Goal: Task Accomplishment & Management: Manage account settings

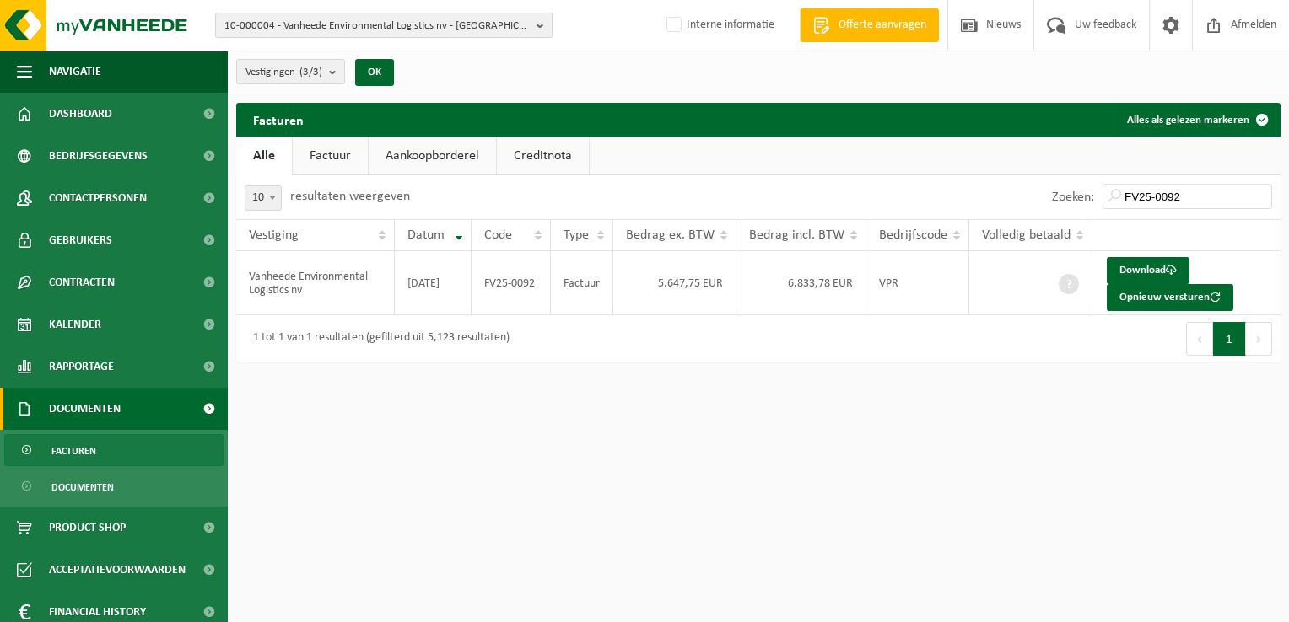
click at [296, 25] on span "10-000004 - Vanheede Environmental Logistics nv - GELUWE" at bounding box center [376, 25] width 305 height 25
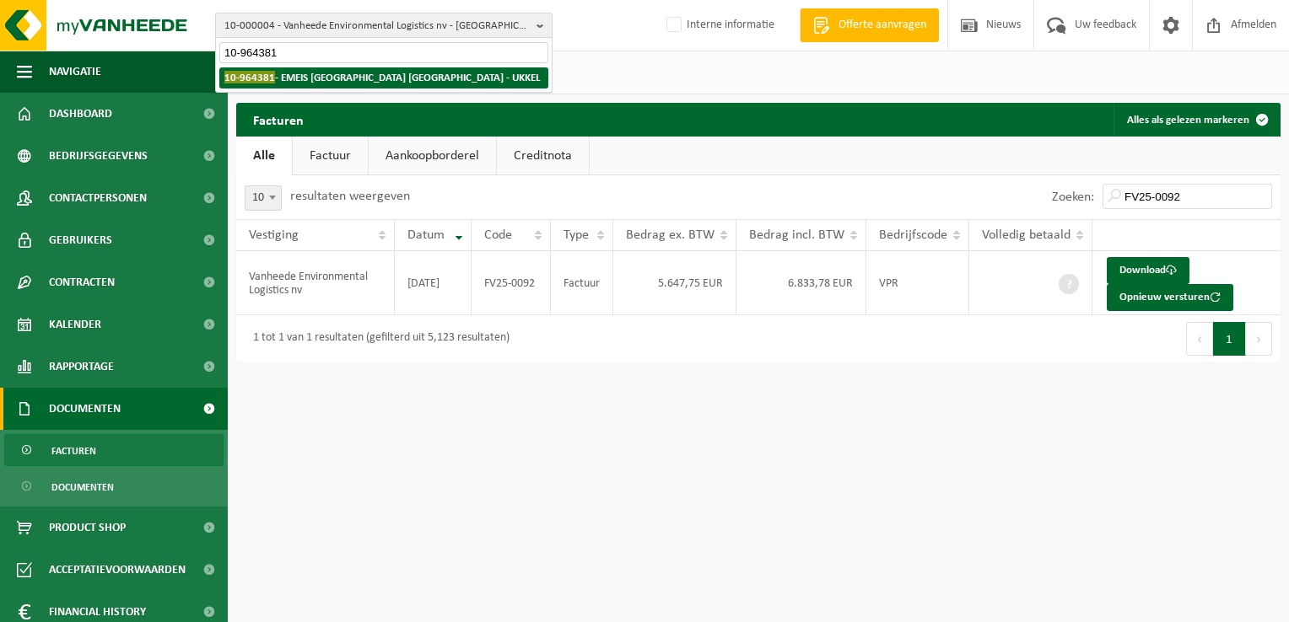
type input "10-964381"
click at [315, 77] on strong "10-964381 - EMEIS VLAANDEREN NV - UKKEL" at bounding box center [382, 77] width 316 height 13
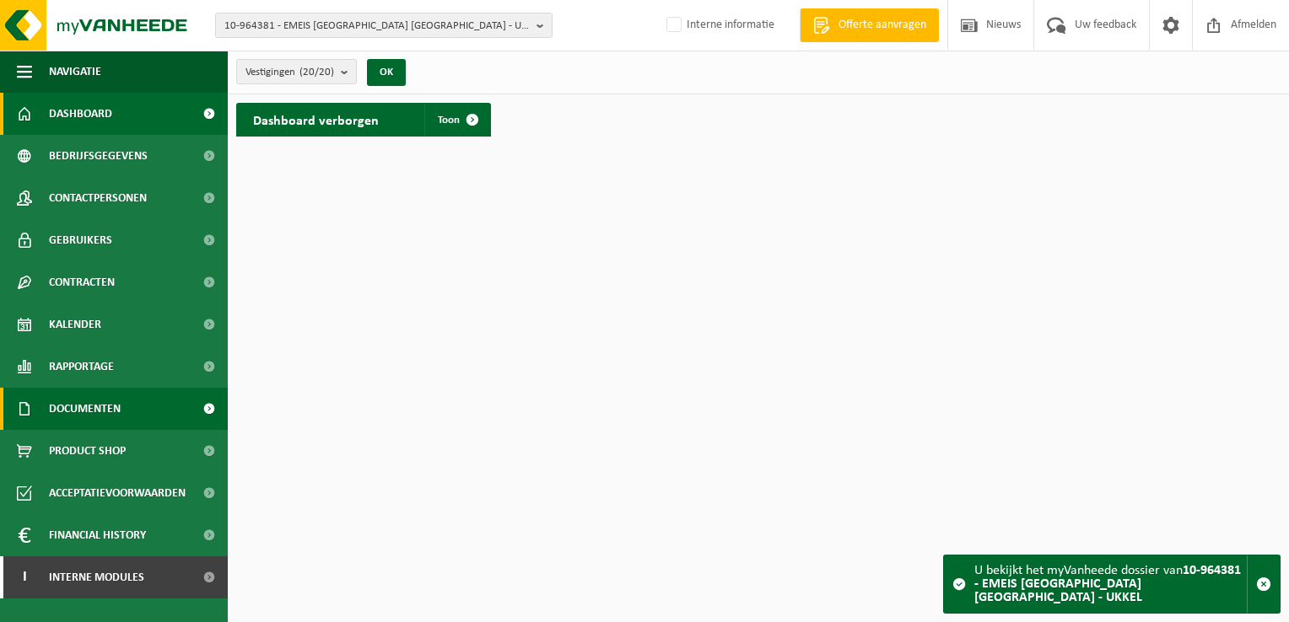
click at [137, 413] on link "Documenten" at bounding box center [114, 409] width 228 height 42
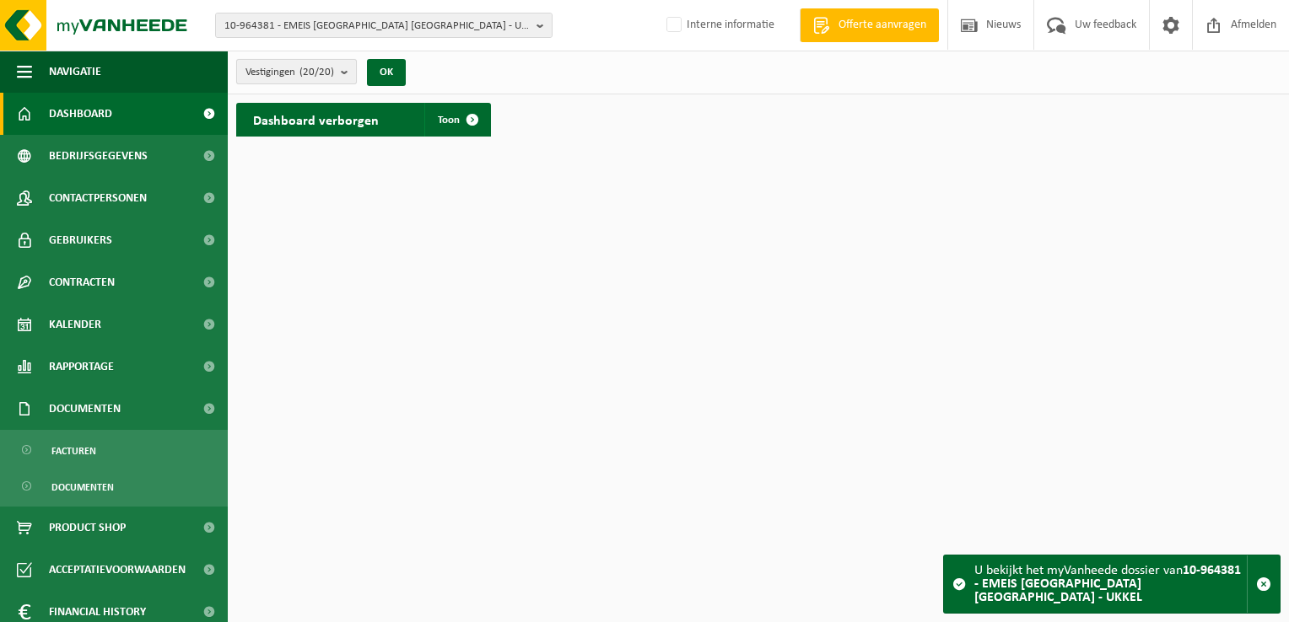
click at [272, 70] on span "Vestigingen (20/20)" at bounding box center [289, 72] width 89 height 25
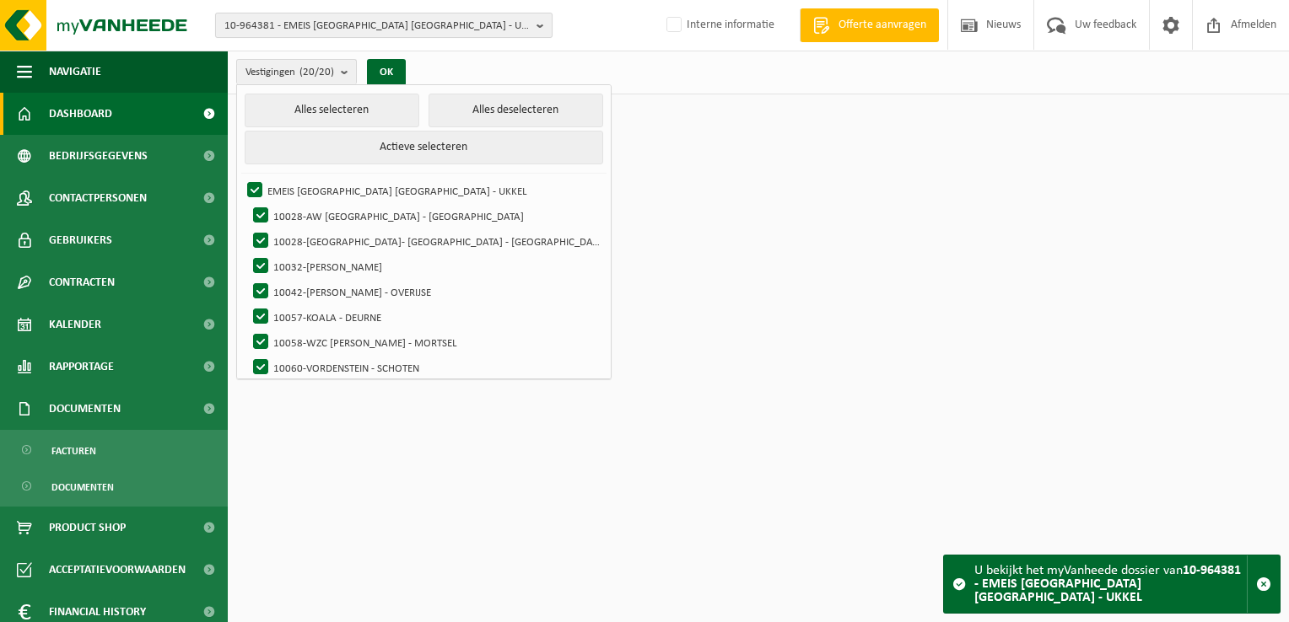
click at [341, 24] on span "10-964381 - EMEIS VLAANDEREN NV - UKKEL" at bounding box center [376, 25] width 305 height 25
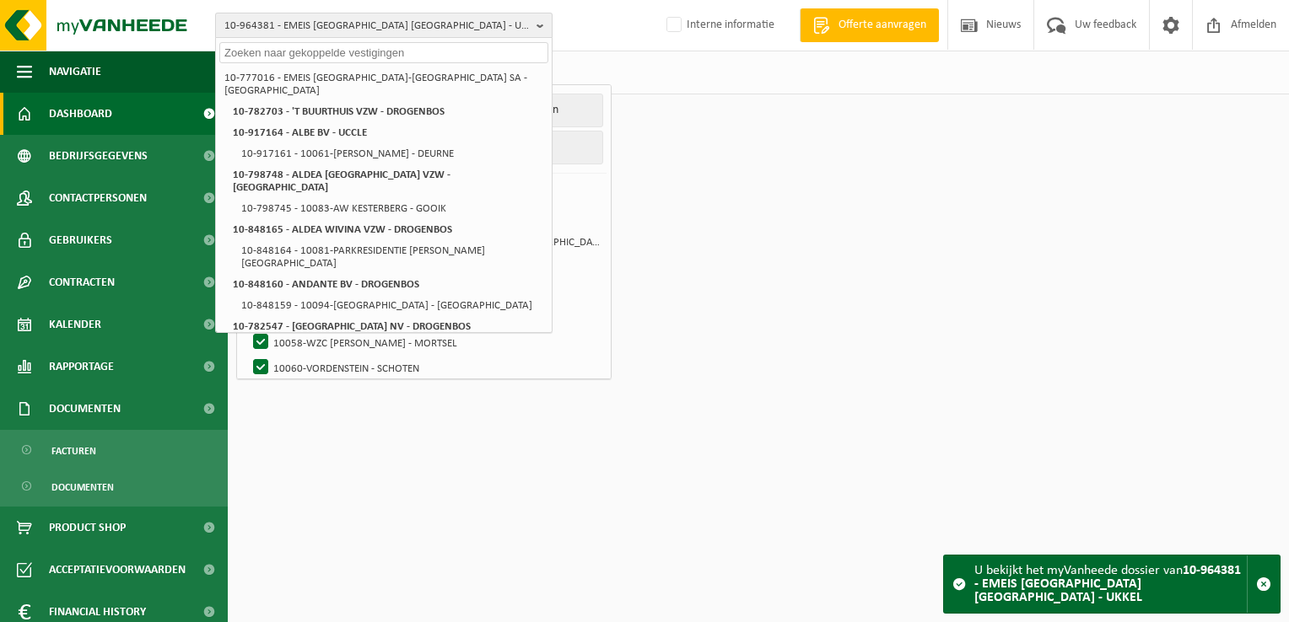
paste input "10-855248"
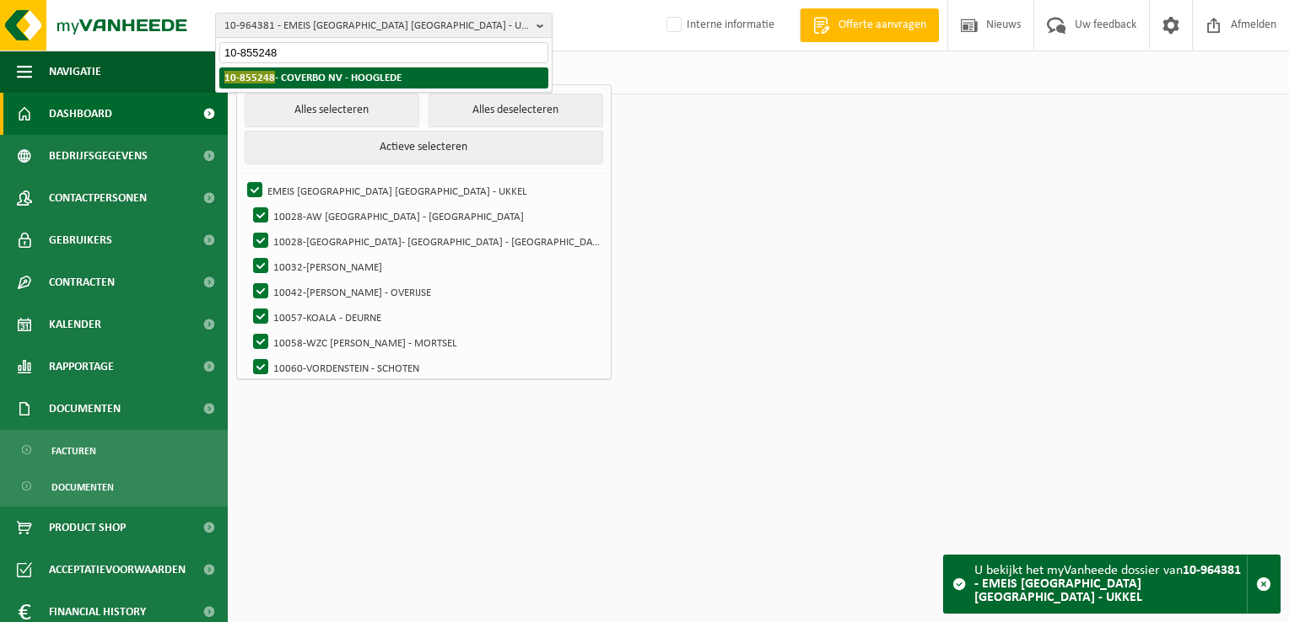
type input "10-855248"
click at [310, 78] on strong "10-855248 - COVERBO NV - HOOGLEDE" at bounding box center [312, 77] width 177 height 13
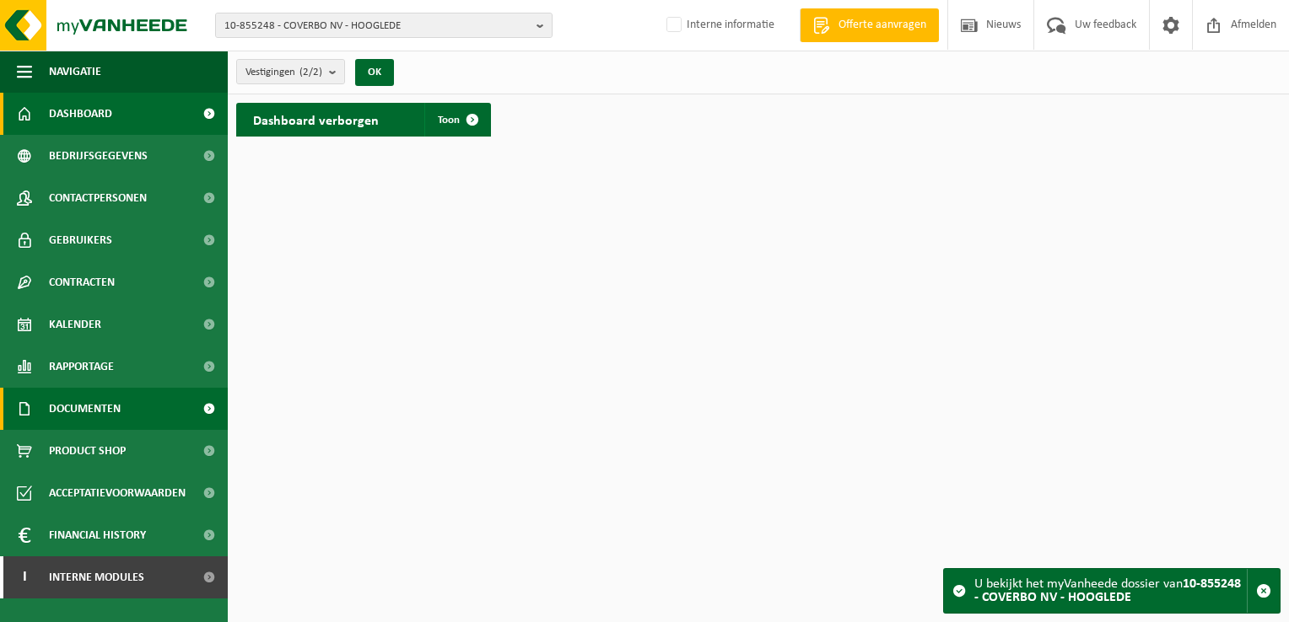
click at [102, 410] on span "Documenten" at bounding box center [85, 409] width 72 height 42
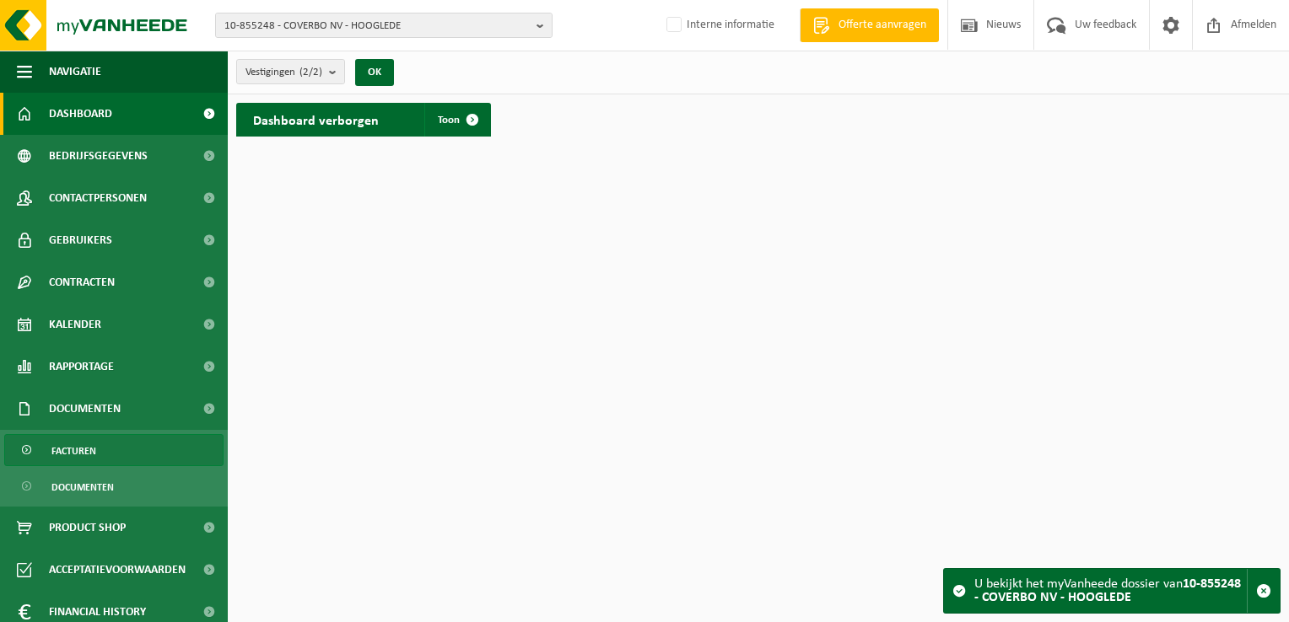
click at [121, 460] on link "Facturen" at bounding box center [113, 450] width 219 height 32
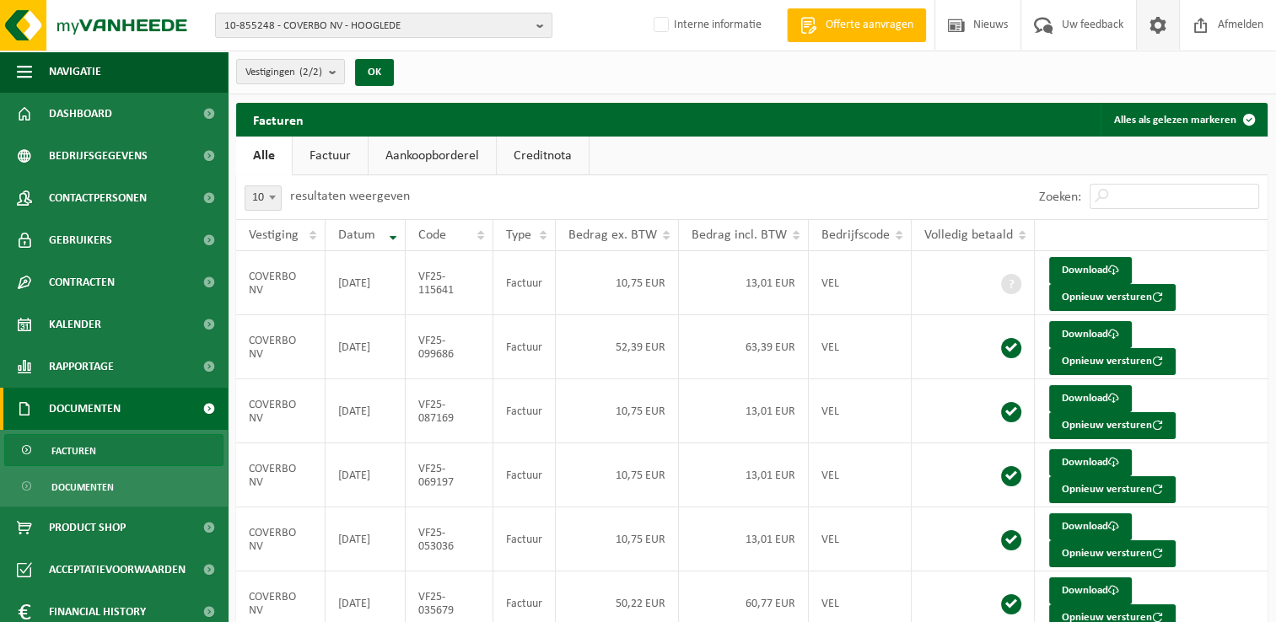
click at [1155, 21] on span at bounding box center [1157, 25] width 25 height 50
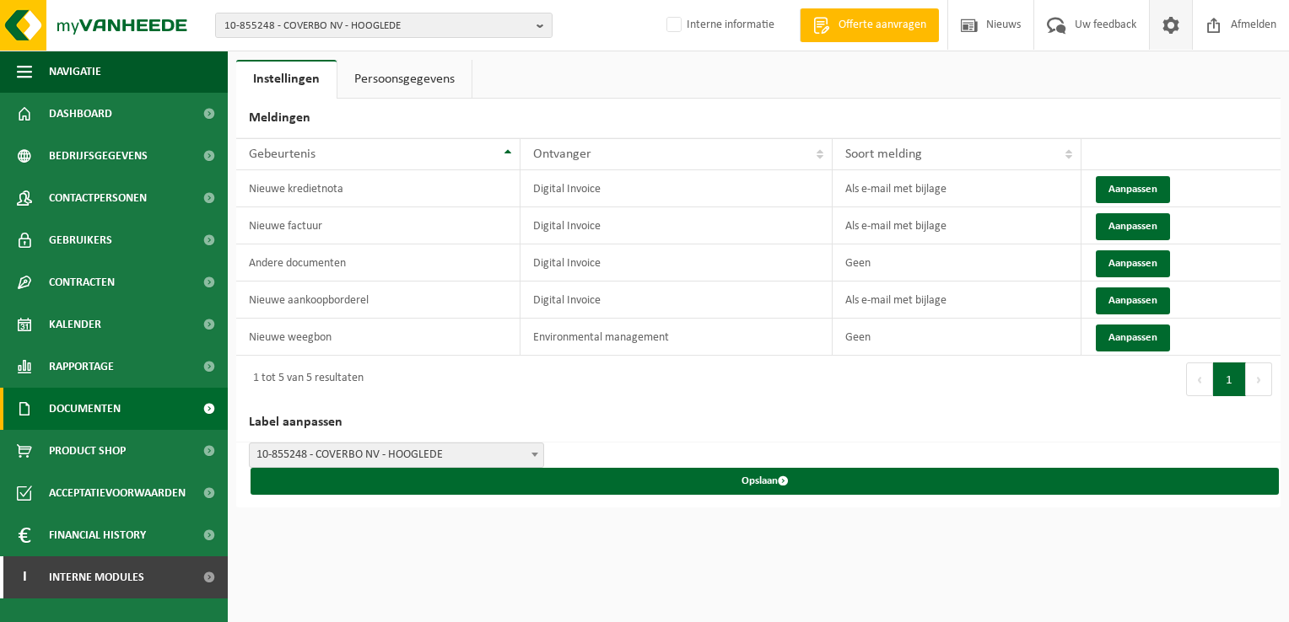
click at [71, 427] on span "Documenten" at bounding box center [85, 409] width 72 height 42
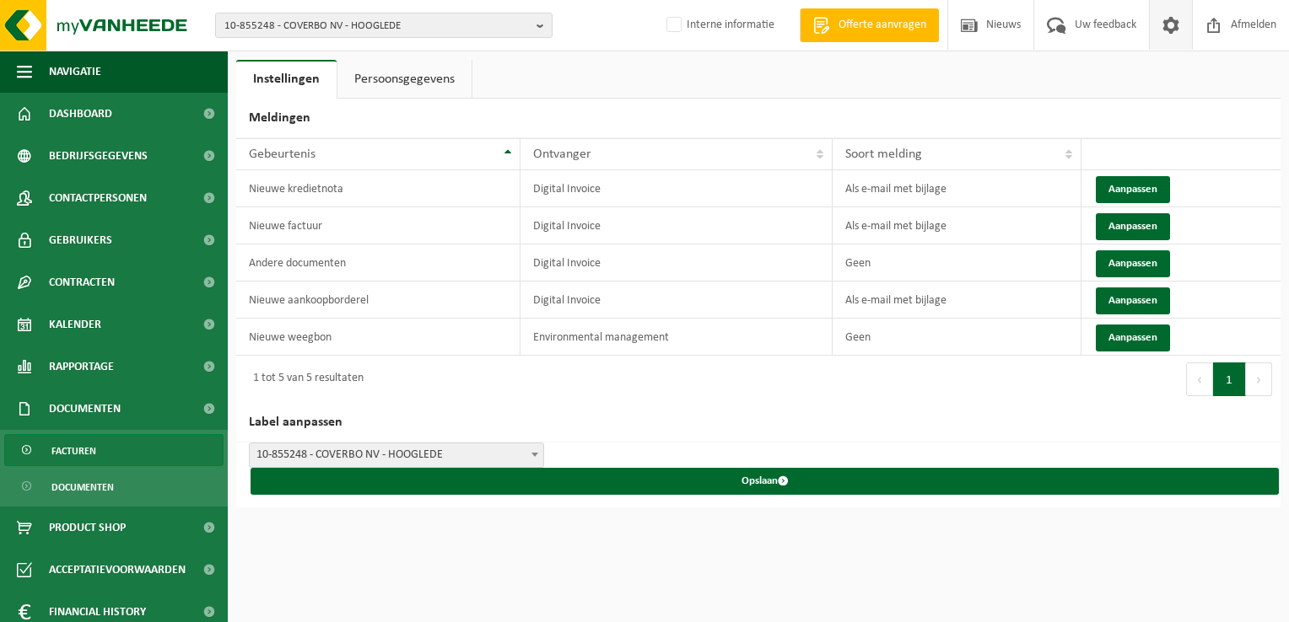
click at [94, 450] on span "Facturen" at bounding box center [73, 451] width 45 height 32
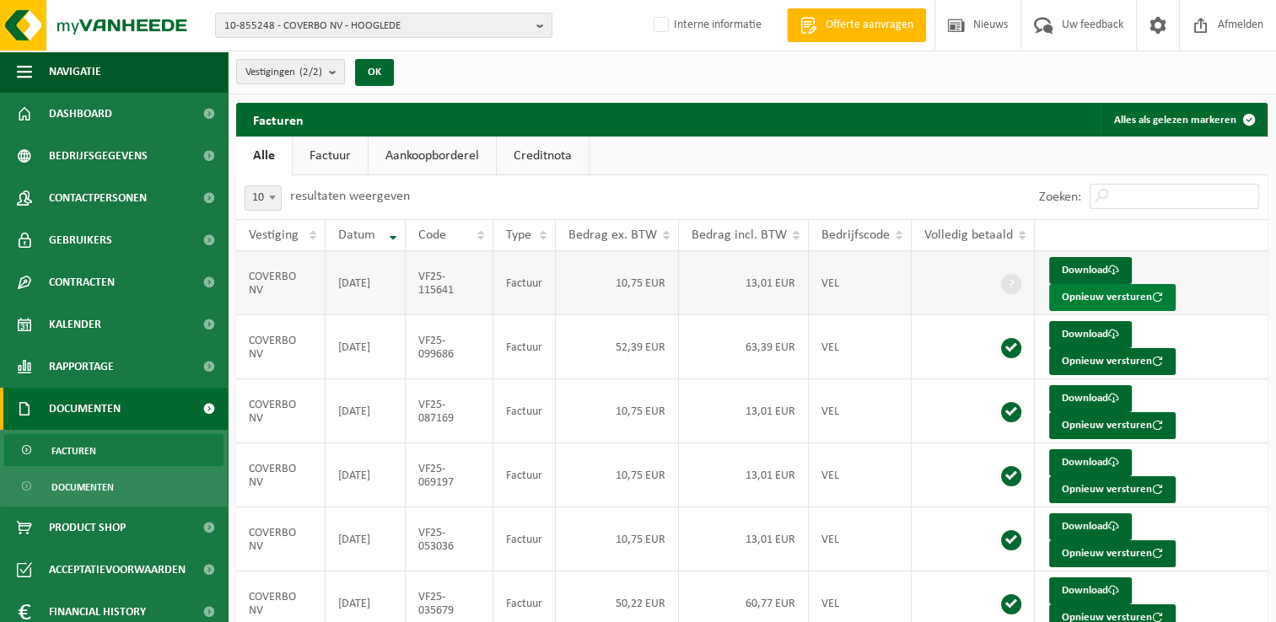
click at [1100, 299] on button "Opnieuw versturen" at bounding box center [1112, 297] width 127 height 27
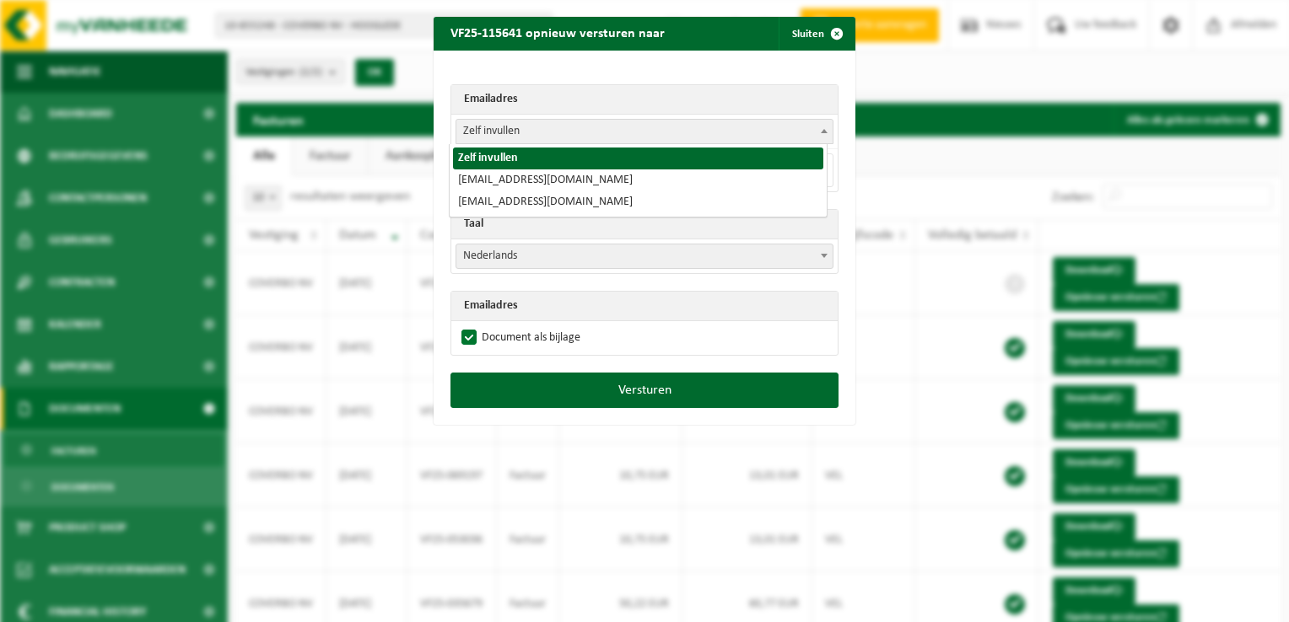
click at [489, 123] on span "Zelf invullen" at bounding box center [644, 132] width 376 height 24
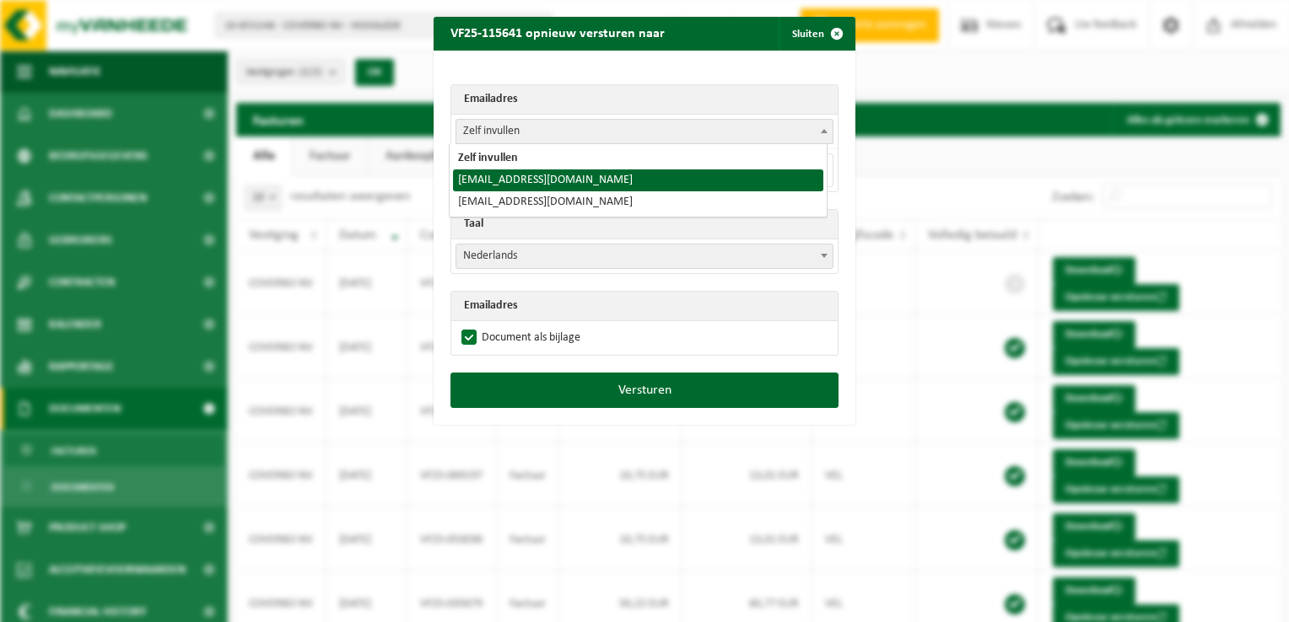
select select "coverbo@outlook.com"
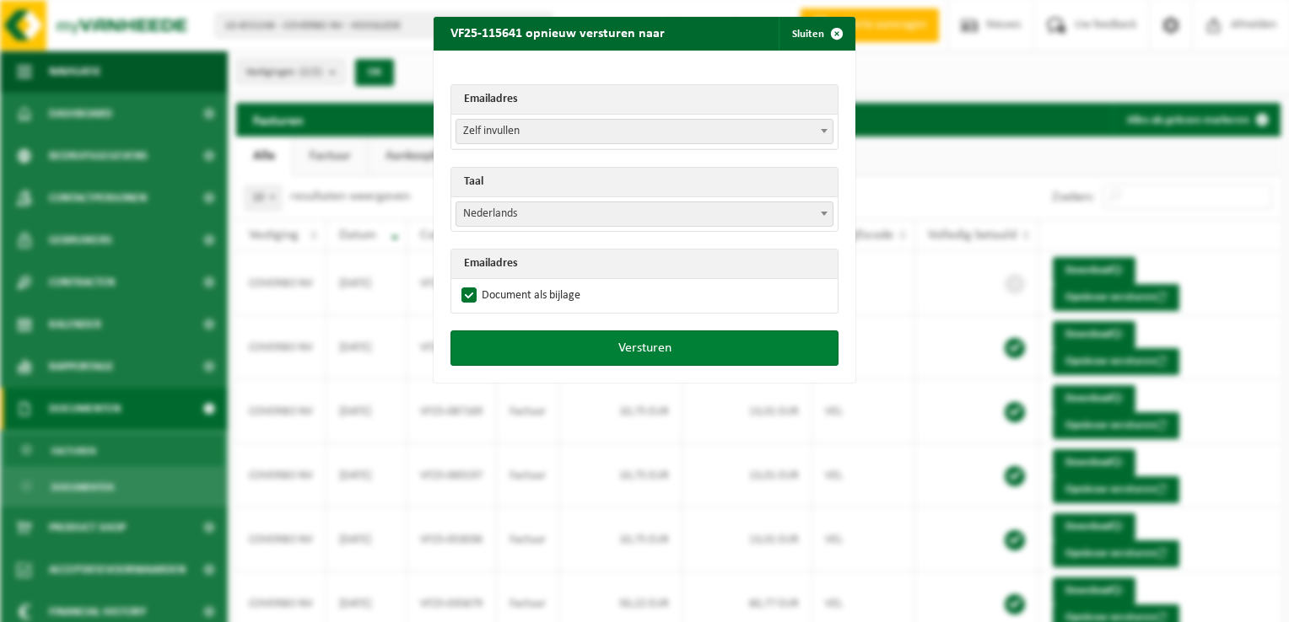
click at [574, 350] on button "Versturen" at bounding box center [644, 348] width 388 height 35
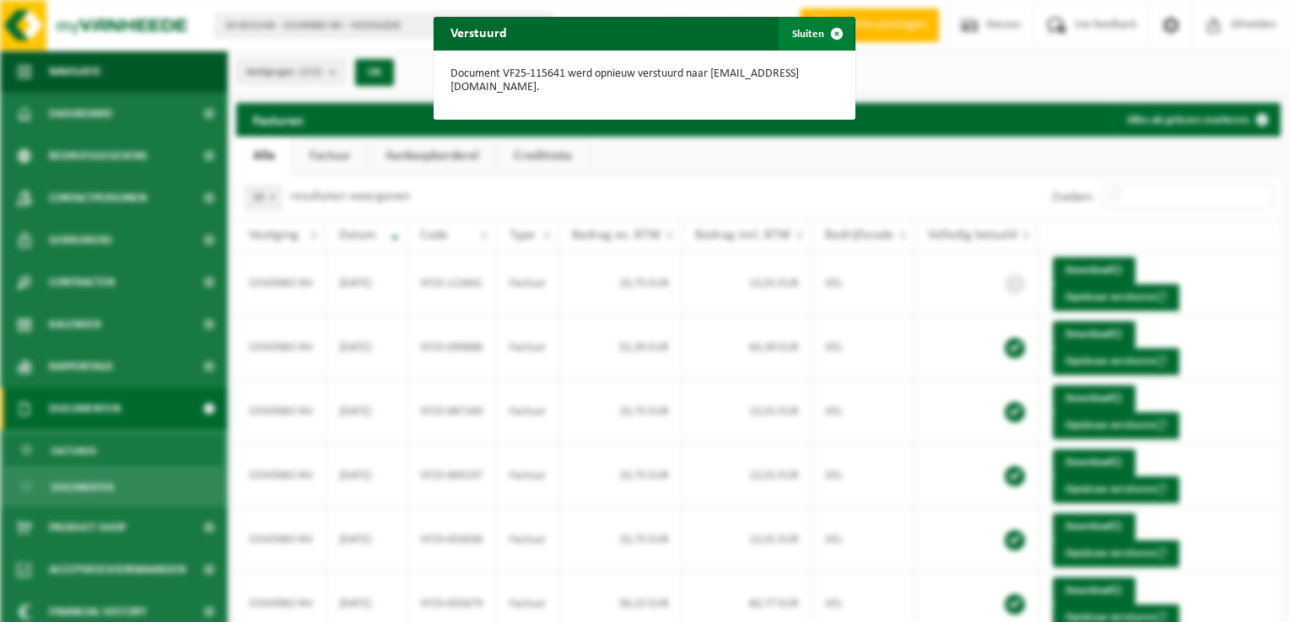
click at [829, 29] on span "button" at bounding box center [837, 34] width 34 height 34
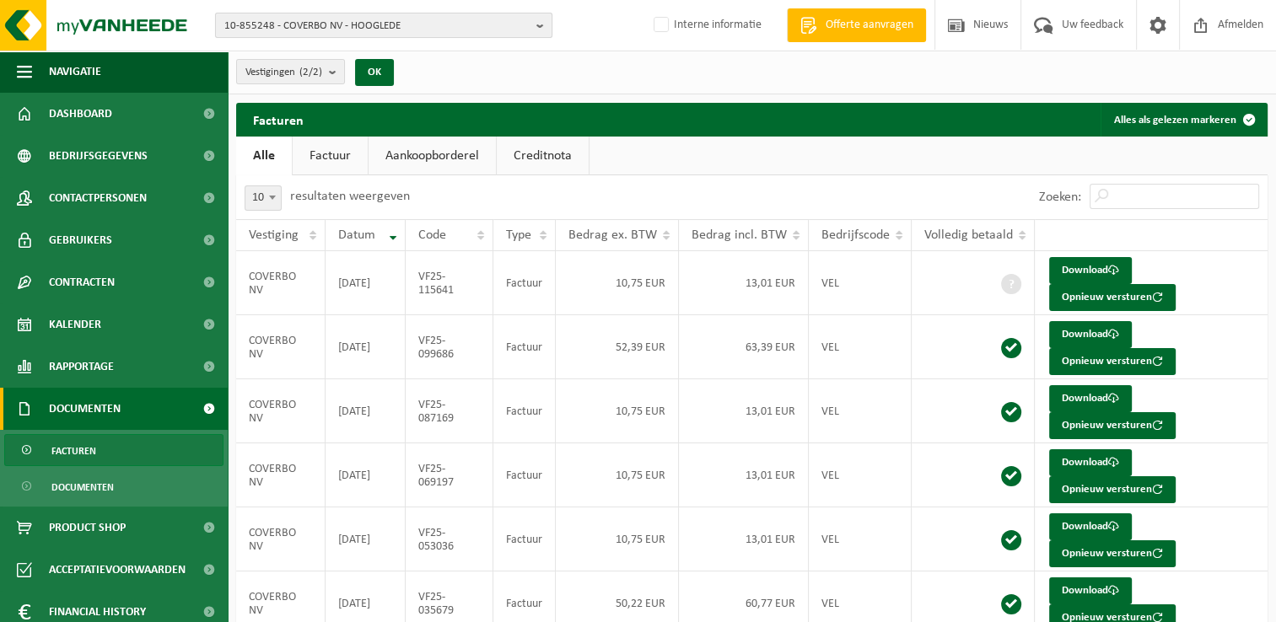
click at [293, 19] on span "10-855248 - COVERBO NV - HOOGLEDE" at bounding box center [376, 25] width 305 height 25
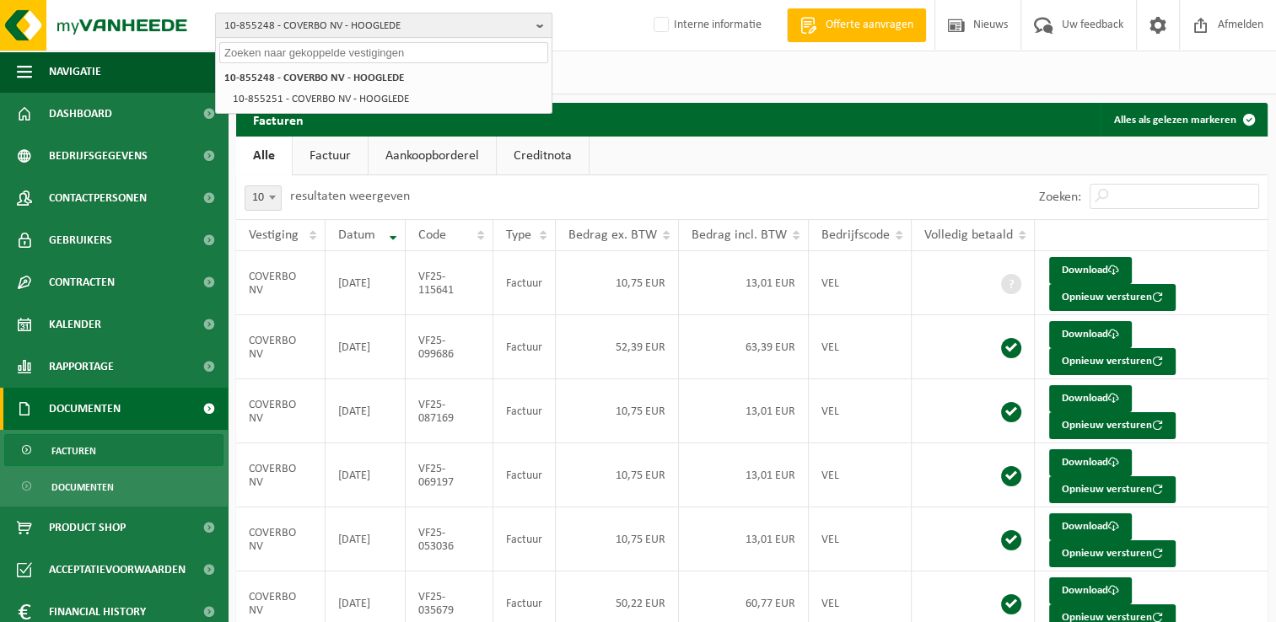
paste input "10-949539"
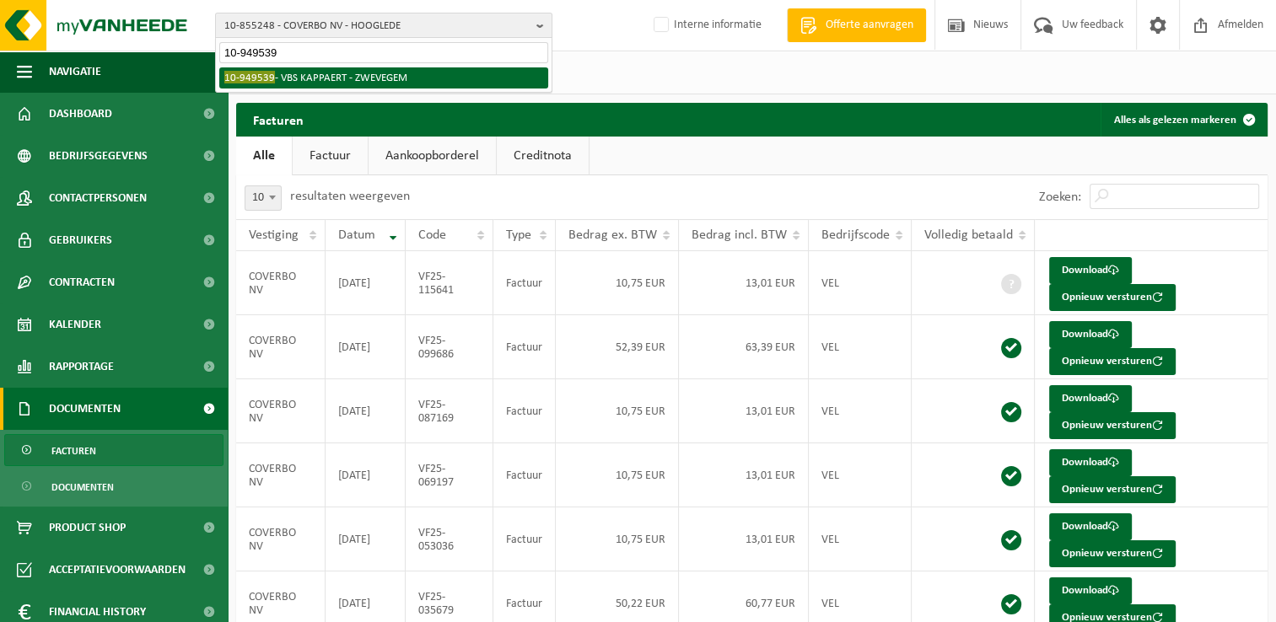
type input "10-949539"
click at [311, 73] on li "10-949539 - VBS KAPPAERT - ZWEVEGEM" at bounding box center [383, 77] width 329 height 21
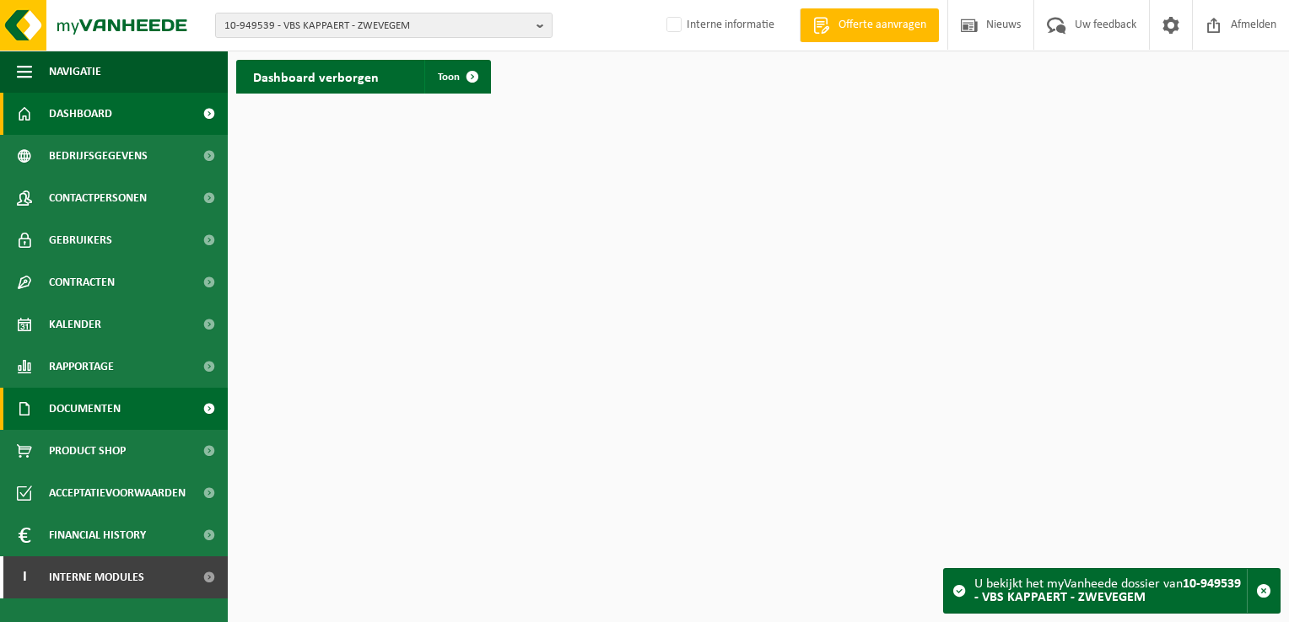
click at [121, 417] on span "Documenten" at bounding box center [85, 409] width 72 height 42
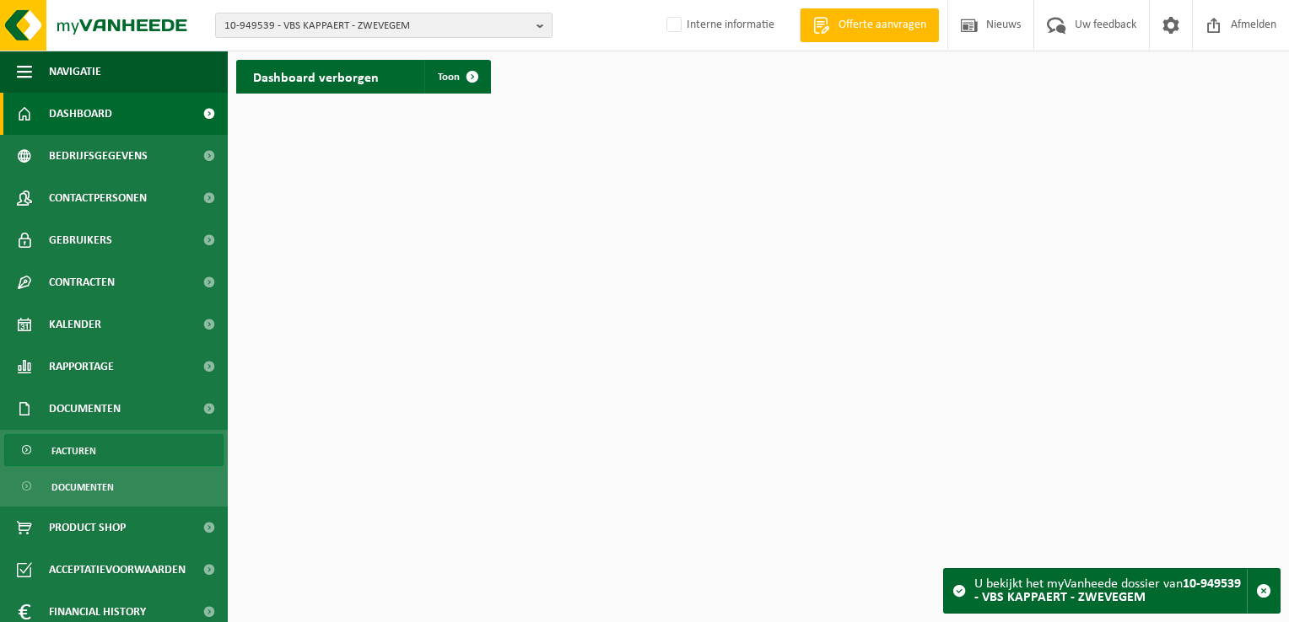
click at [118, 444] on link "Facturen" at bounding box center [113, 450] width 219 height 32
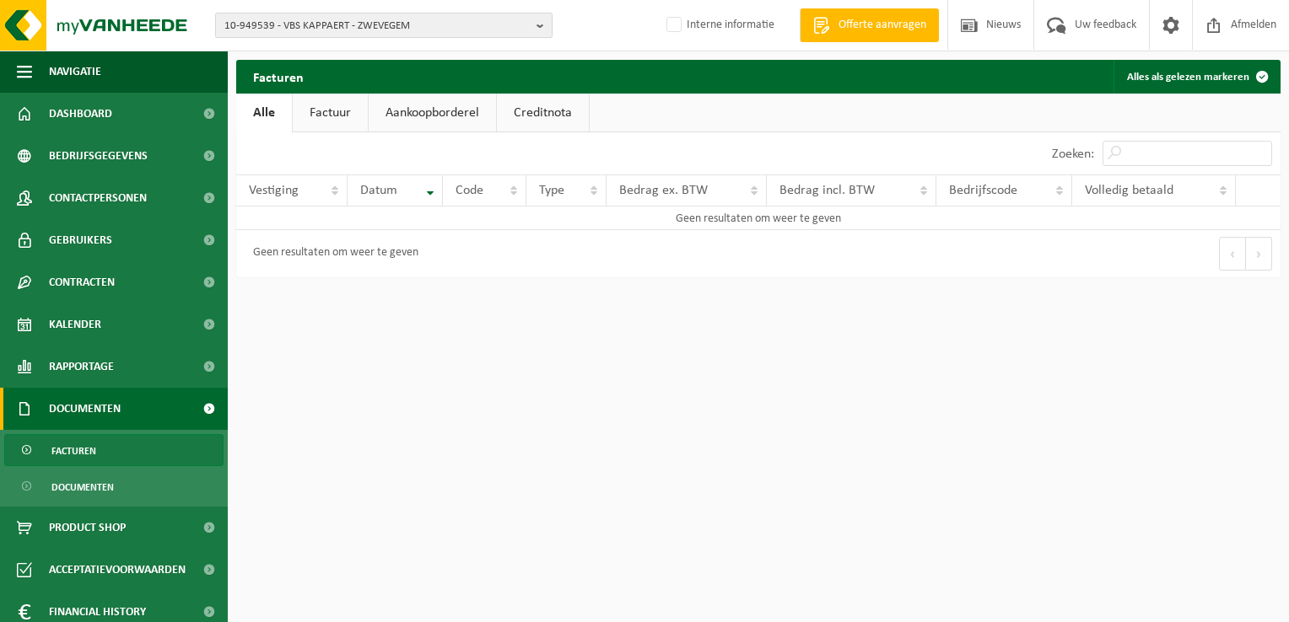
click at [303, 29] on span "10-949539 - VBS KAPPAERT - ZWEVEGEM" at bounding box center [376, 25] width 305 height 25
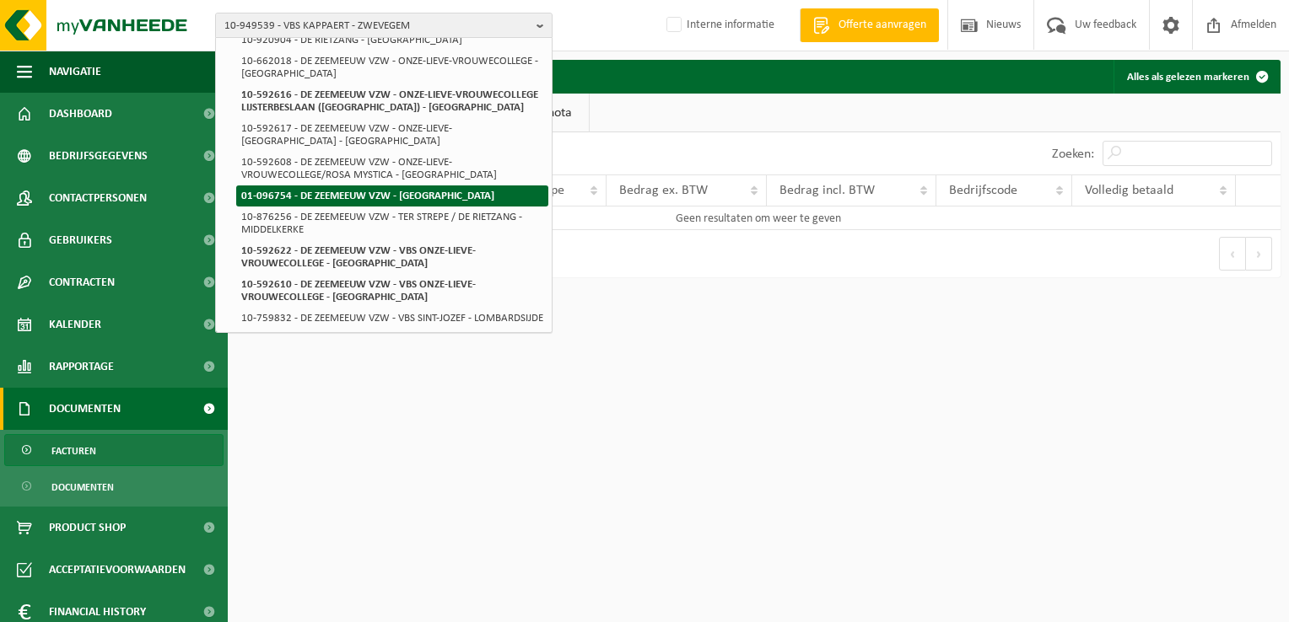
scroll to position [337, 0]
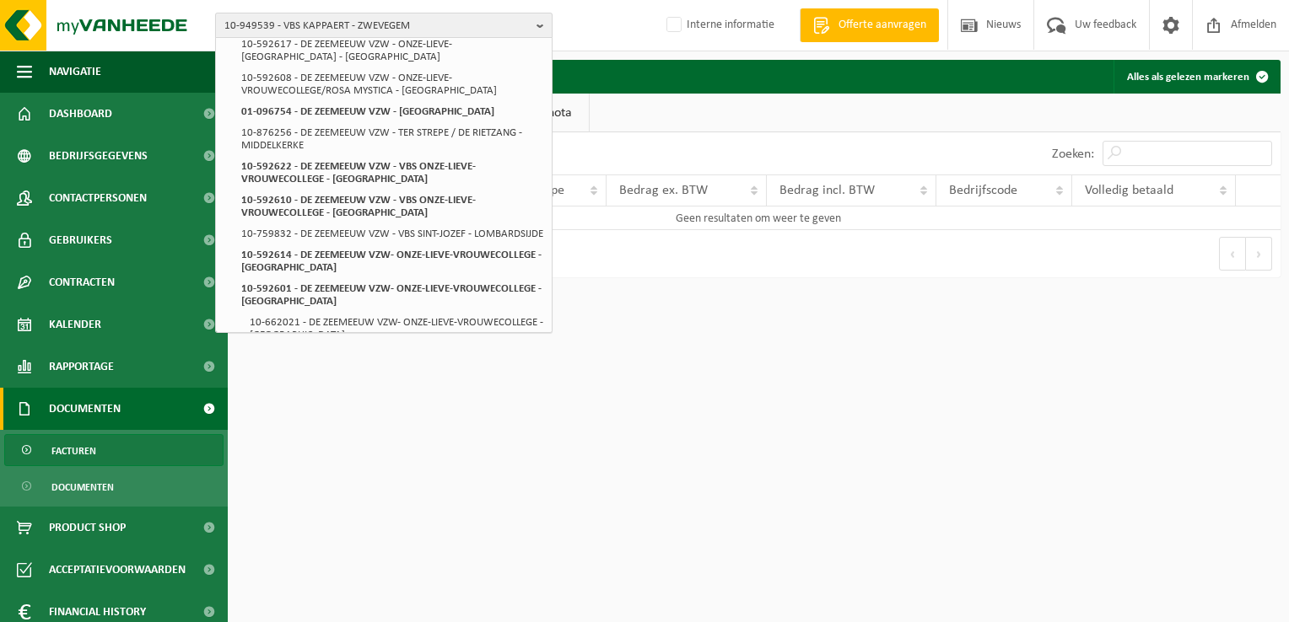
click at [248, 22] on span "10-949539 - VBS KAPPAERT - ZWEVEGEM" at bounding box center [376, 25] width 305 height 25
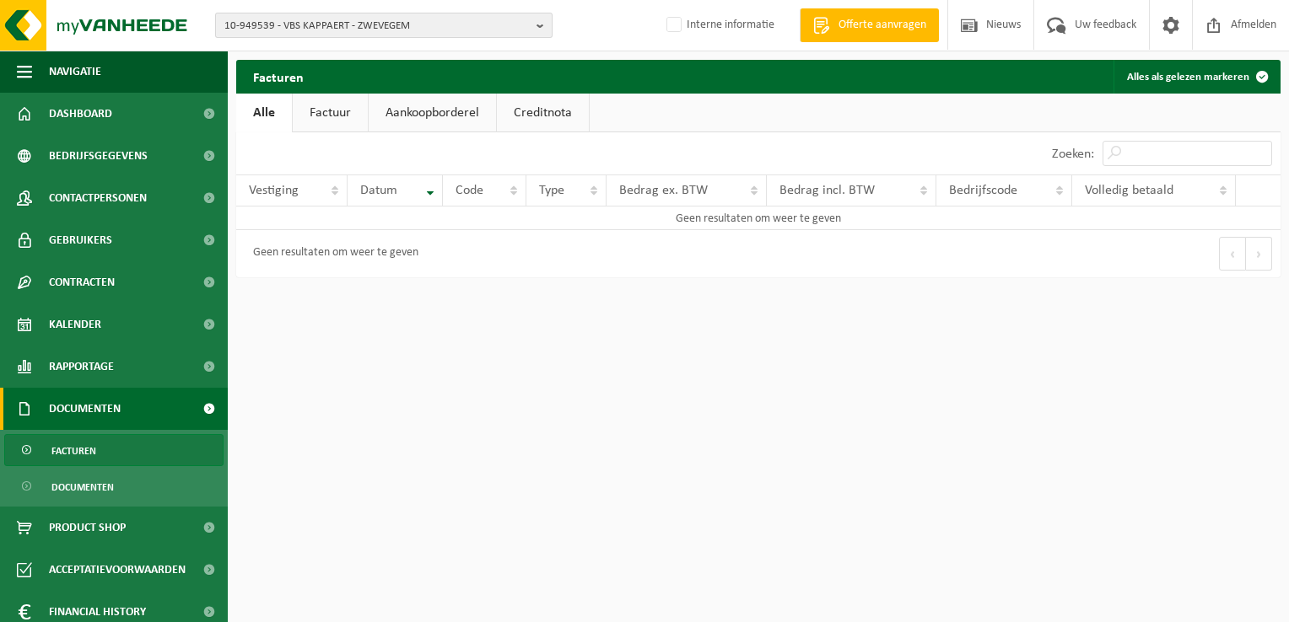
click at [248, 22] on span "10-949539 - VBS KAPPAERT - ZWEVEGEM" at bounding box center [376, 25] width 305 height 25
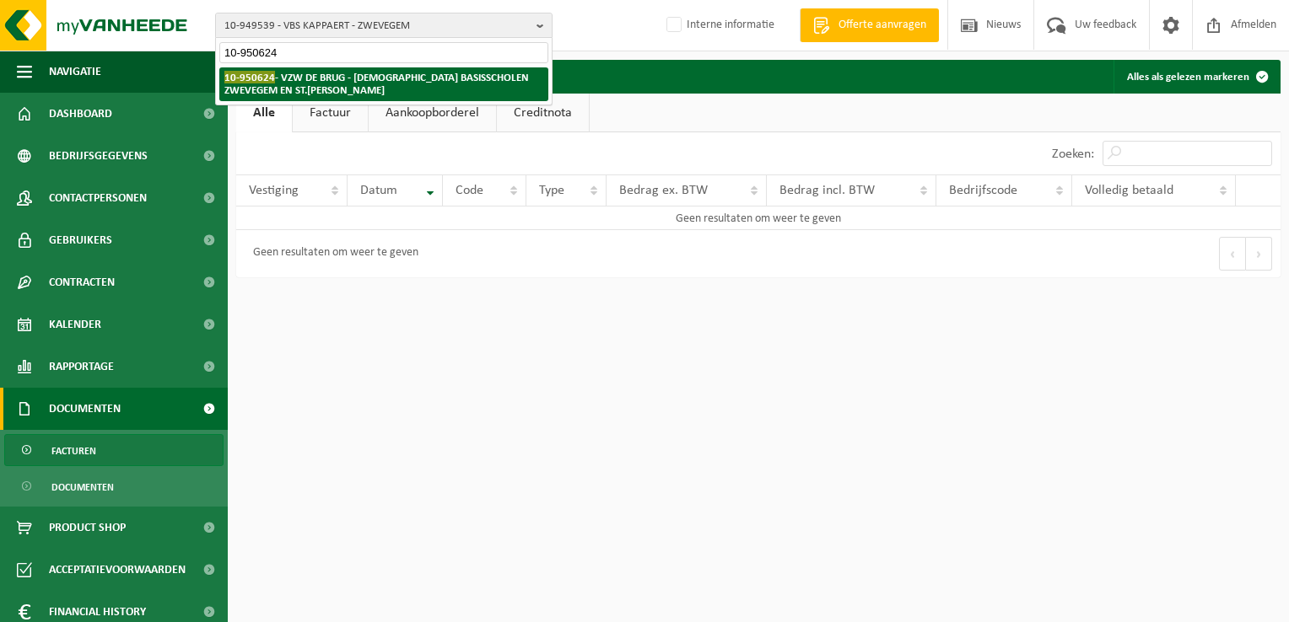
type input "10-950624"
click at [353, 78] on strong "10-950624 - VZW DE BRUG - KATHOLIEKE BASISSCHOLEN ZWEVEGEM EN ST.LODEWIJK - ZWE…" at bounding box center [376, 83] width 304 height 25
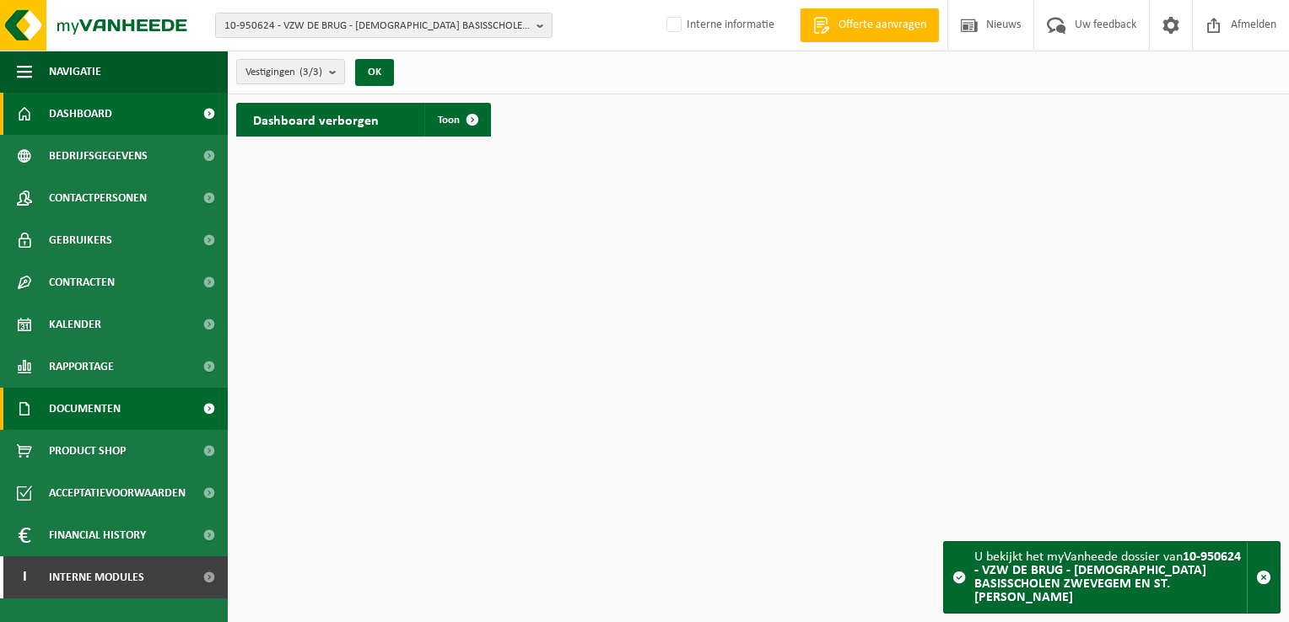
click at [139, 406] on link "Documenten" at bounding box center [114, 409] width 228 height 42
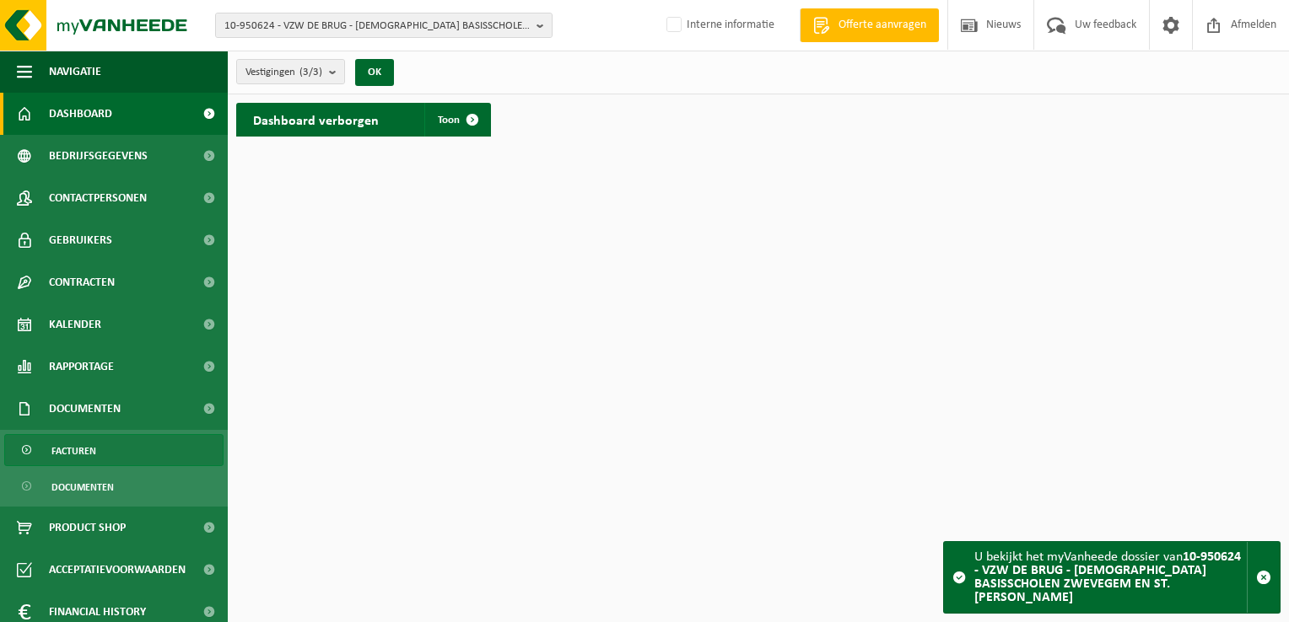
click at [132, 435] on link "Facturen" at bounding box center [113, 450] width 219 height 32
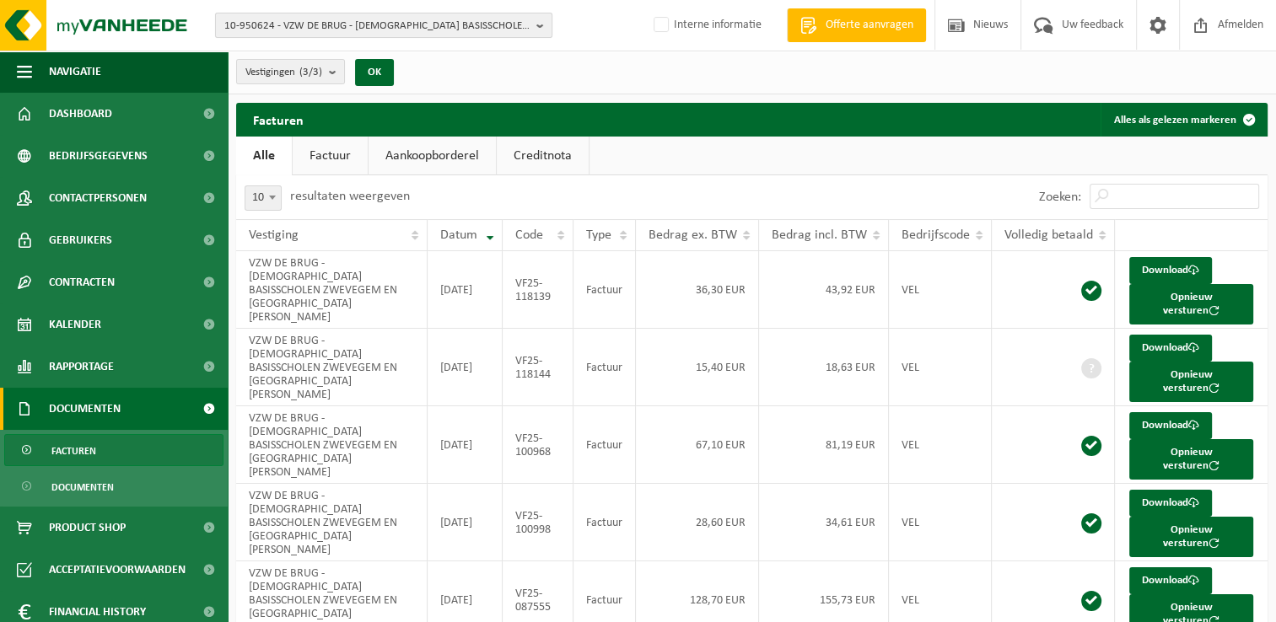
click at [273, 19] on span "10-950624 - VZW DE BRUG - [DEMOGRAPHIC_DATA] BASISSCHOLEN ZWEVEGEM EN ST.[PERSO…" at bounding box center [376, 25] width 305 height 25
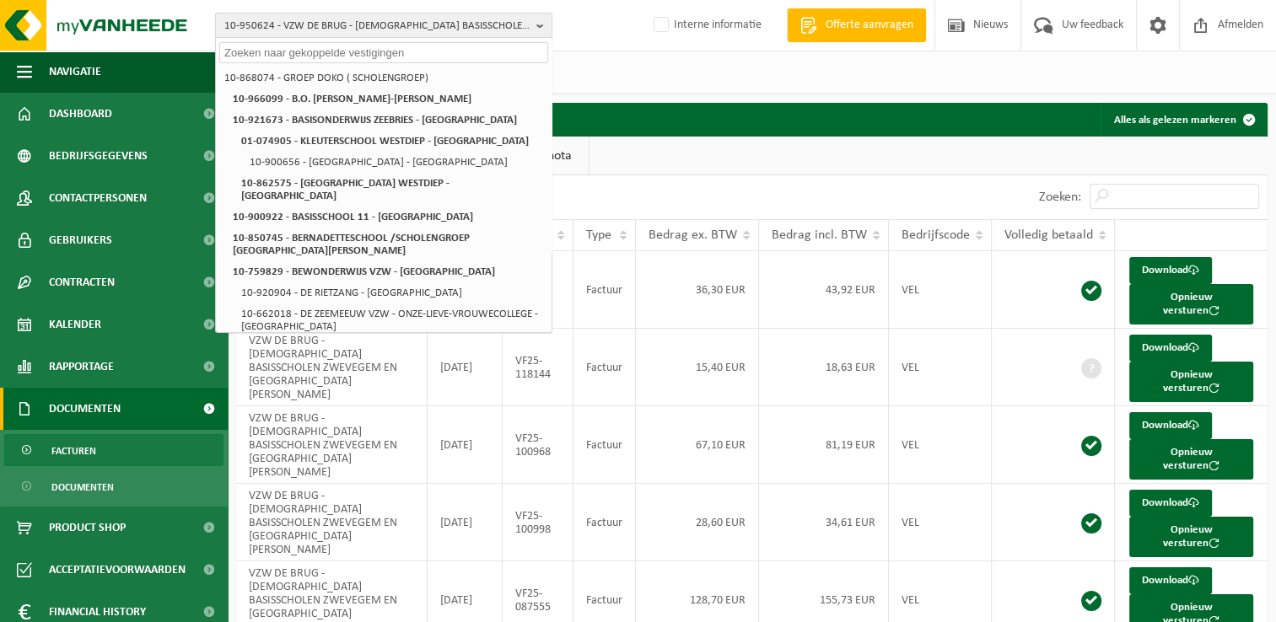
click at [756, 164] on ul "Alle Factuur Aankoopborderel Creditnota" at bounding box center [751, 156] width 1031 height 39
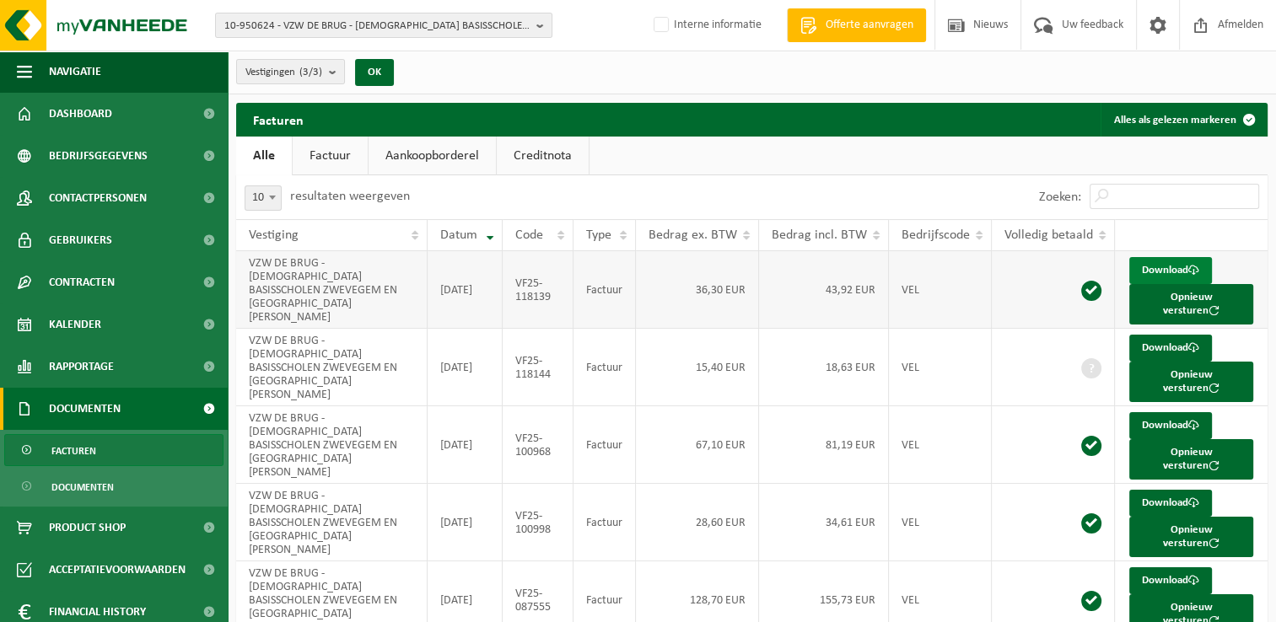
click at [1167, 265] on link "Download" at bounding box center [1170, 270] width 83 height 27
click at [1153, 335] on link "Download" at bounding box center [1170, 348] width 83 height 27
click at [303, 24] on span "10-950624 - VZW DE BRUG - KATHOLIEKE BASISSCHOLEN ZWEVEGEM EN ST.LODEWIJK - ZWE…" at bounding box center [376, 25] width 305 height 25
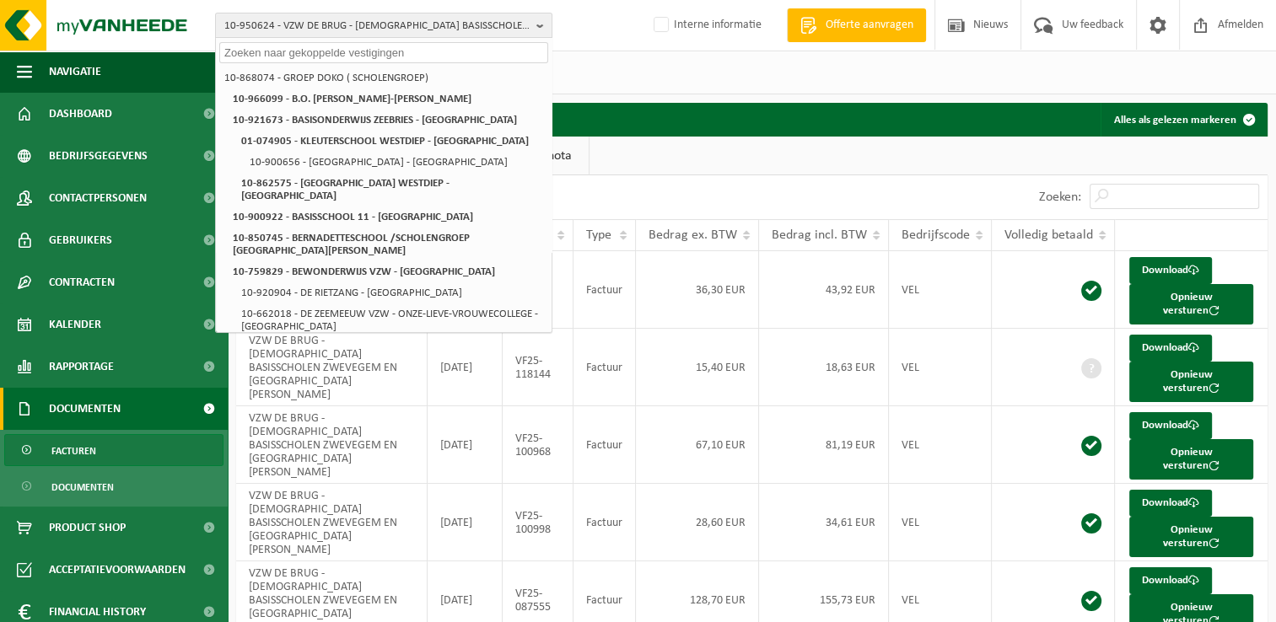
click at [595, 28] on div "10-950624 - VZW DE BRUG - KATHOLIEKE BASISSCHOLEN ZWEVEGEM EN ST.LODEWIJK - ZWE…" at bounding box center [638, 25] width 1276 height 51
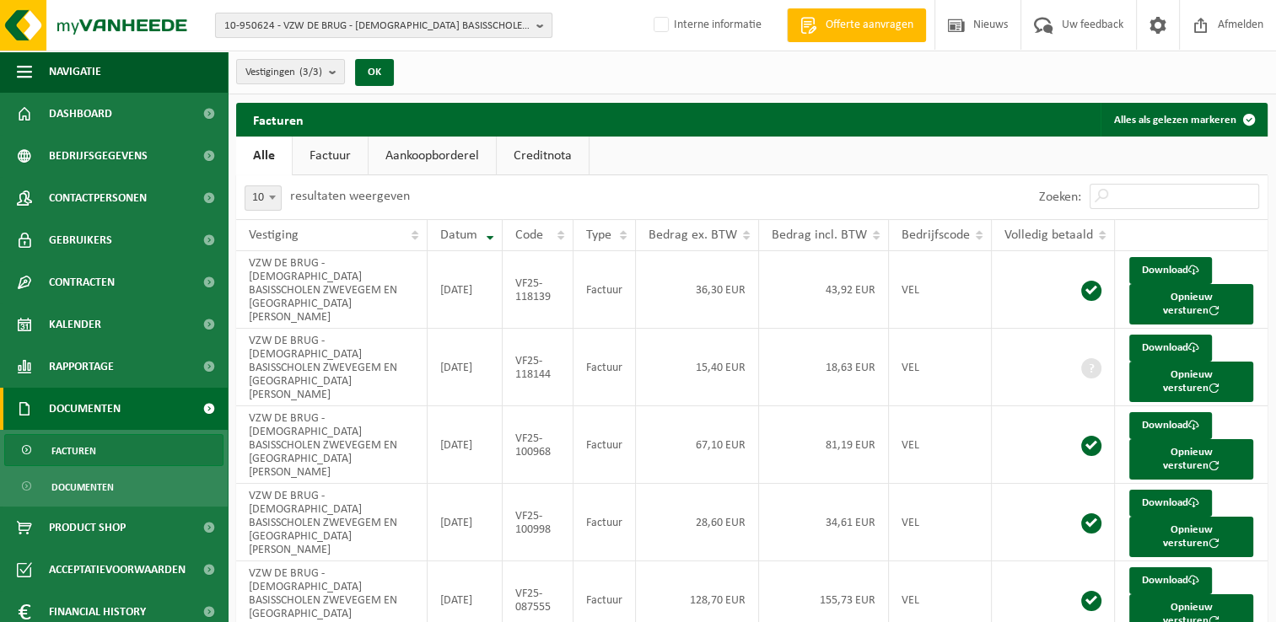
click at [272, 26] on span "10-950624 - VZW DE BRUG - KATHOLIEKE BASISSCHOLEN ZWEVEGEM EN ST.LODEWIJK - ZWE…" at bounding box center [376, 25] width 305 height 25
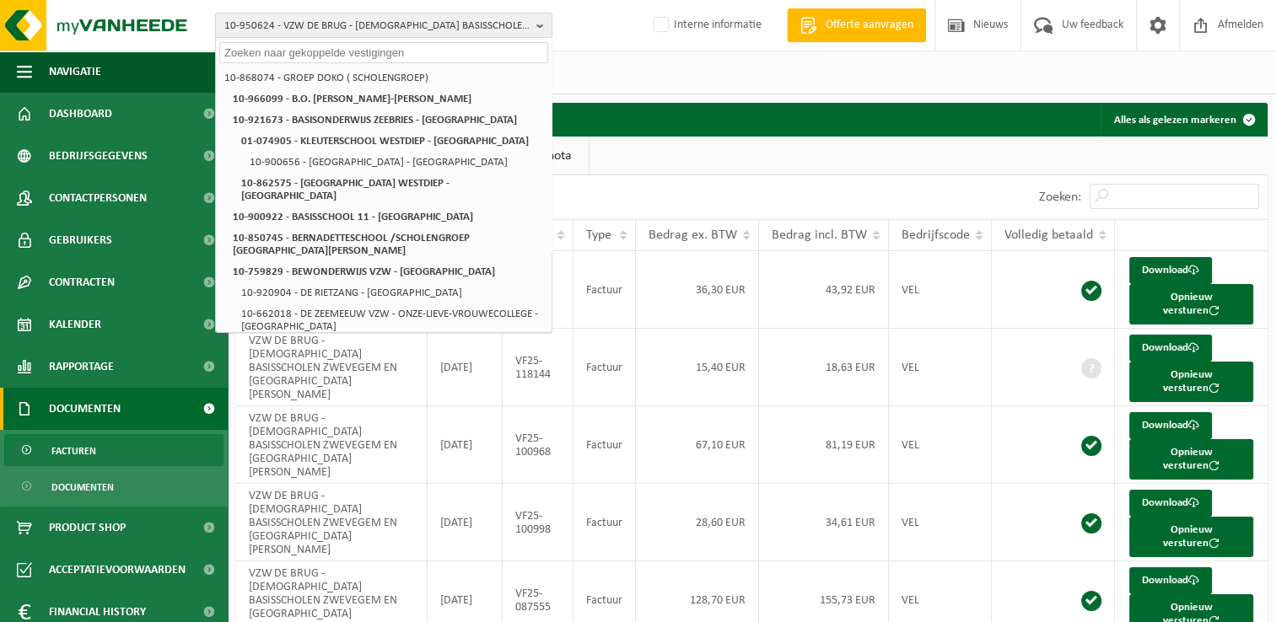
paste input "10-745298"
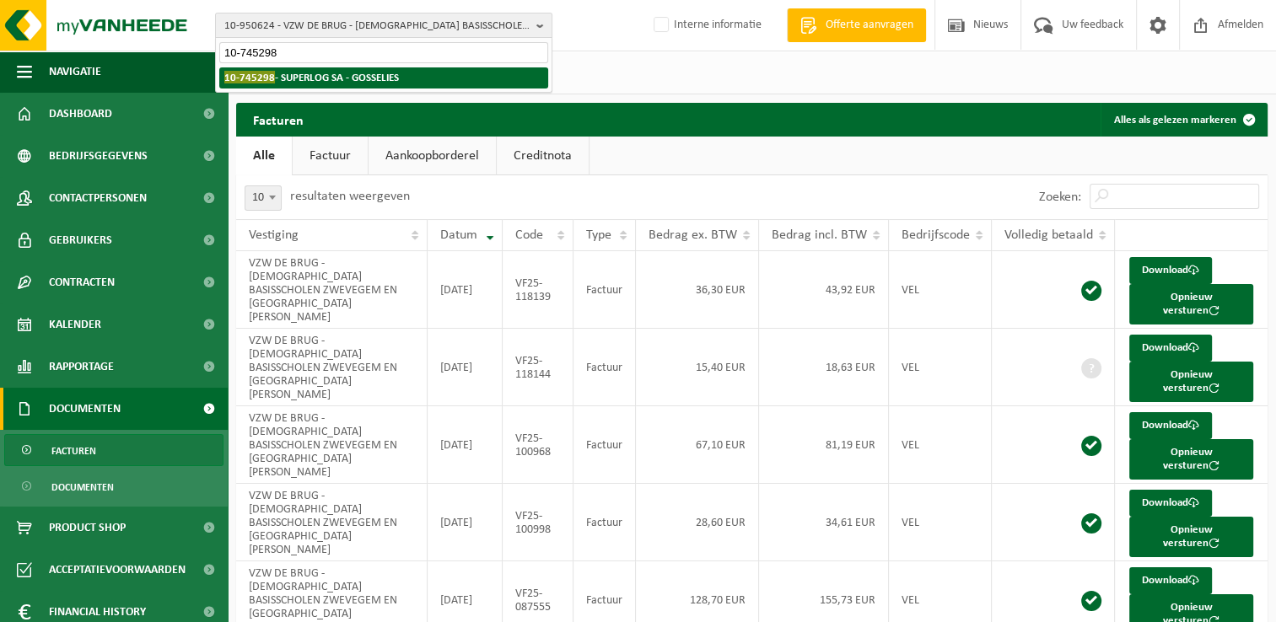
type input "10-745298"
click at [287, 78] on strong "10-745298 - SUPERLOG SA - GOSSELIES" at bounding box center [311, 77] width 175 height 13
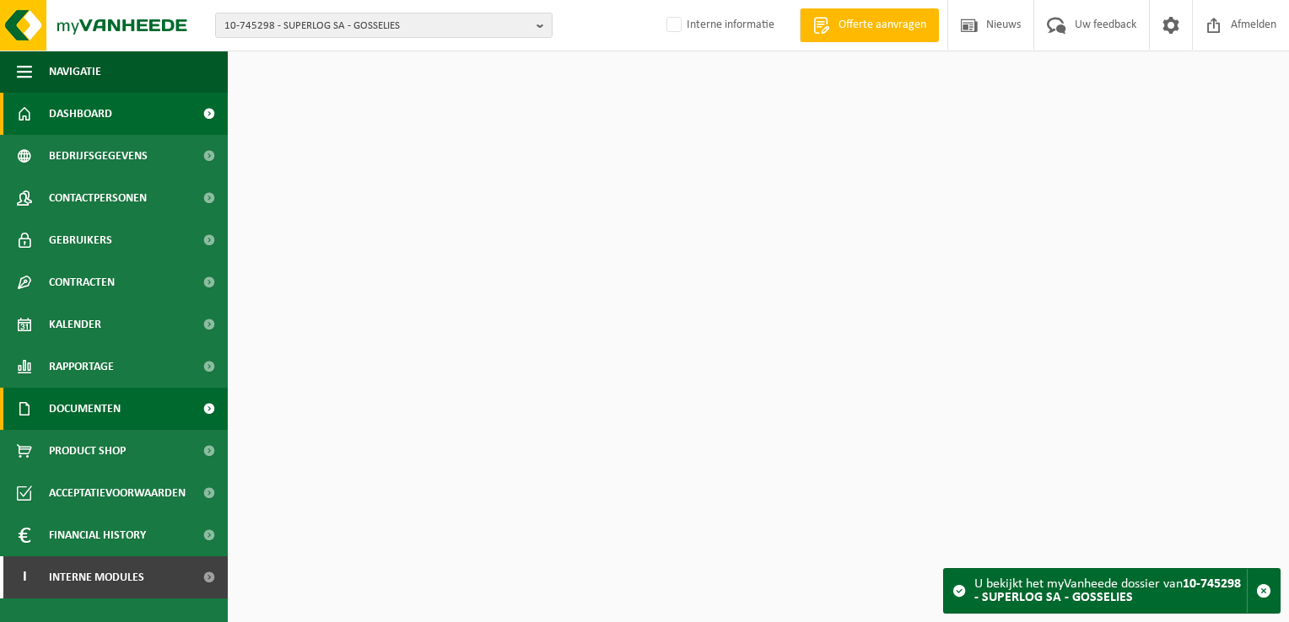
click at [126, 408] on link "Documenten" at bounding box center [114, 409] width 228 height 42
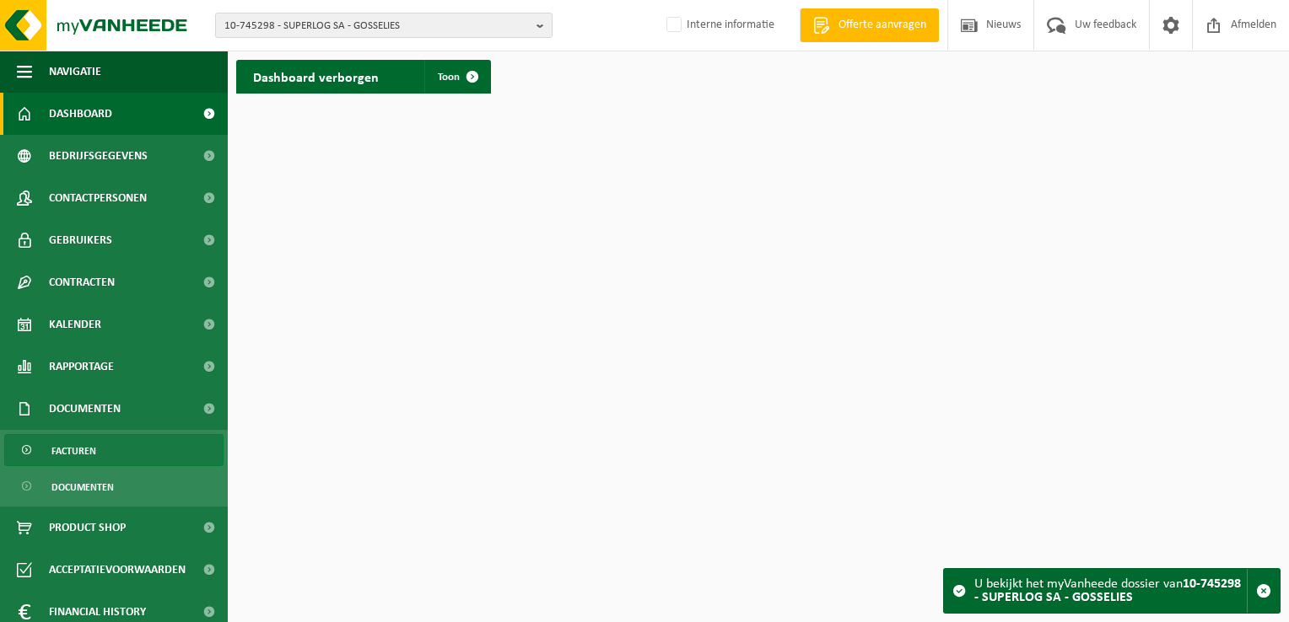
click at [131, 443] on link "Facturen" at bounding box center [113, 450] width 219 height 32
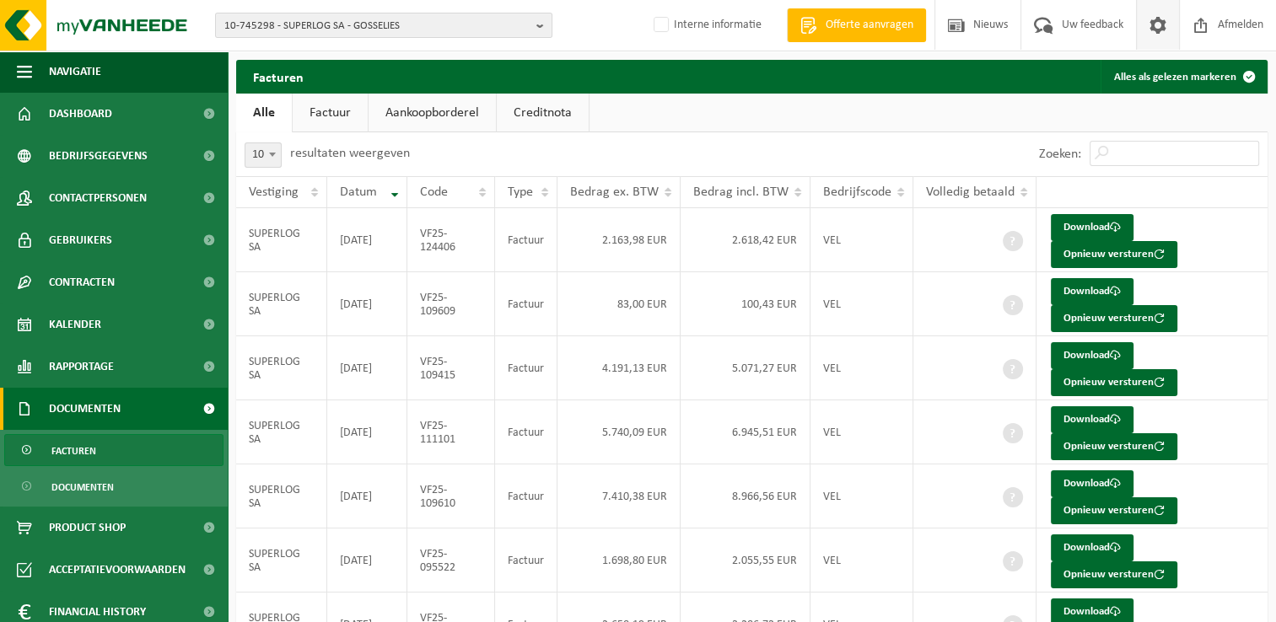
click at [1151, 26] on span at bounding box center [1157, 25] width 25 height 50
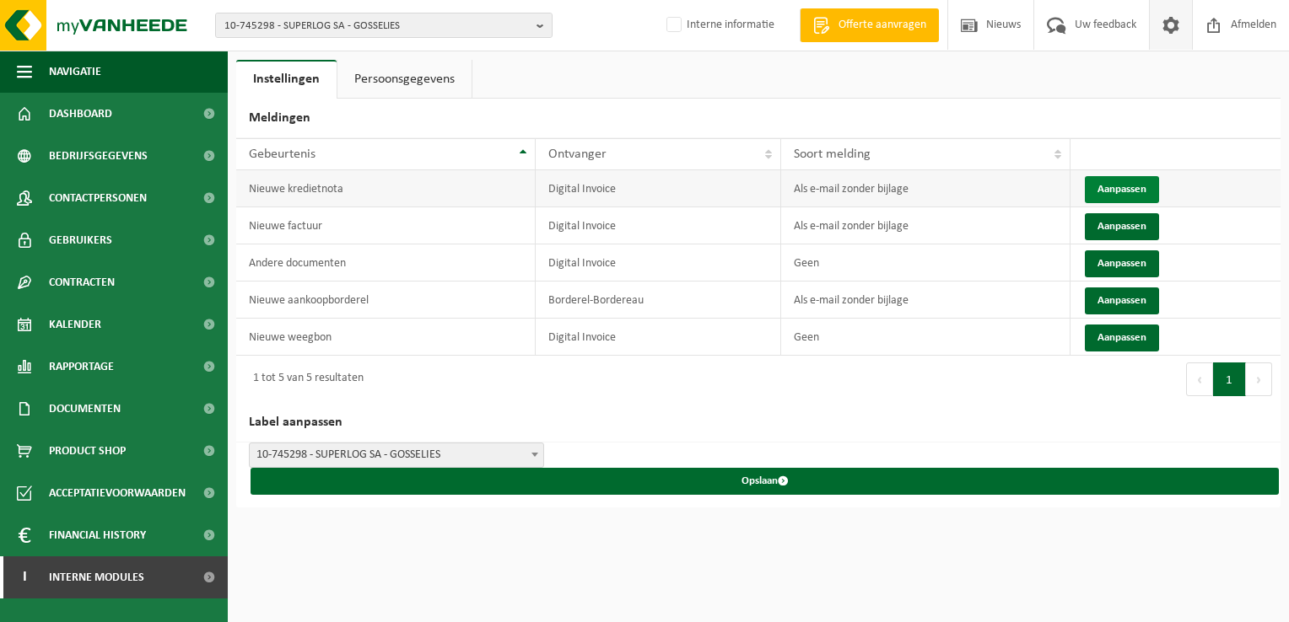
click at [1111, 189] on button "Aanpassen" at bounding box center [1122, 189] width 74 height 27
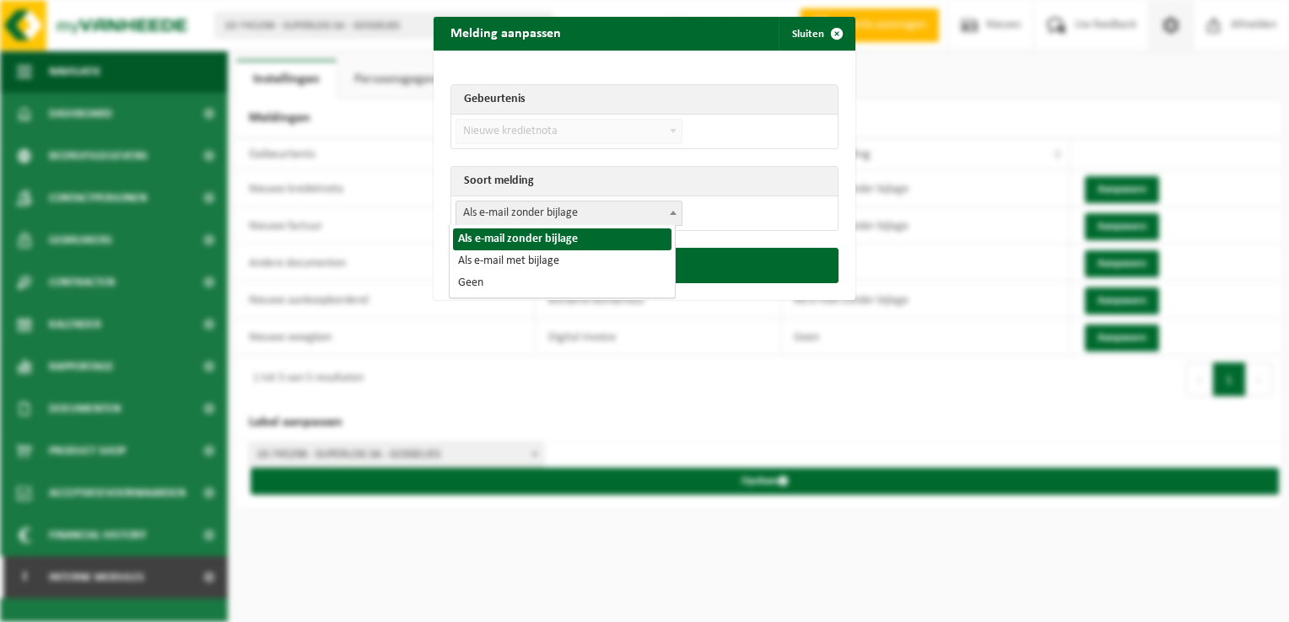
click at [540, 211] on span "Als e-mail zonder bijlage" at bounding box center [568, 214] width 225 height 24
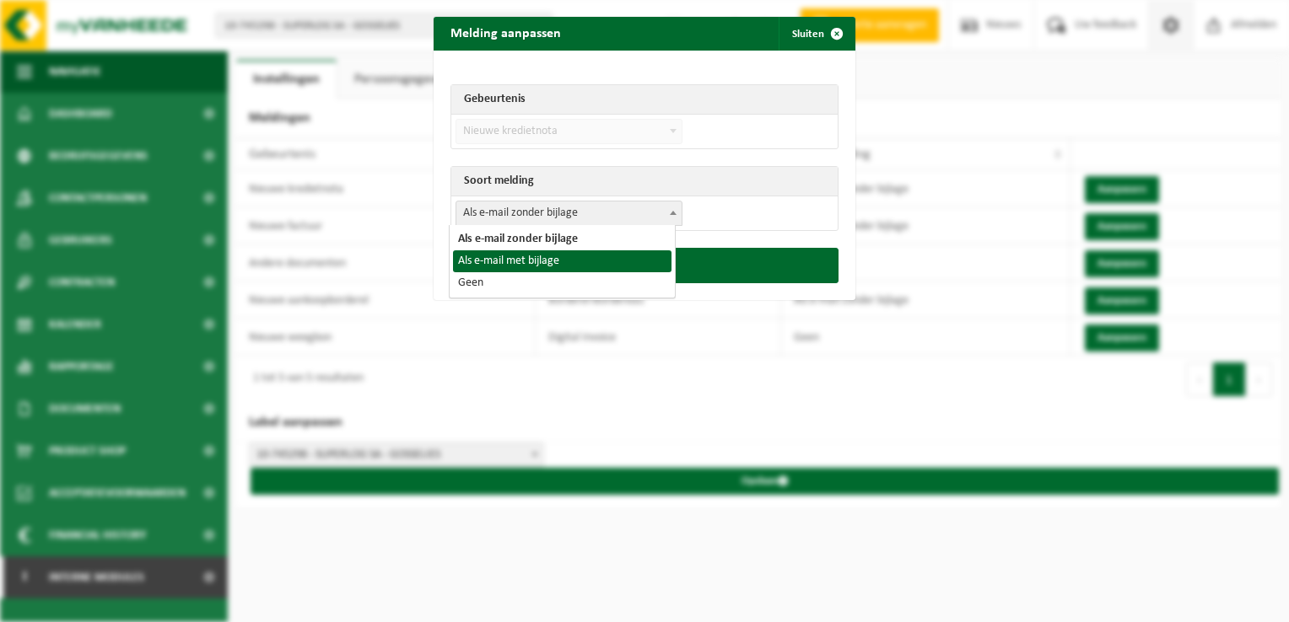
select select "3"
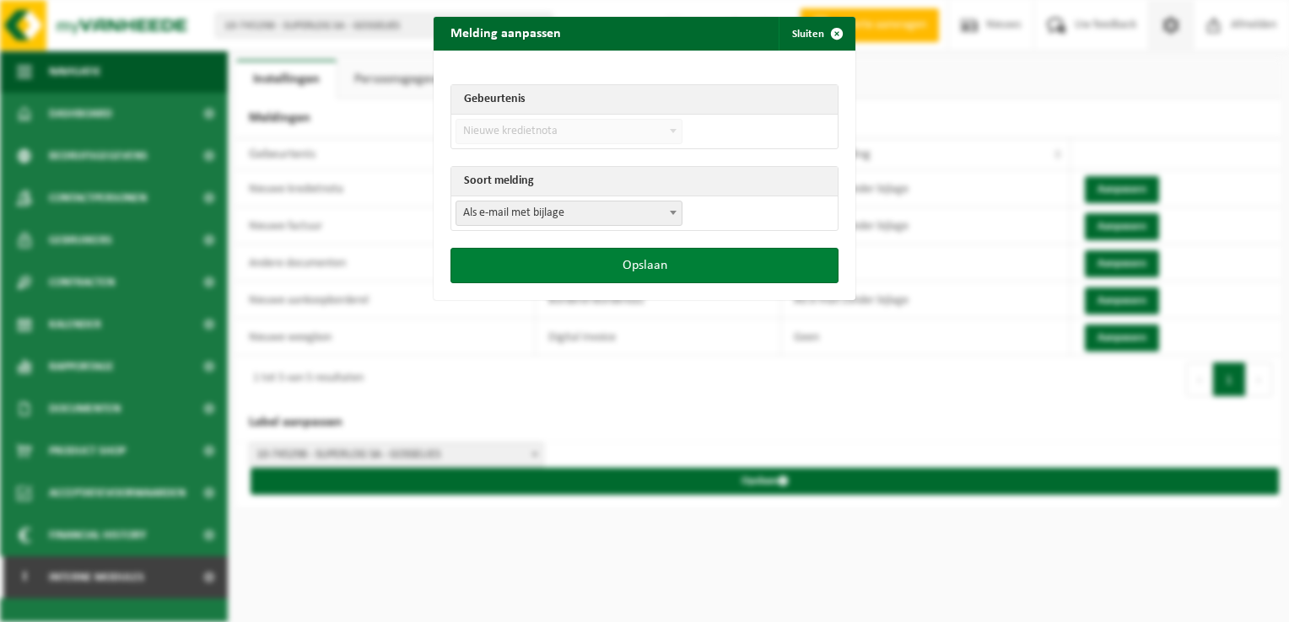
click at [623, 267] on button "Opslaan" at bounding box center [644, 265] width 388 height 35
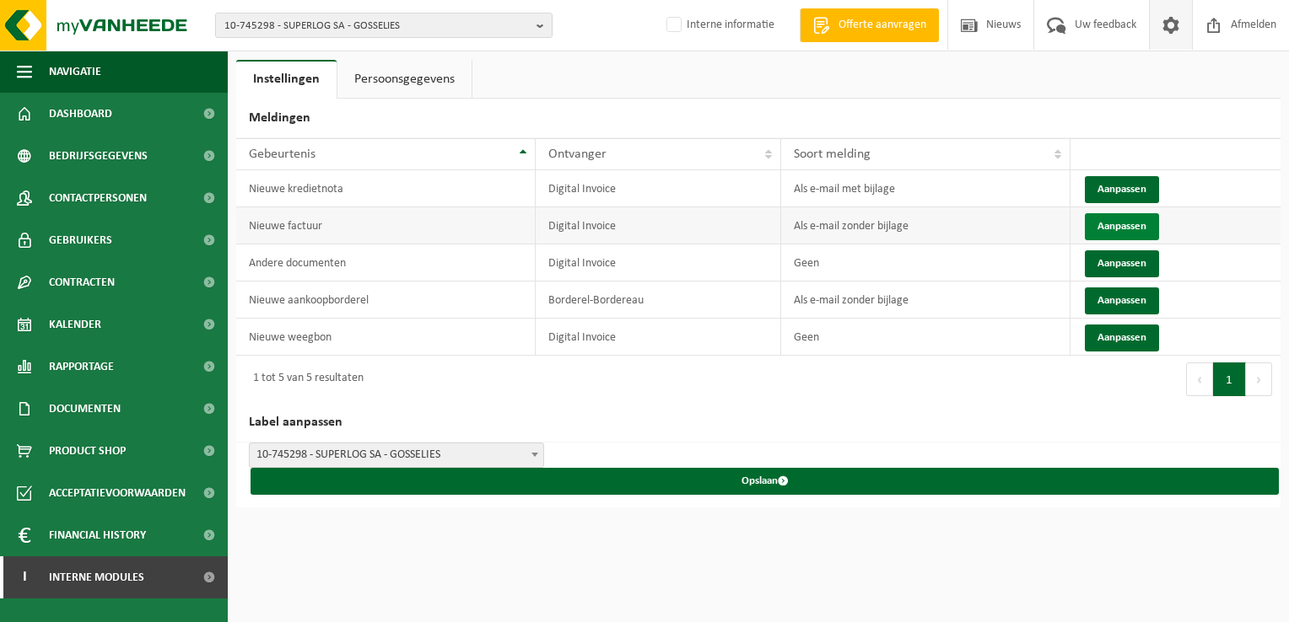
click at [1137, 234] on button "Aanpassen" at bounding box center [1122, 226] width 74 height 27
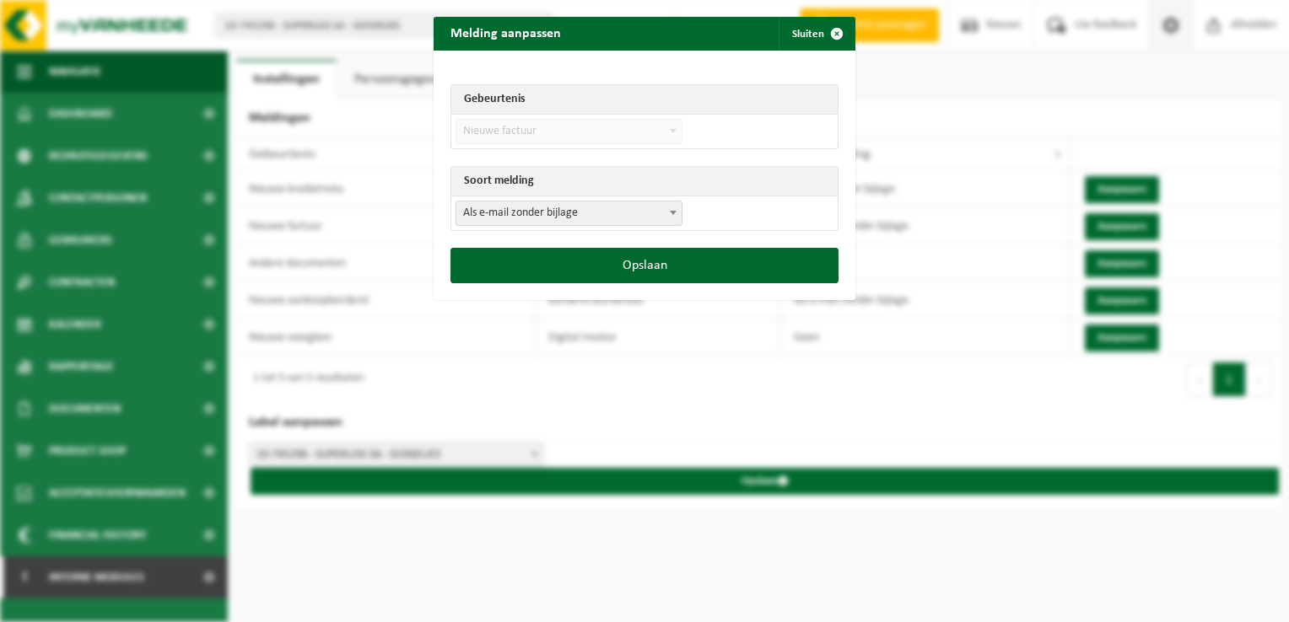
click at [510, 202] on span "Als e-mail zonder bijlage" at bounding box center [568, 214] width 225 height 24
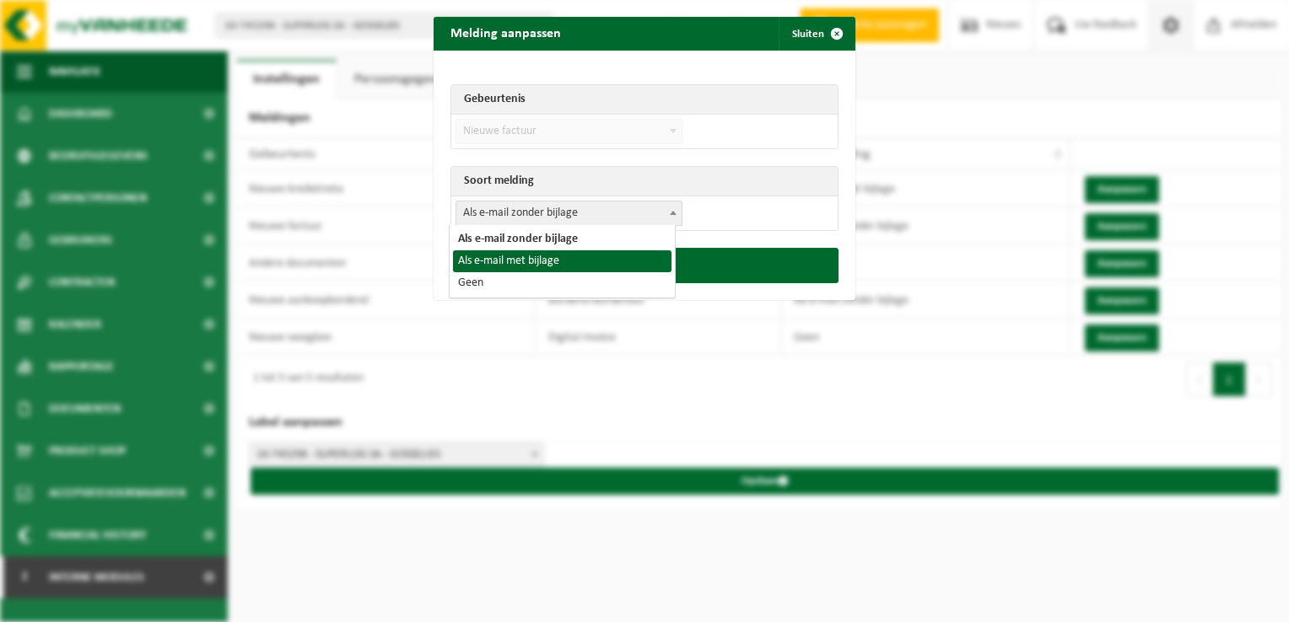
select select "3"
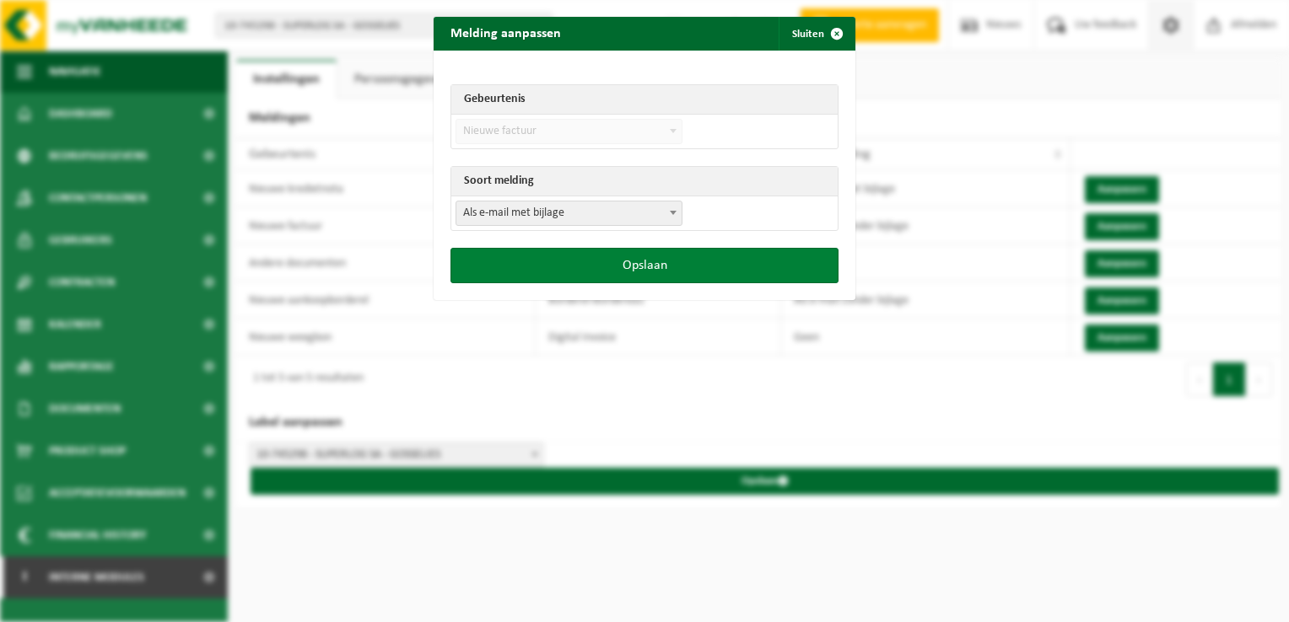
click at [723, 261] on button "Opslaan" at bounding box center [644, 265] width 388 height 35
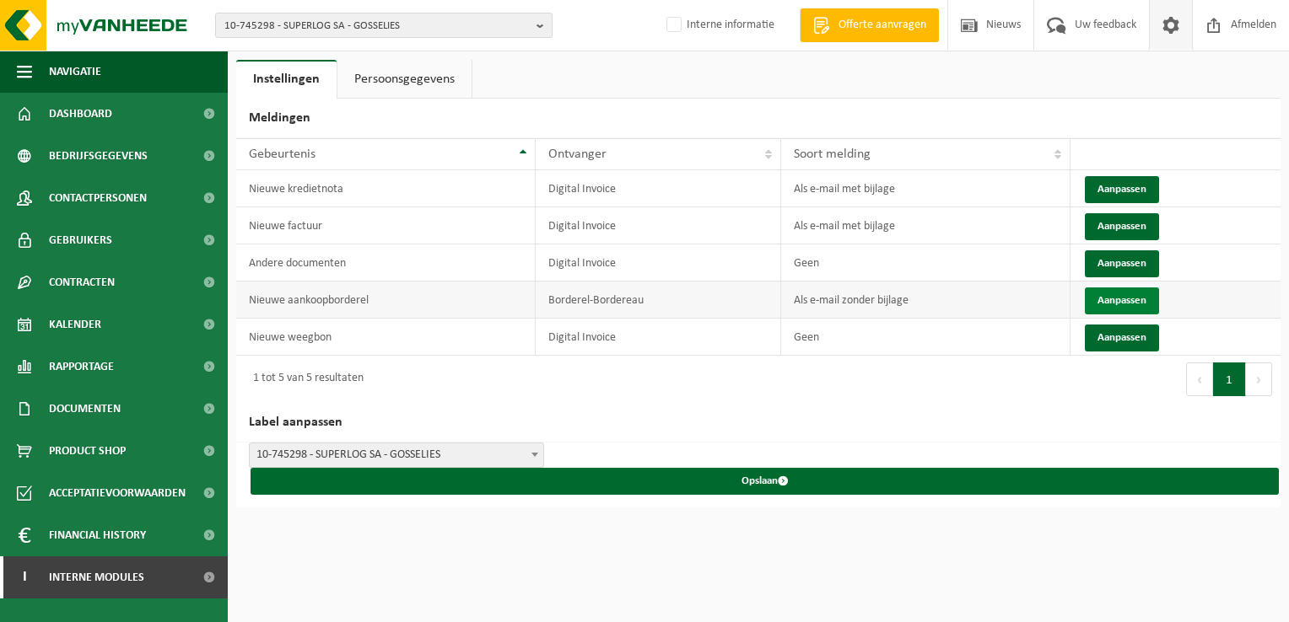
click at [1121, 299] on button "Aanpassen" at bounding box center [1122, 301] width 74 height 27
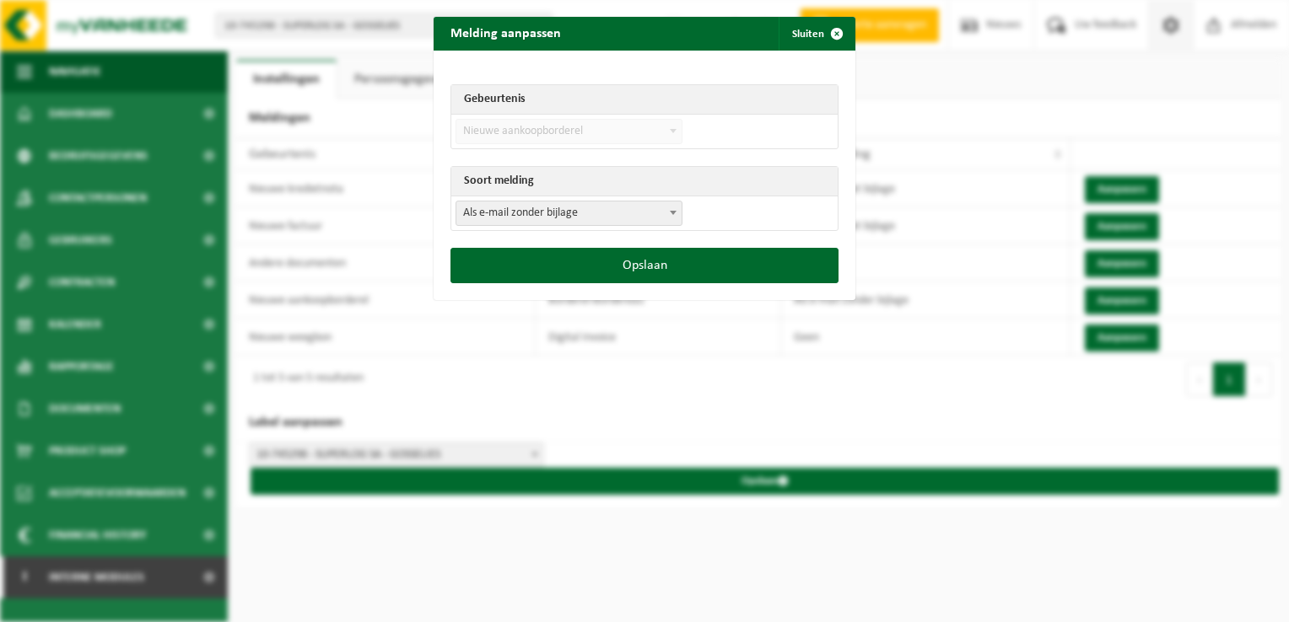
click at [550, 210] on span "Als e-mail zonder bijlage" at bounding box center [568, 214] width 225 height 24
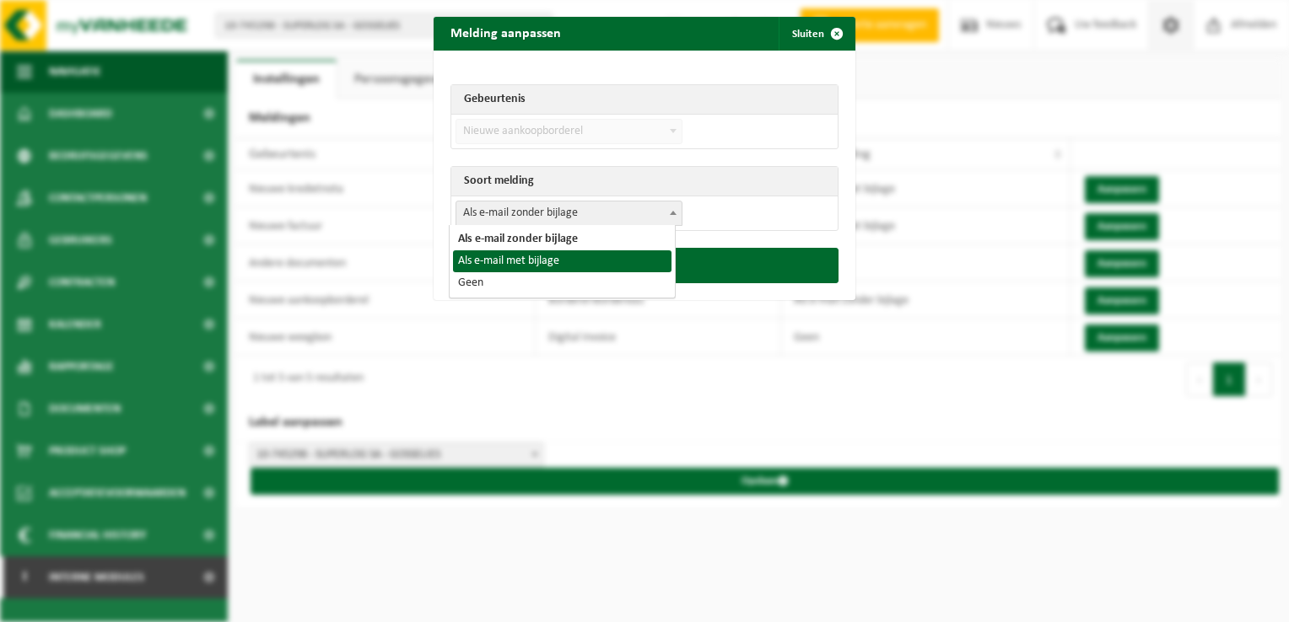
select select "3"
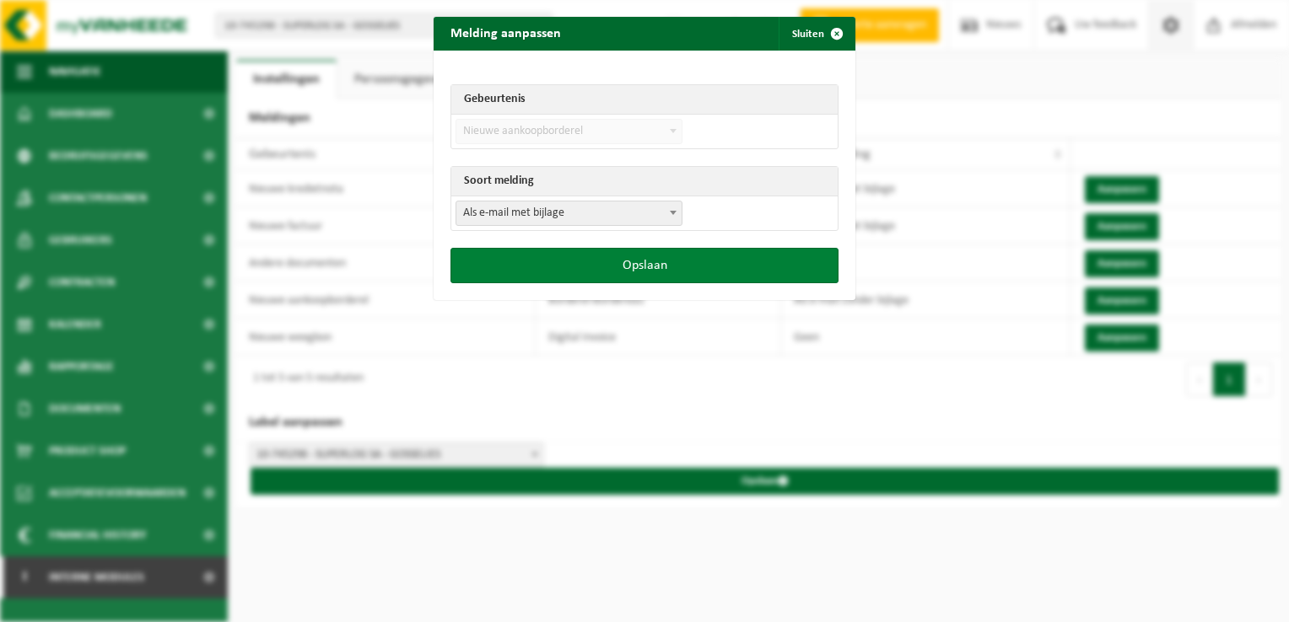
click at [582, 268] on button "Opslaan" at bounding box center [644, 265] width 388 height 35
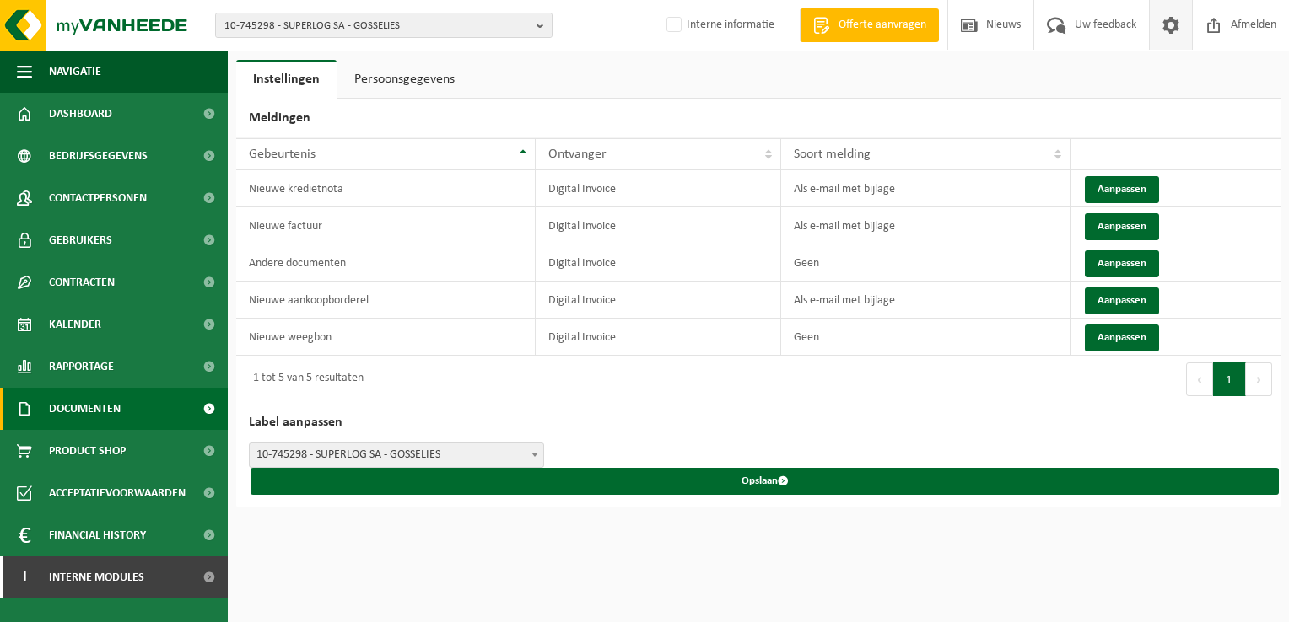
click at [102, 408] on span "Documenten" at bounding box center [85, 409] width 72 height 42
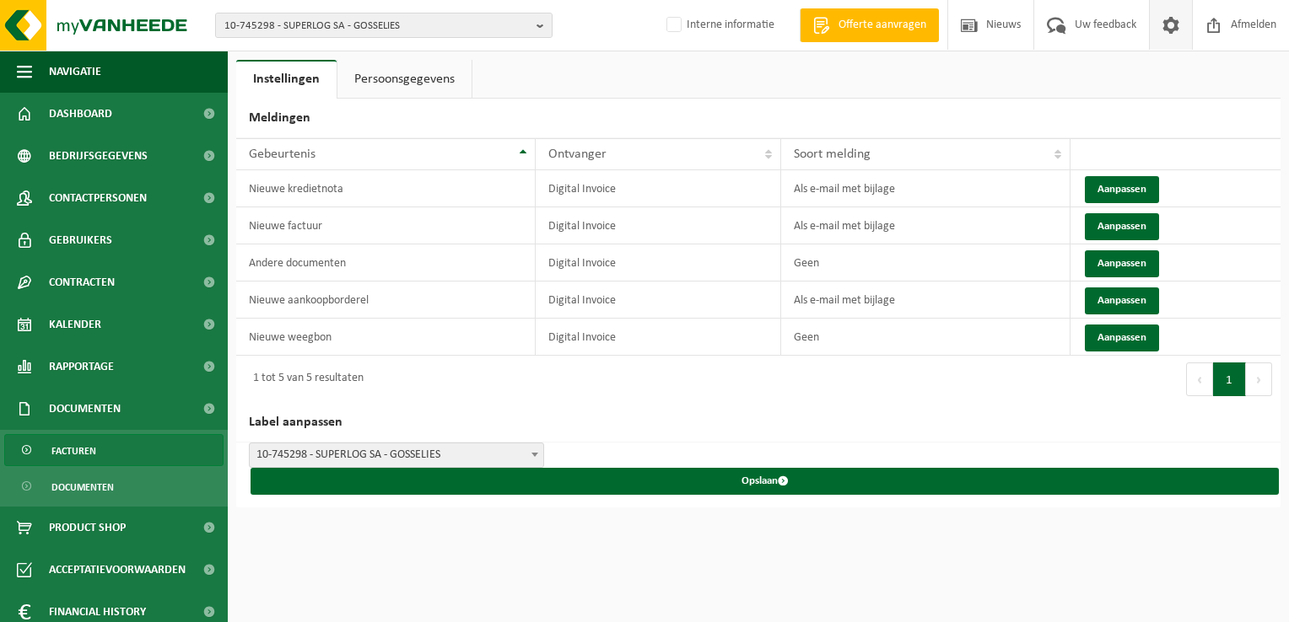
click at [110, 448] on link "Facturen" at bounding box center [113, 450] width 219 height 32
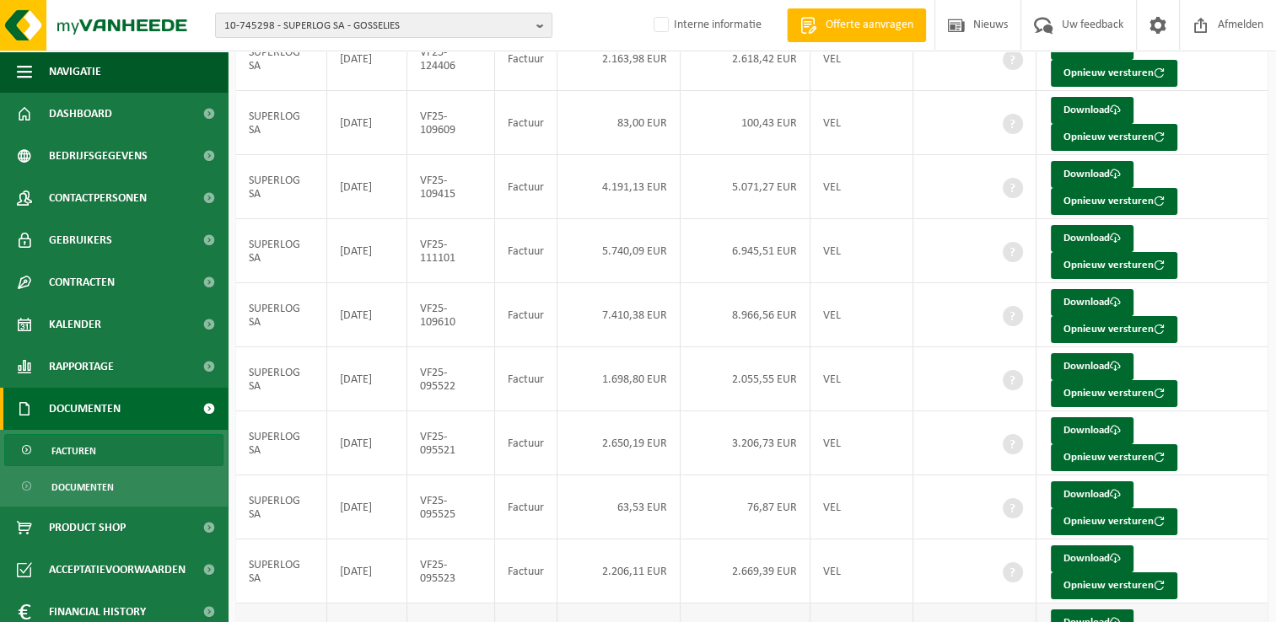
scroll to position [283, 0]
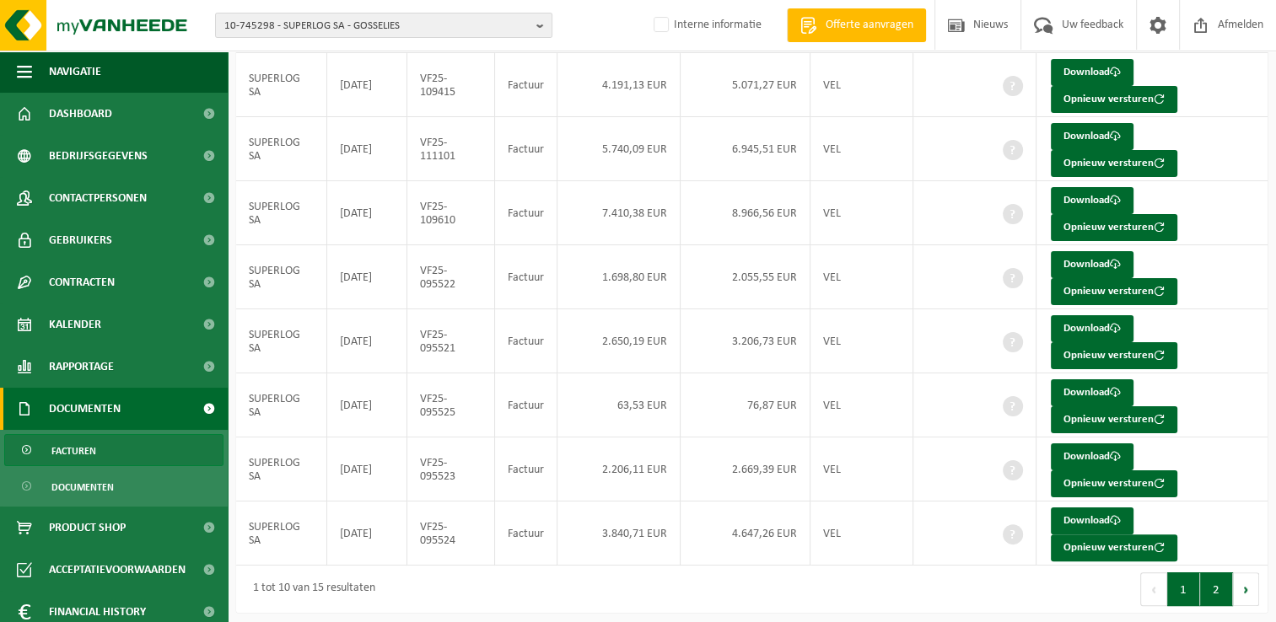
click at [1219, 584] on button "2" at bounding box center [1216, 590] width 33 height 34
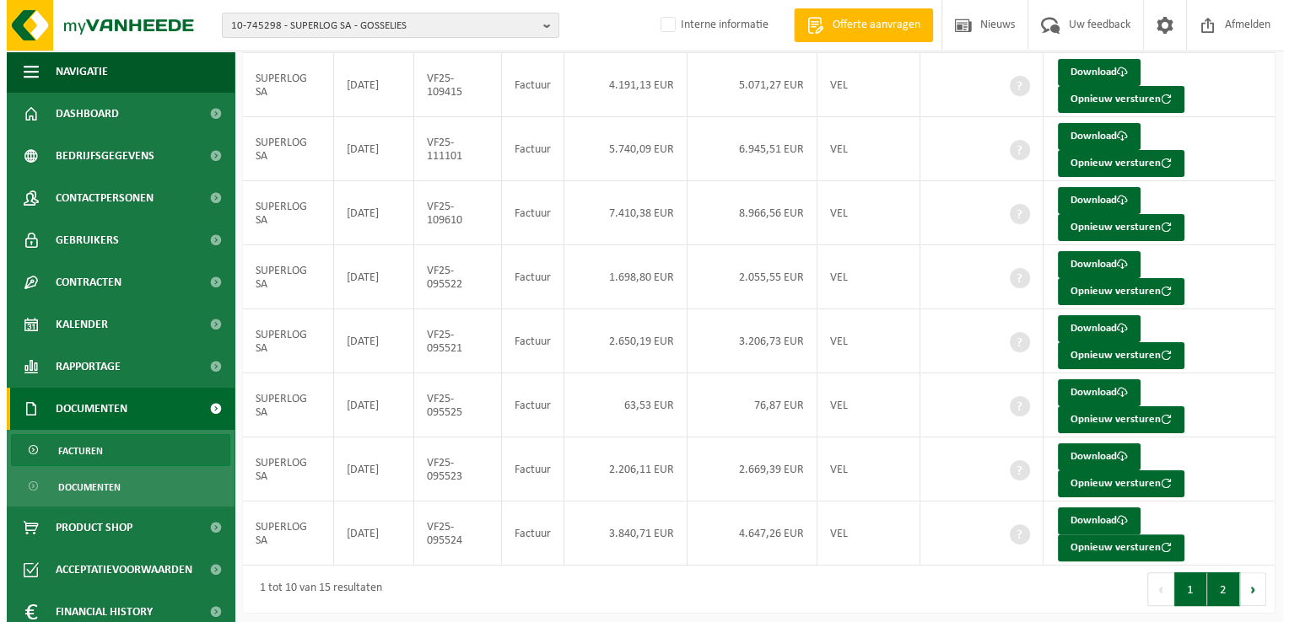
scroll to position [0, 0]
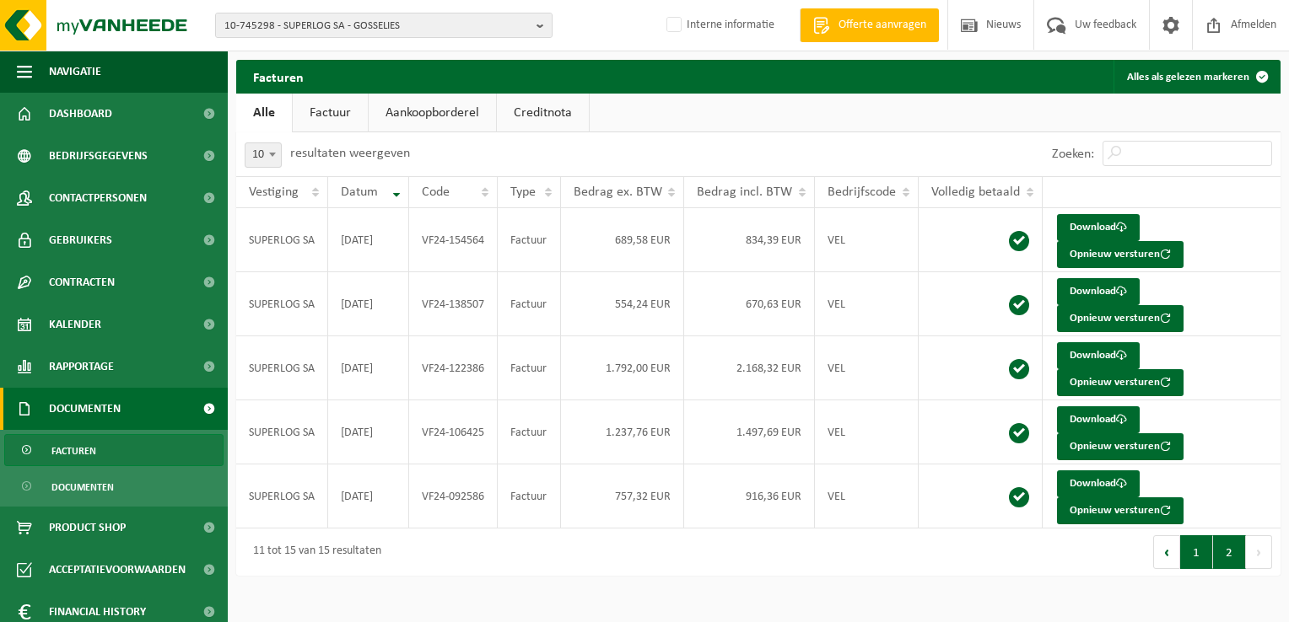
click at [1205, 551] on button "1" at bounding box center [1196, 553] width 33 height 34
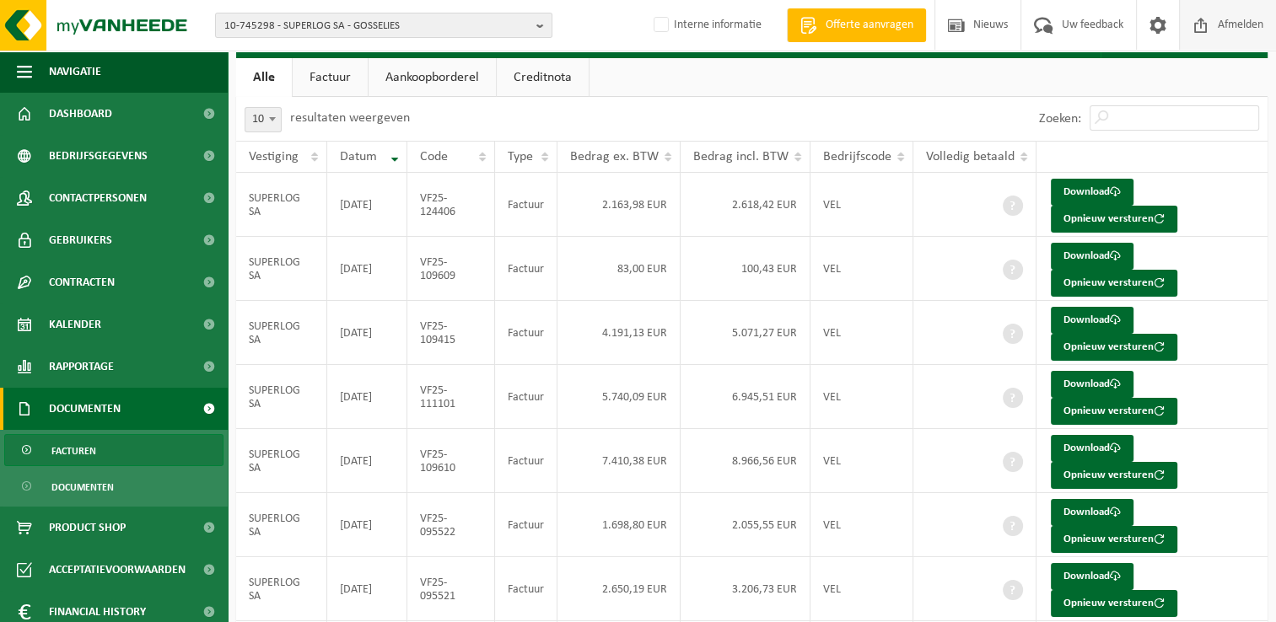
scroll to position [30, 0]
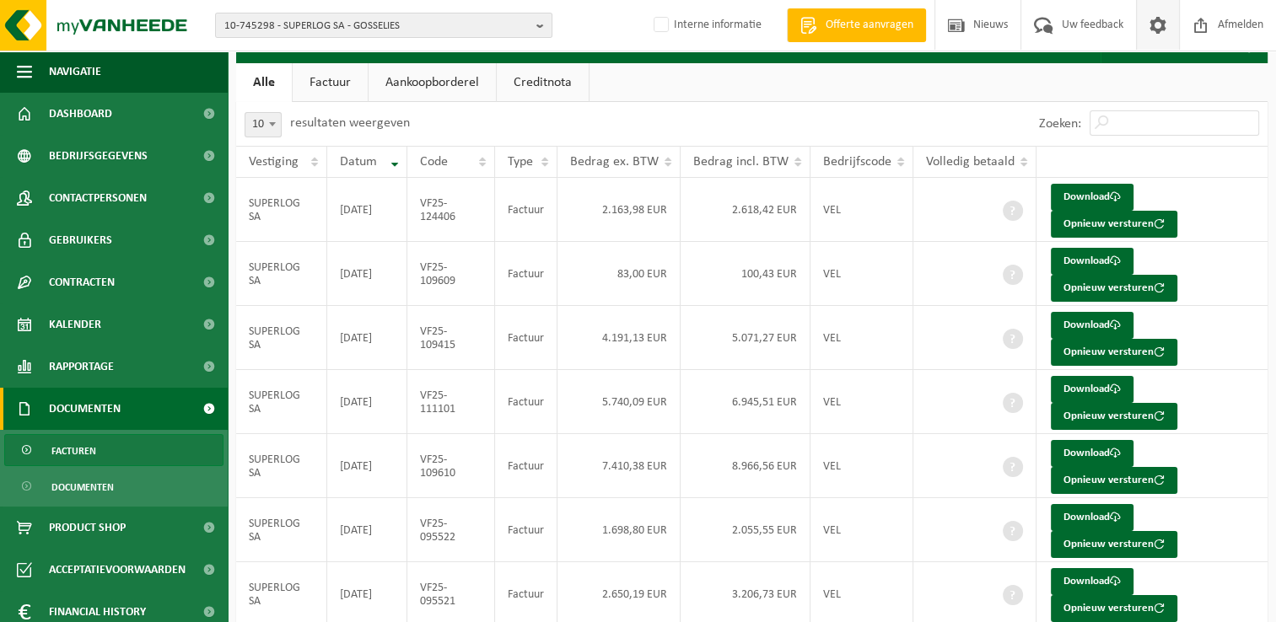
click at [1145, 22] on span at bounding box center [1157, 25] width 25 height 50
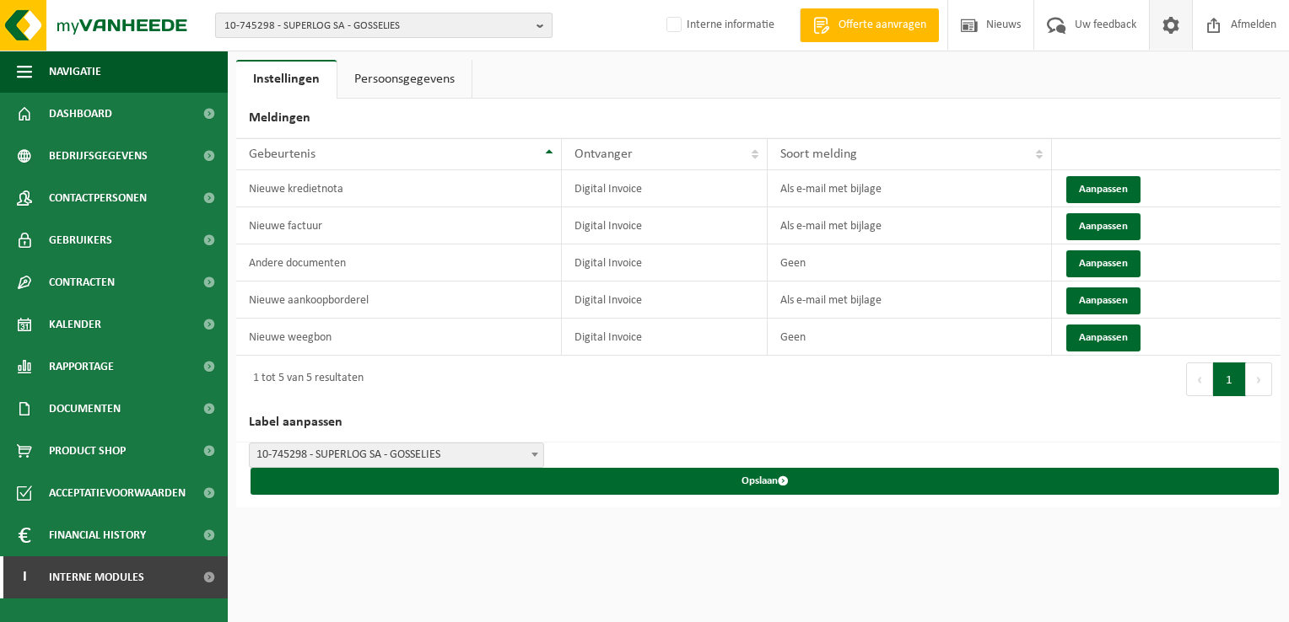
click at [308, 21] on span "10-745298 - SUPERLOG SA - GOSSELIES" at bounding box center [376, 25] width 305 height 25
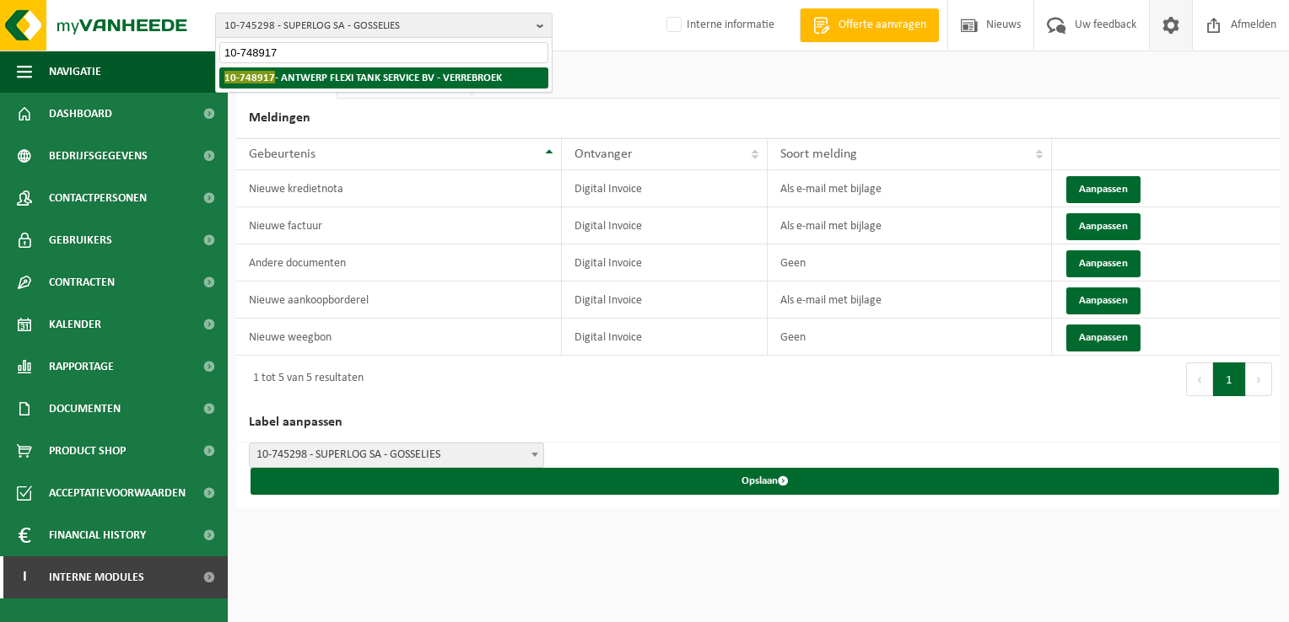
type input "10-748917"
click at [327, 84] on li "10-748917 - [GEOGRAPHIC_DATA] FLEXI TANK SERVICE BV - VERREBROEK" at bounding box center [383, 77] width 329 height 21
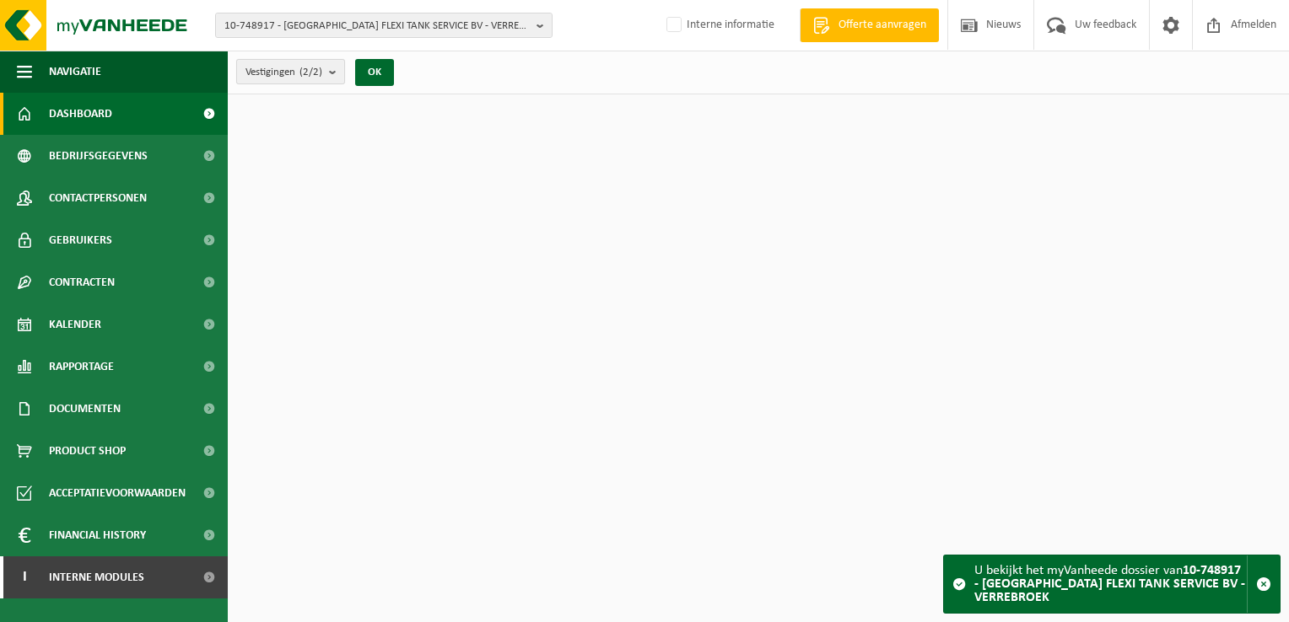
click at [326, 72] on button "Vestigingen (2/2)" at bounding box center [290, 71] width 109 height 25
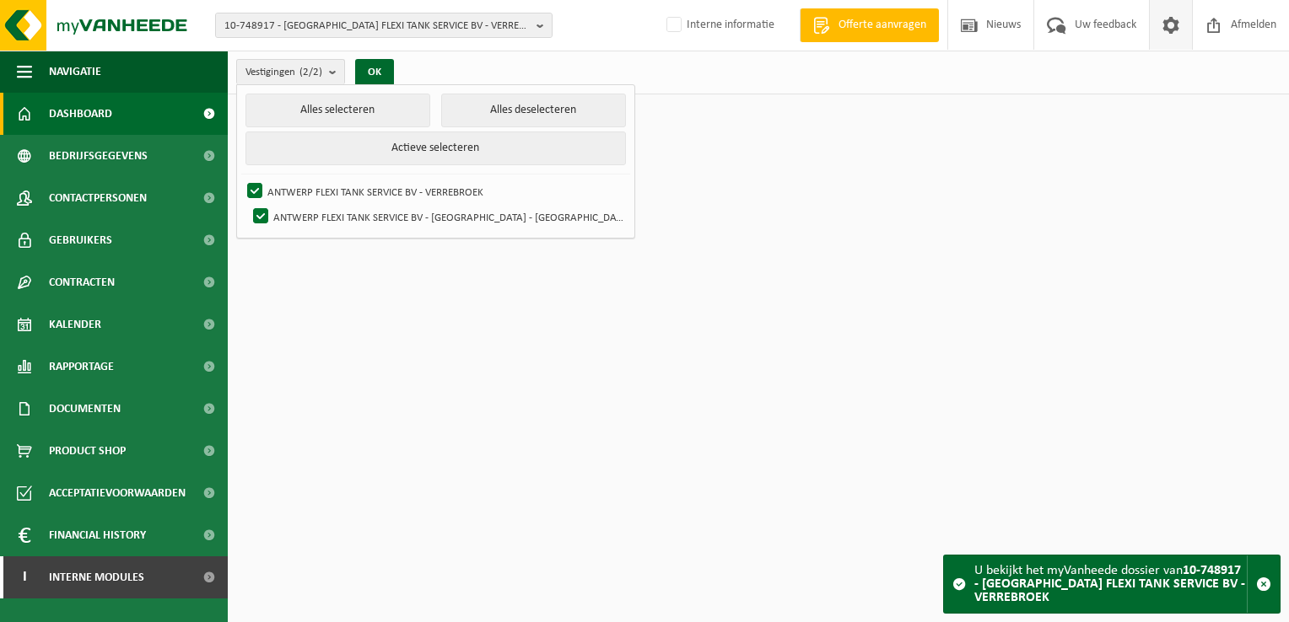
click at [1168, 31] on span at bounding box center [1170, 25] width 25 height 50
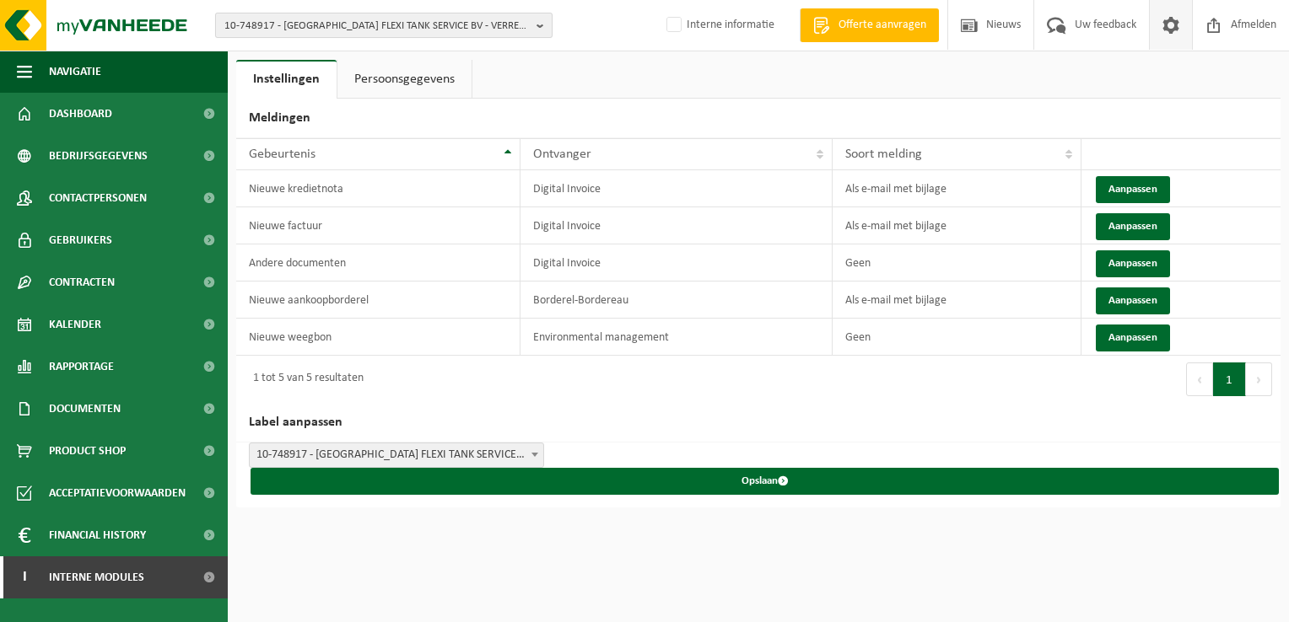
click at [268, 29] on span "10-748917 - ANTWERP FLEXI TANK SERVICE BV - VERREBROEK" at bounding box center [376, 25] width 305 height 25
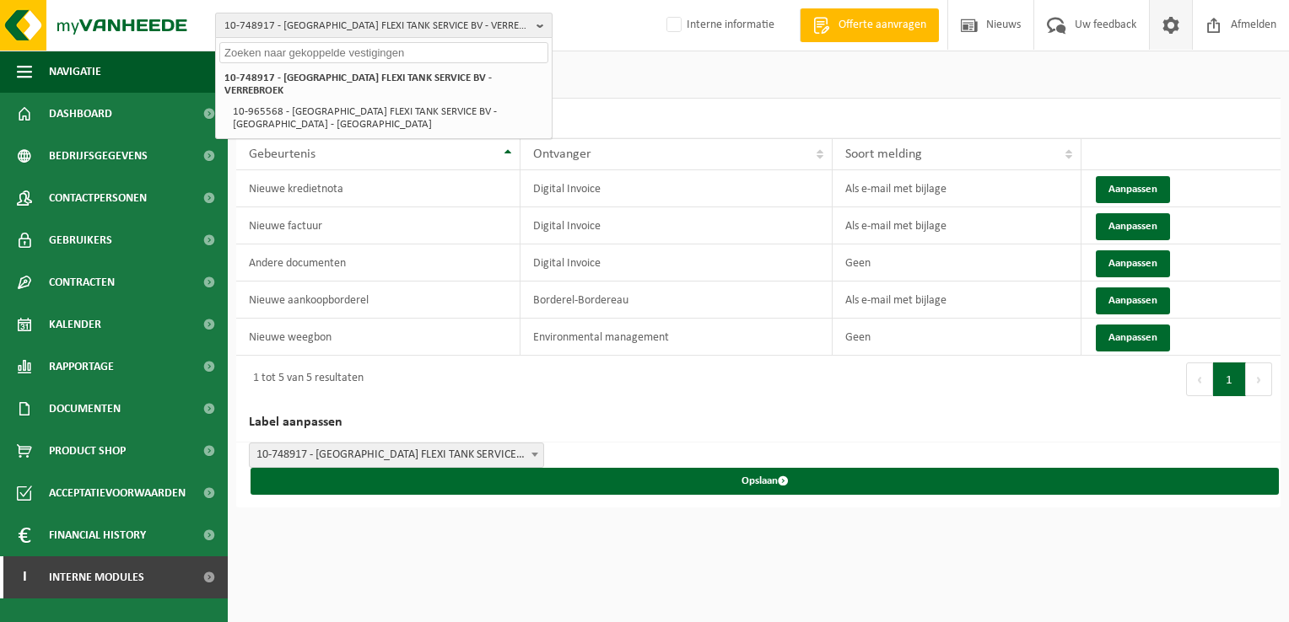
paste input "10-987759"
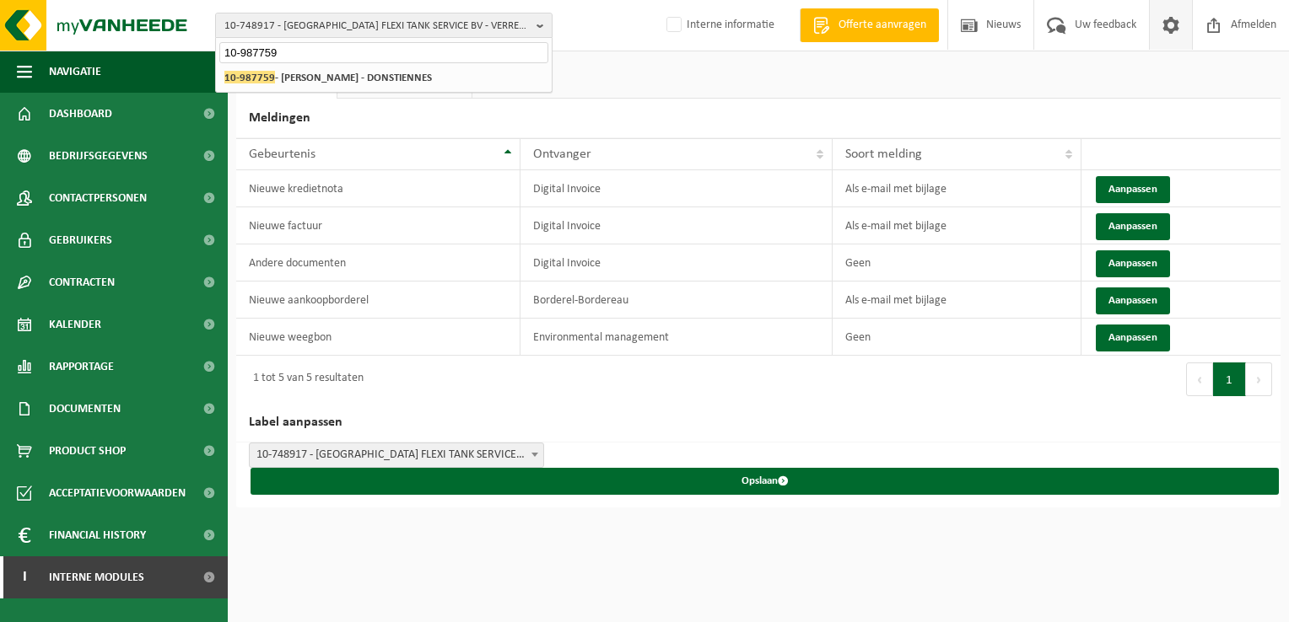
type input "10-987759"
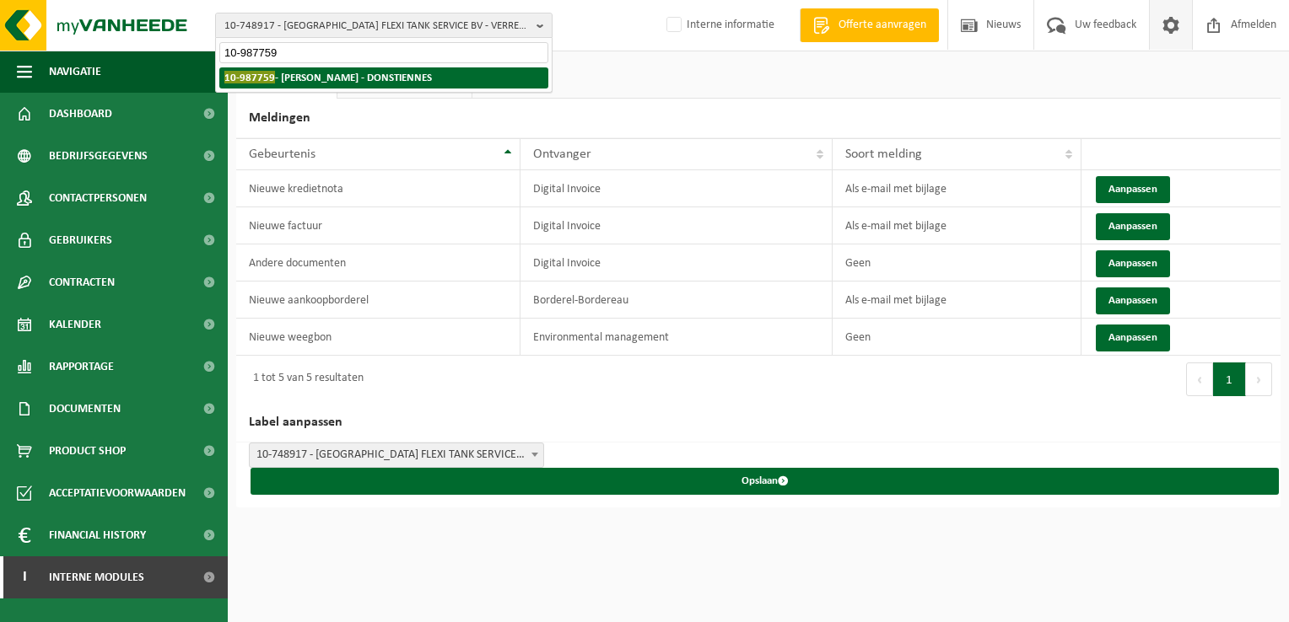
click at [283, 71] on strong "10-987759 - DECLERCQ ALEXANDRE - DONSTIENNES" at bounding box center [327, 77] width 207 height 13
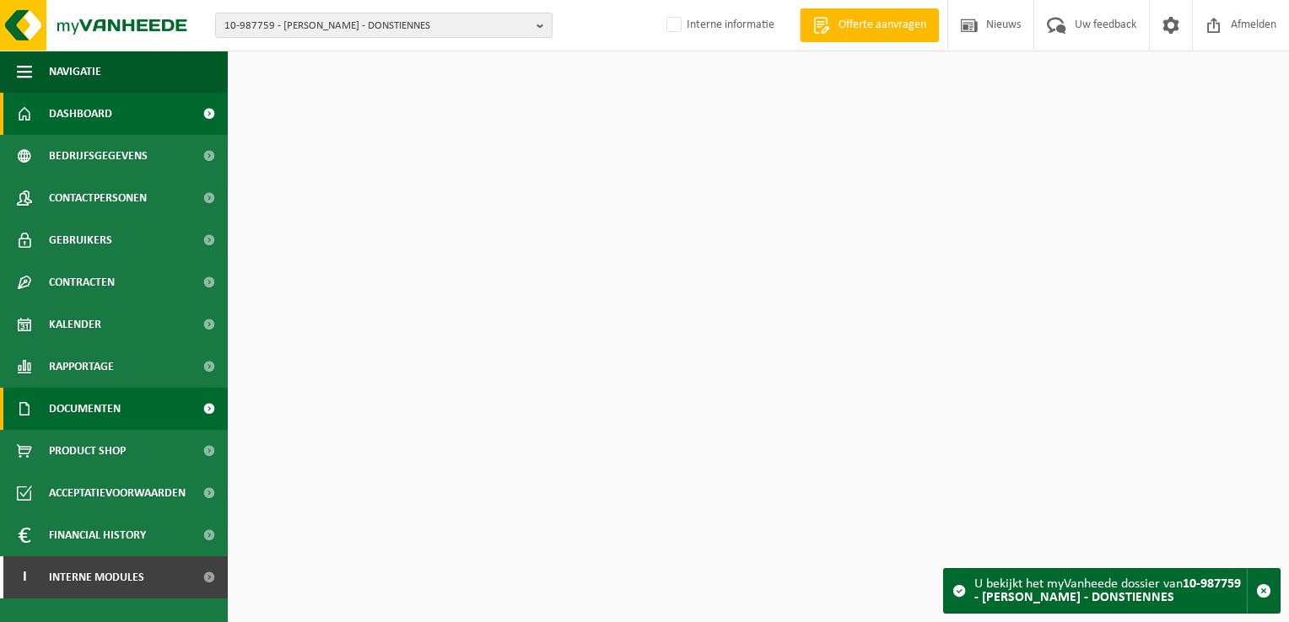
click at [90, 401] on span "Documenten" at bounding box center [85, 409] width 72 height 42
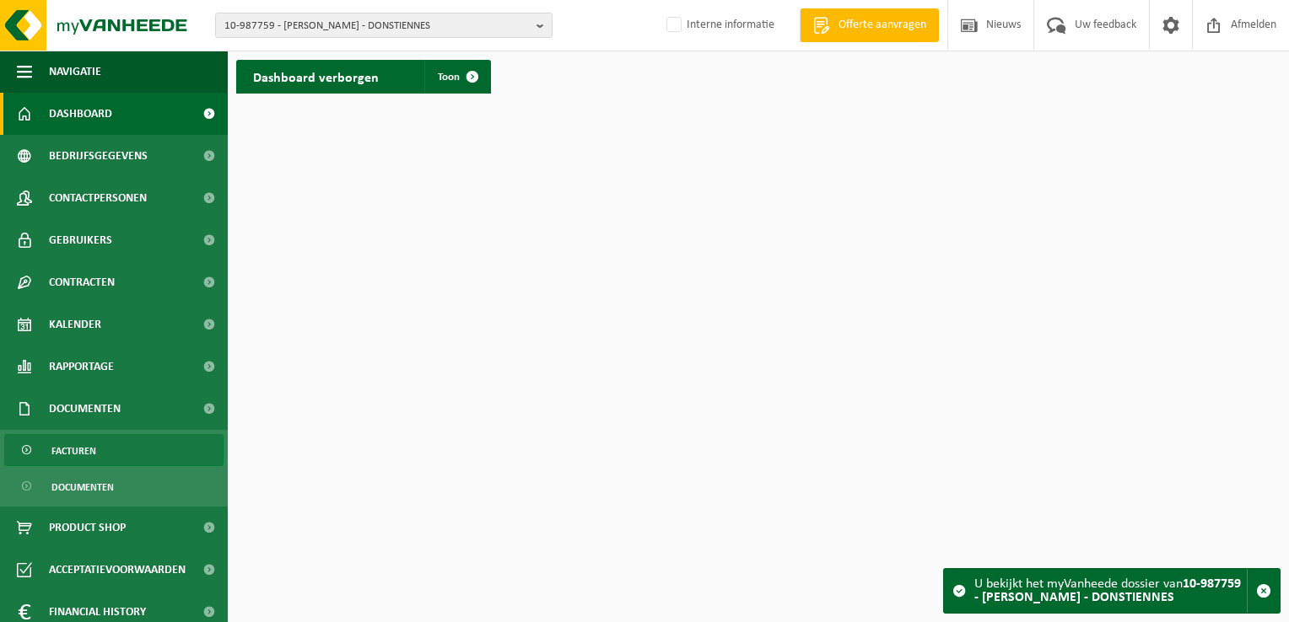
click at [108, 444] on link "Facturen" at bounding box center [113, 450] width 219 height 32
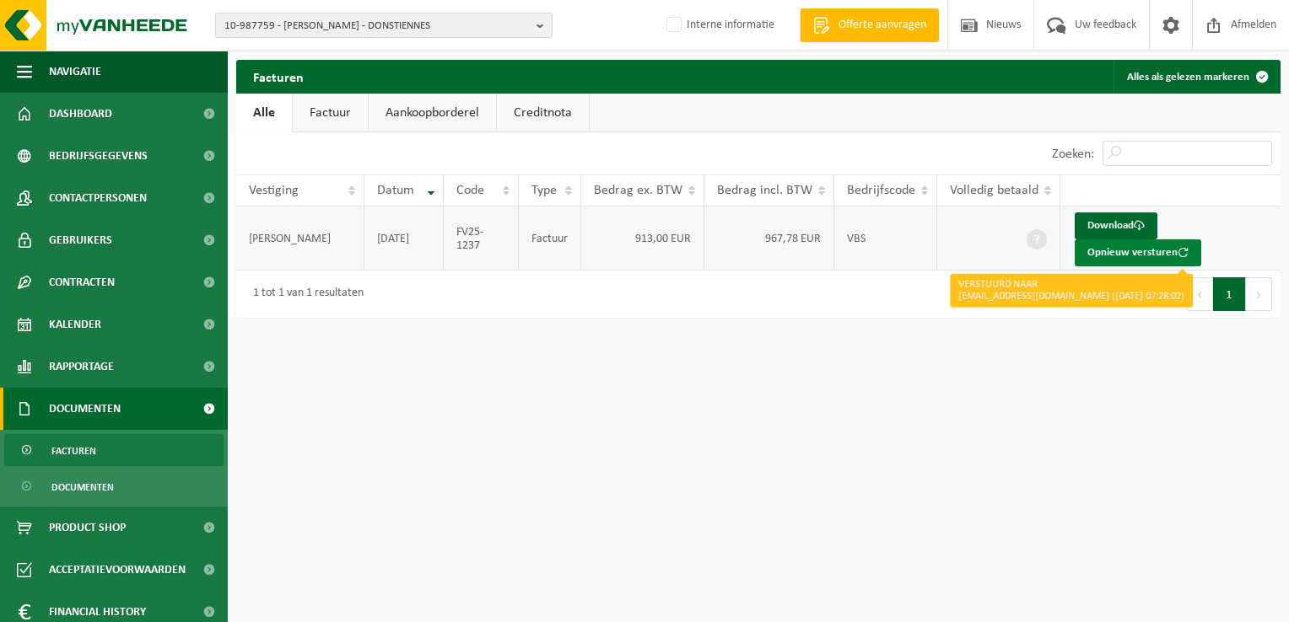
click at [1103, 255] on button "Opnieuw versturen" at bounding box center [1137, 253] width 127 height 27
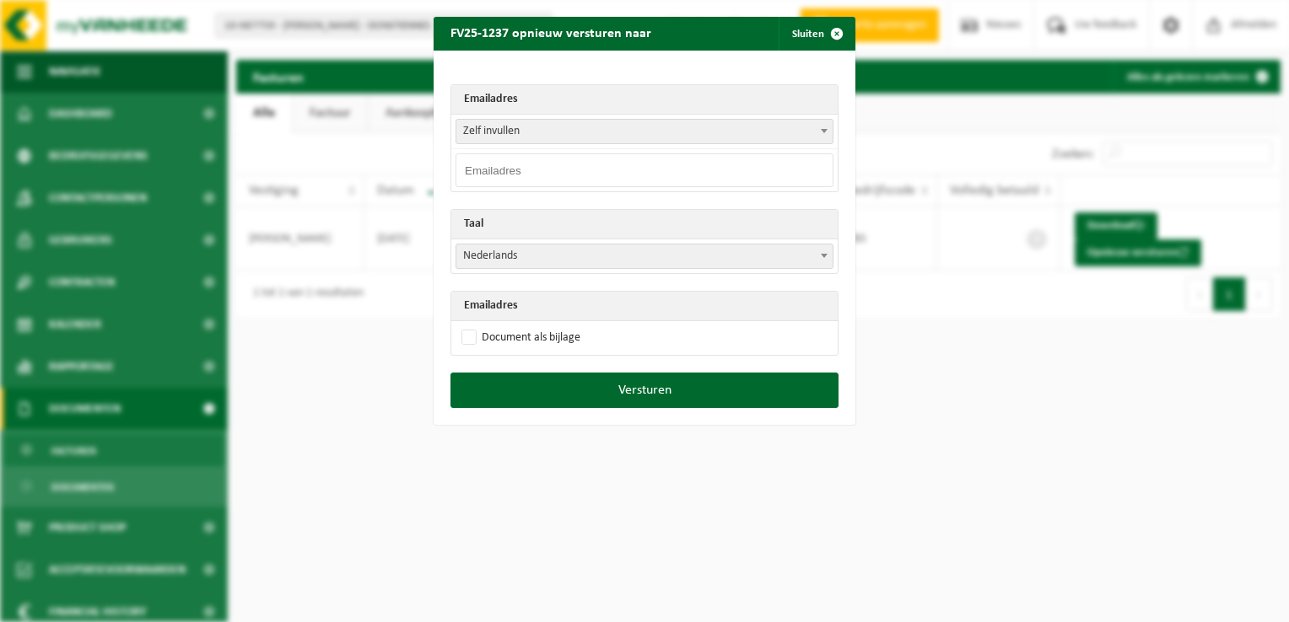
click at [455, 177] on input "email" at bounding box center [644, 170] width 378 height 34
paste input "[EMAIL_ADDRESS][PERSON_NAME][DOMAIN_NAME]"
type input "[EMAIL_ADDRESS][PERSON_NAME][DOMAIN_NAME]"
click at [520, 260] on span "Nederlands" at bounding box center [644, 257] width 376 height 24
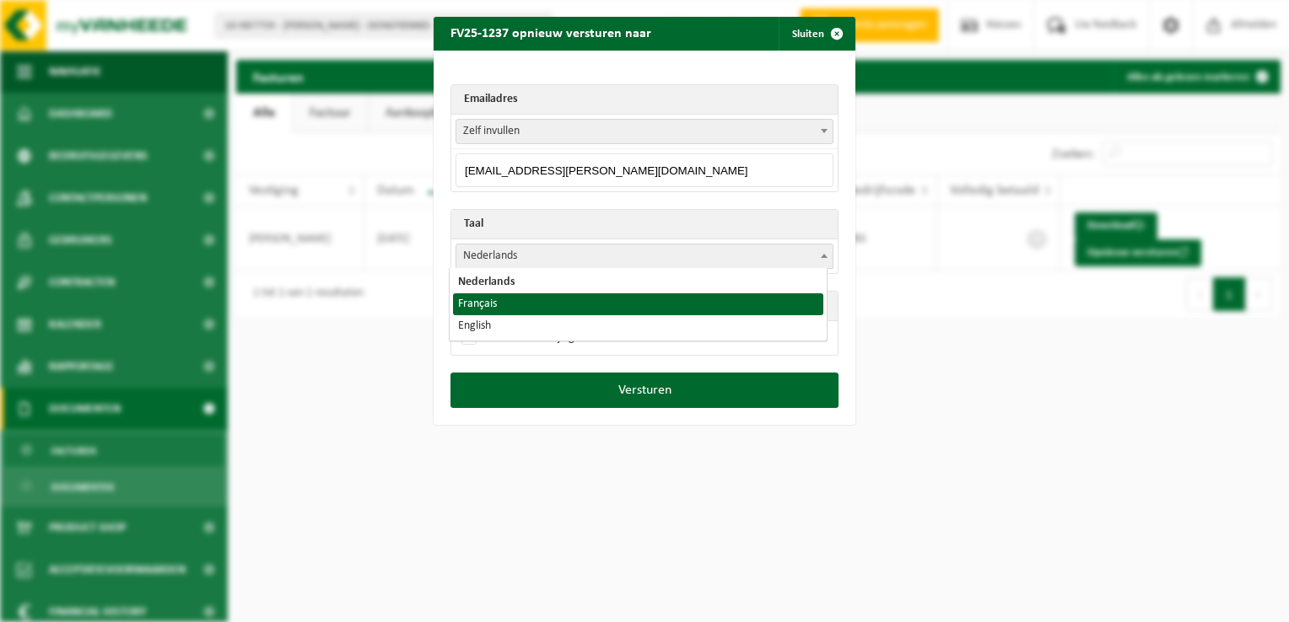
select select "fr"
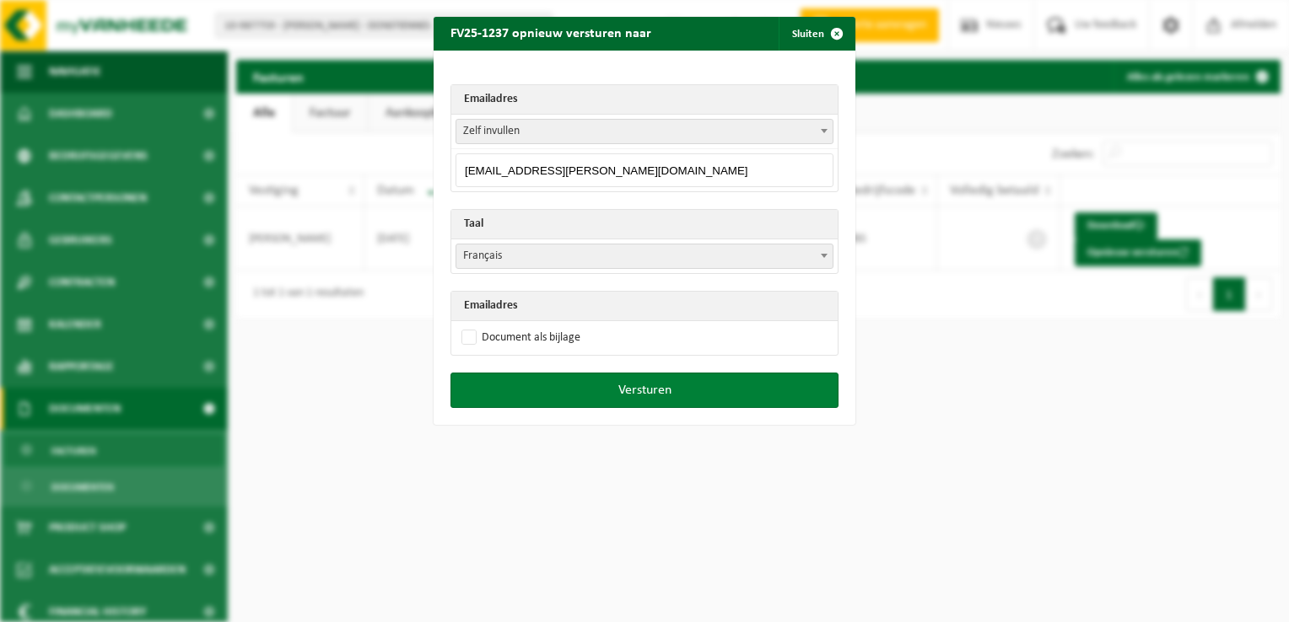
click at [621, 390] on button "Versturen" at bounding box center [644, 390] width 388 height 35
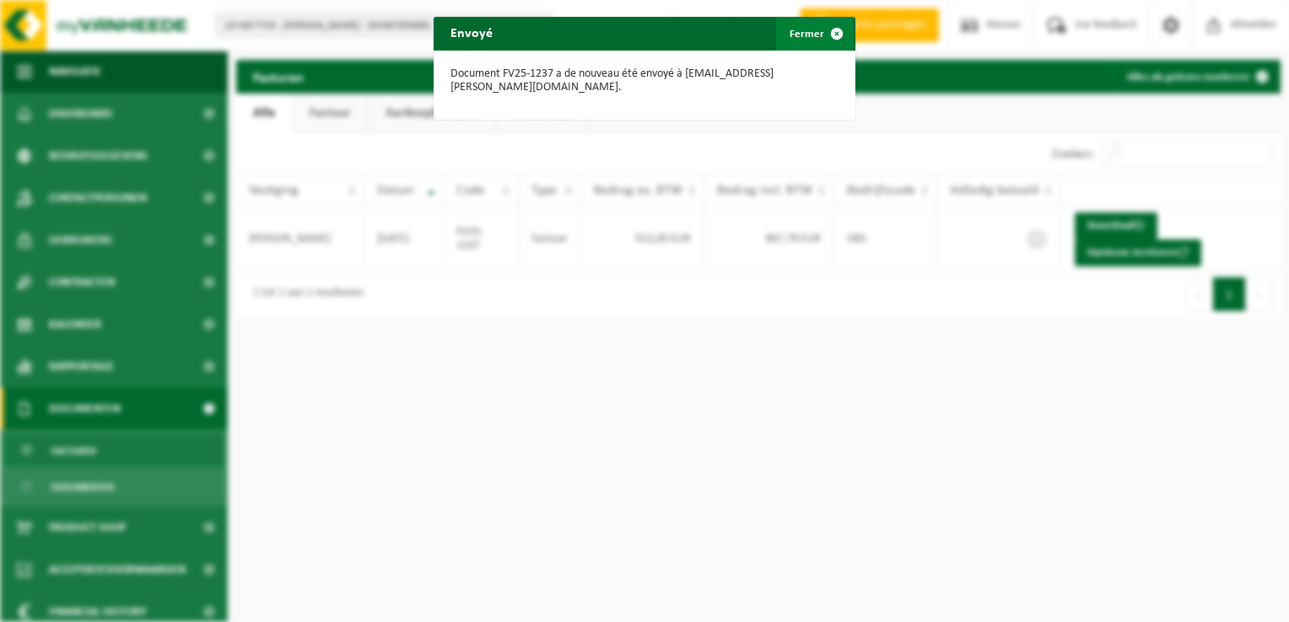
click at [829, 33] on span "button" at bounding box center [837, 34] width 34 height 34
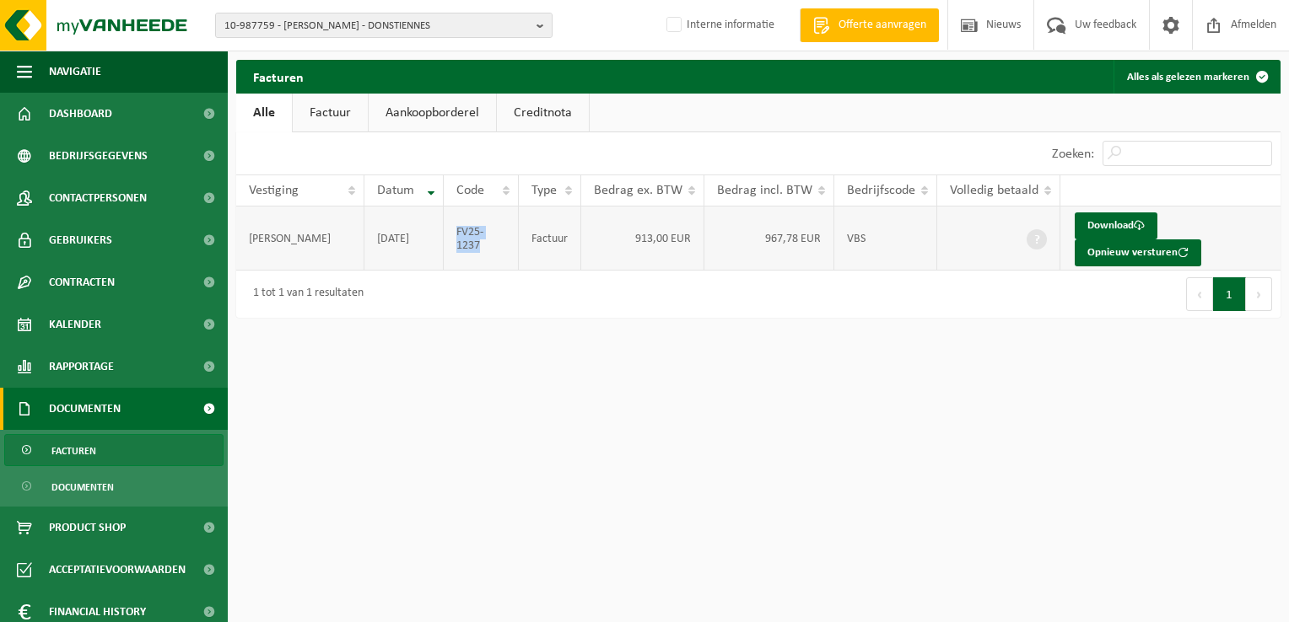
drag, startPoint x: 495, startPoint y: 250, endPoint x: 457, endPoint y: 230, distance: 43.0
click at [457, 230] on td "FV25-1237" at bounding box center [481, 239] width 75 height 64
copy td "FV25-1237"
click at [310, 36] on span "10-987759 - DECLERCQ ALEXANDRE - DONSTIENNES" at bounding box center [376, 25] width 305 height 25
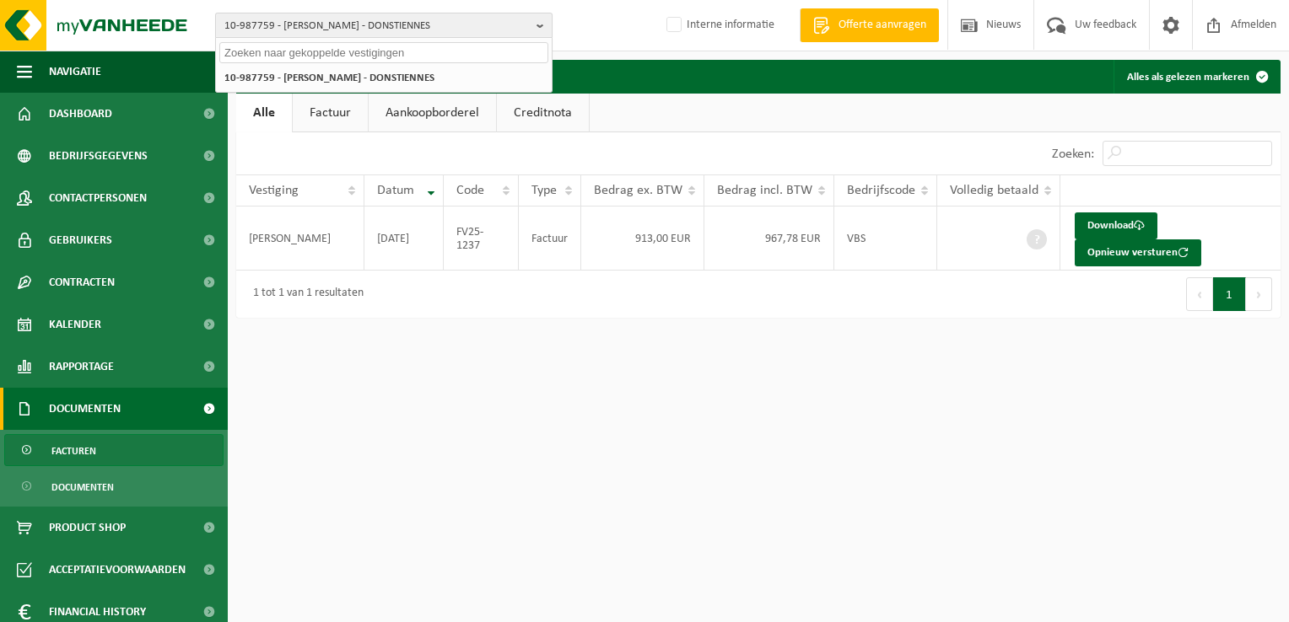
paste input "10-895779"
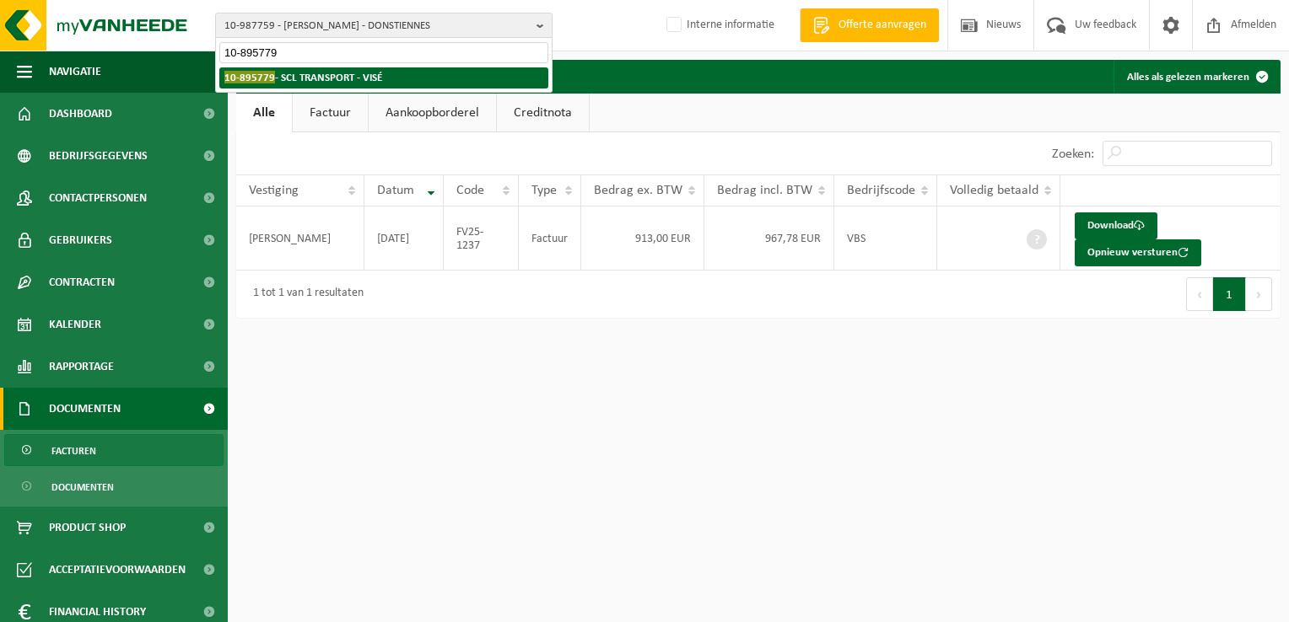
type input "10-895779"
click at [330, 73] on strong "10-895779 - SCL TRANSPORT - VISÉ" at bounding box center [303, 77] width 158 height 13
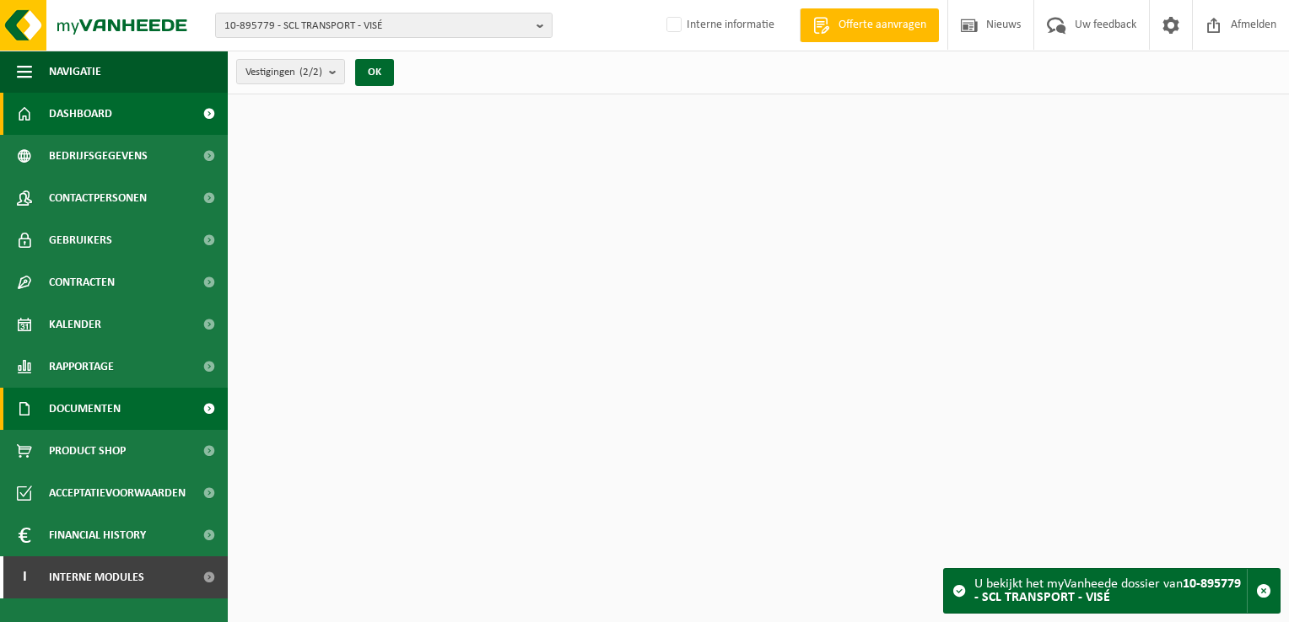
click at [132, 416] on link "Documenten" at bounding box center [114, 409] width 228 height 42
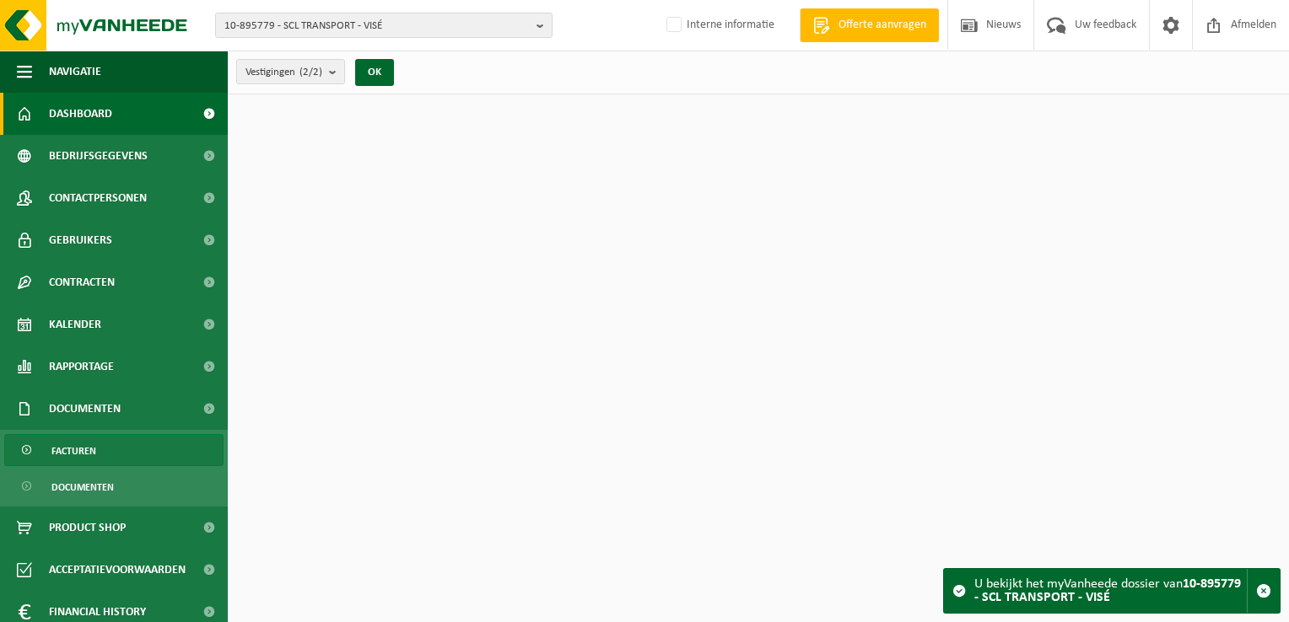
click at [132, 444] on link "Facturen" at bounding box center [113, 450] width 219 height 32
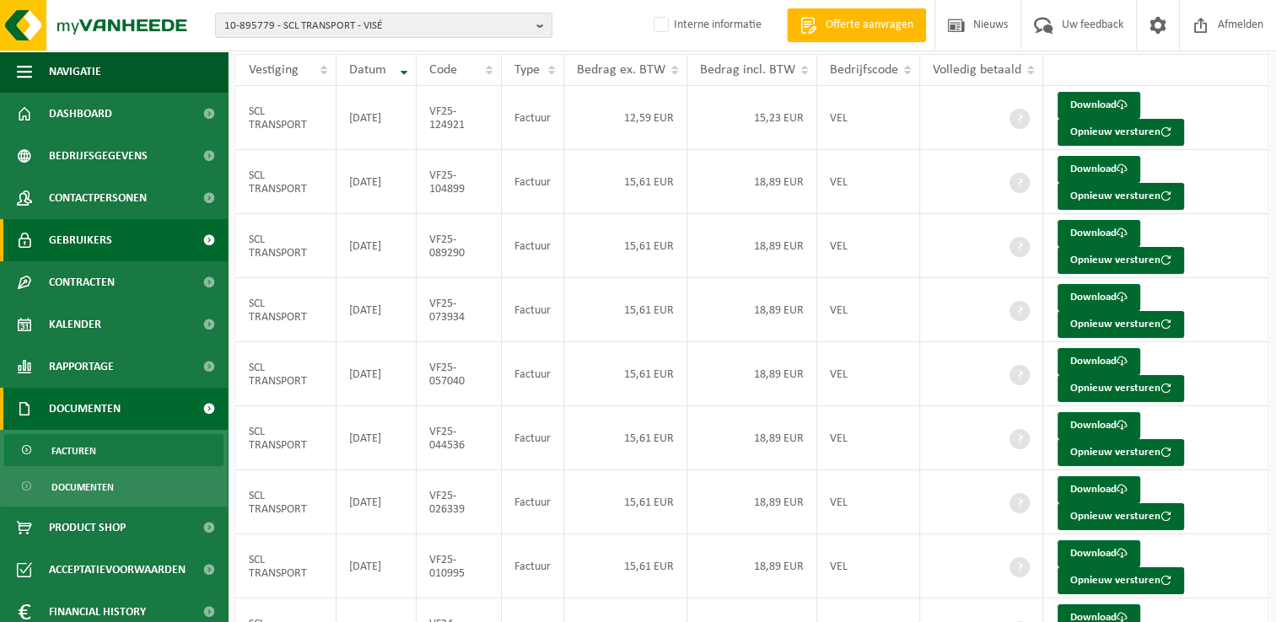
scroll to position [158, 0]
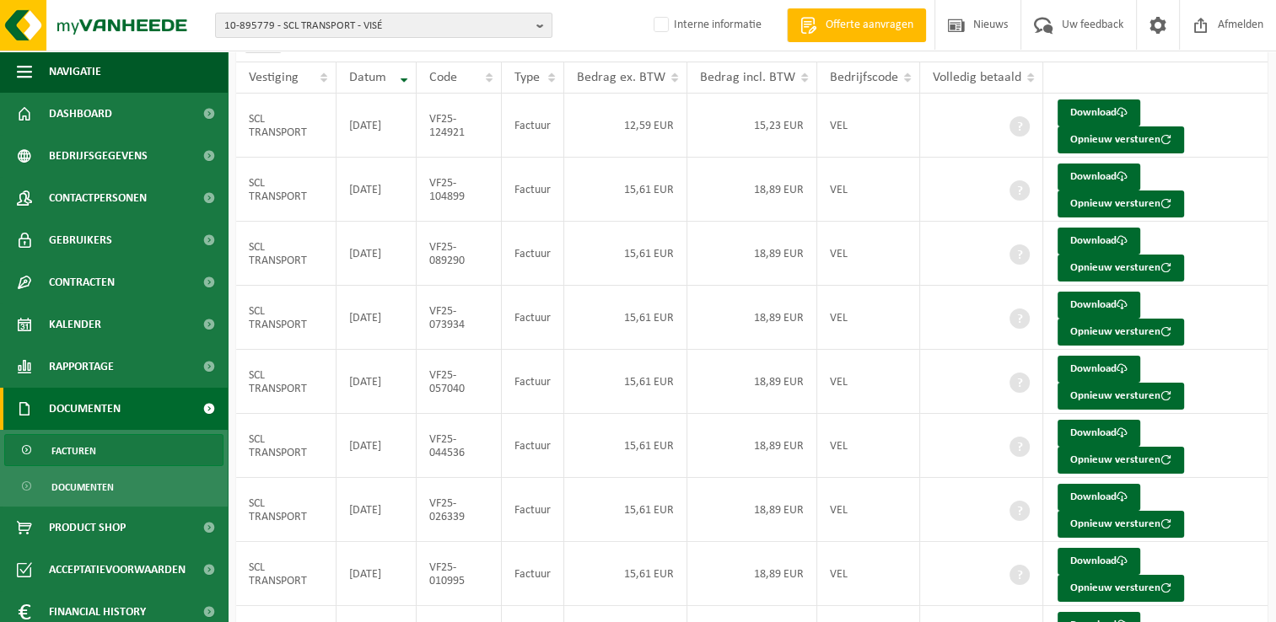
click at [379, 10] on div "10-895779 - SCL TRANSPORT - VISÉ 10-895779 - SCL TRANSPORT - VISÉ 10-926062 - S…" at bounding box center [638, 25] width 1276 height 51
click at [388, 28] on span "10-895779 - SCL TRANSPORT - VISÉ" at bounding box center [376, 25] width 305 height 25
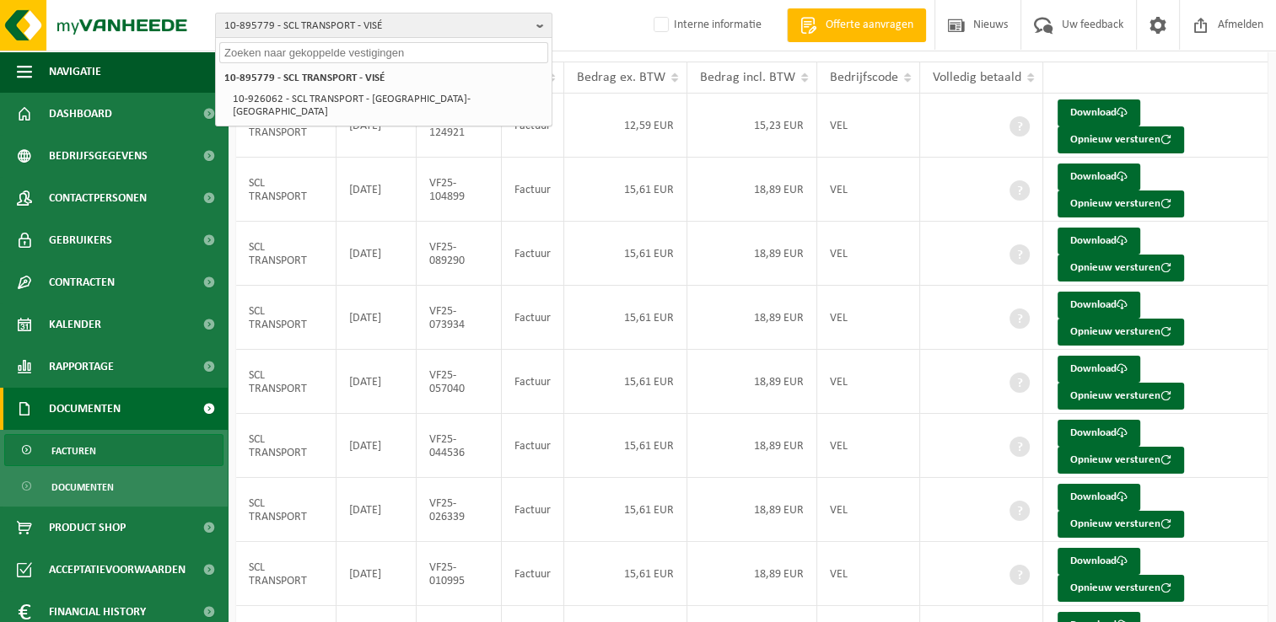
paste input "01-900478"
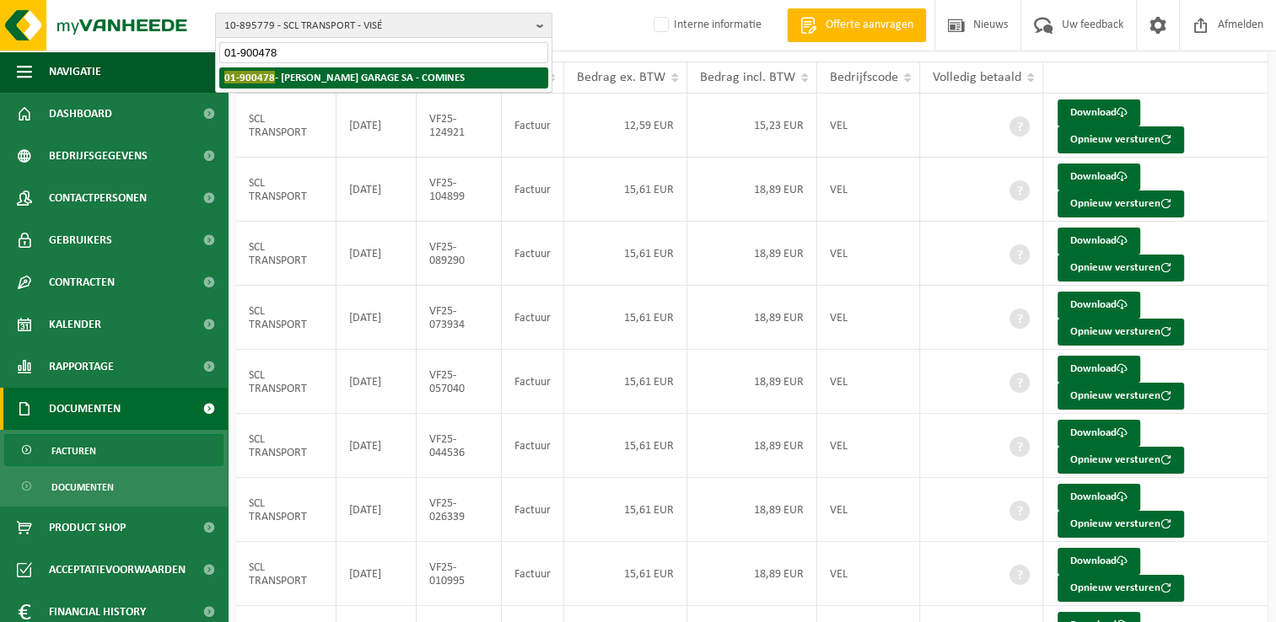
type input "01-900478"
click at [316, 73] on strong "01-900478 - ROUSSEL GARAGE SA - COMINES" at bounding box center [344, 77] width 240 height 13
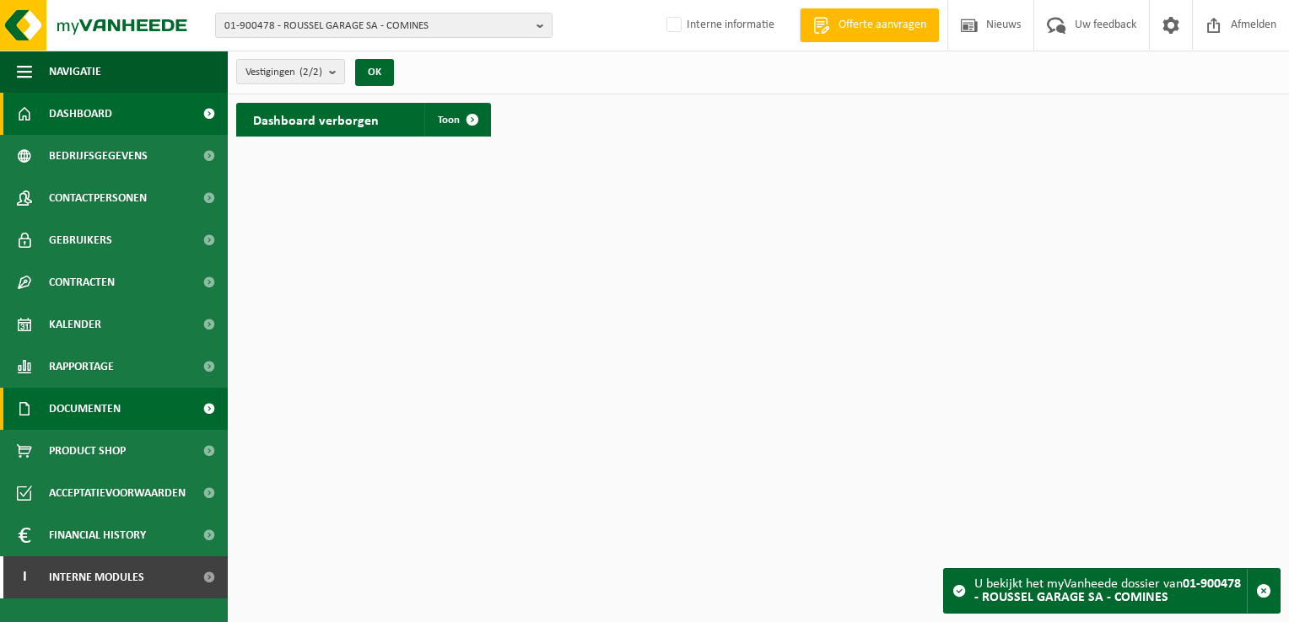
click at [128, 407] on link "Documenten" at bounding box center [114, 409] width 228 height 42
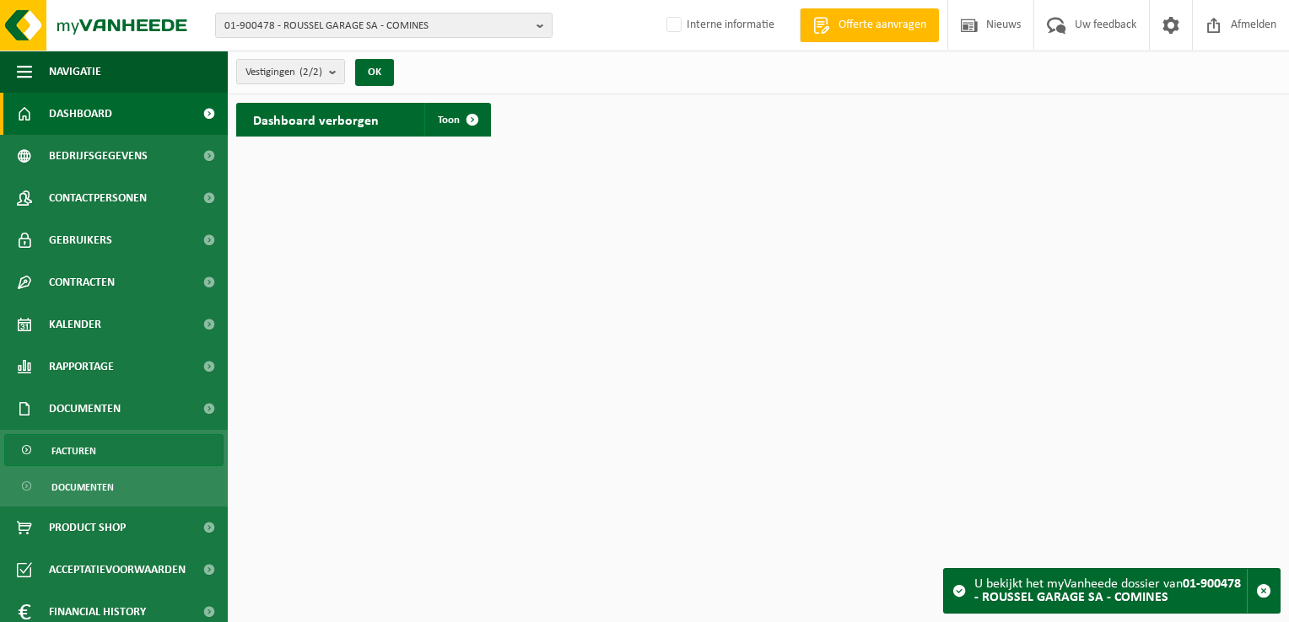
click at [136, 441] on link "Facturen" at bounding box center [113, 450] width 219 height 32
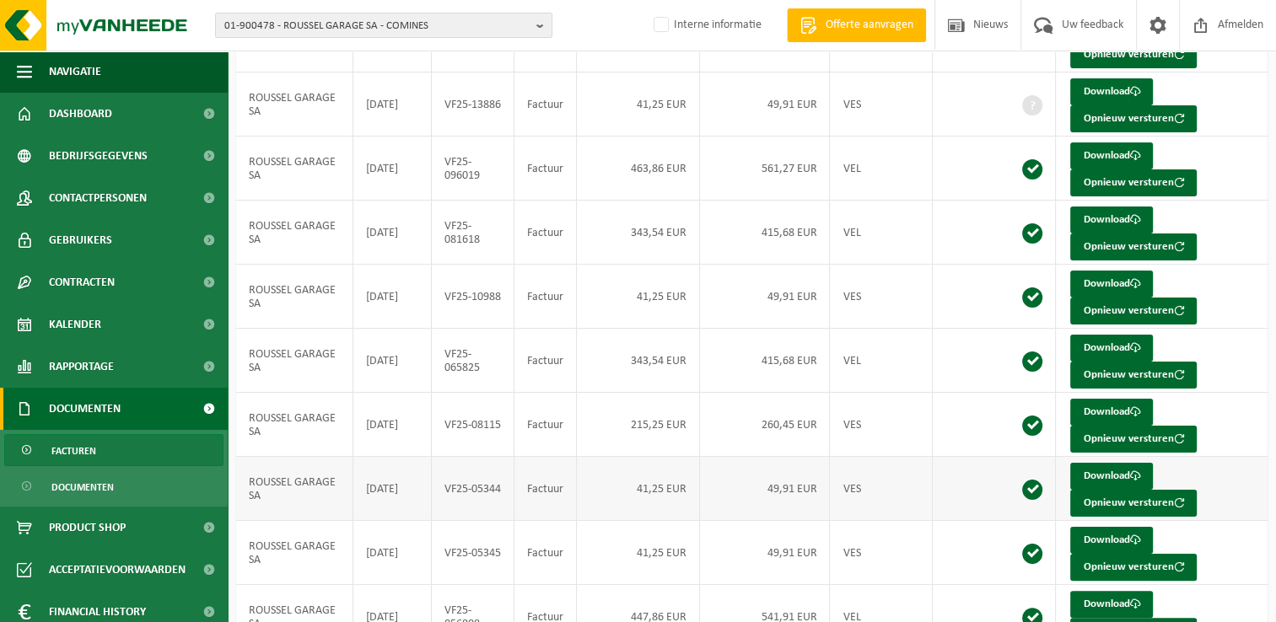
scroll to position [326, 0]
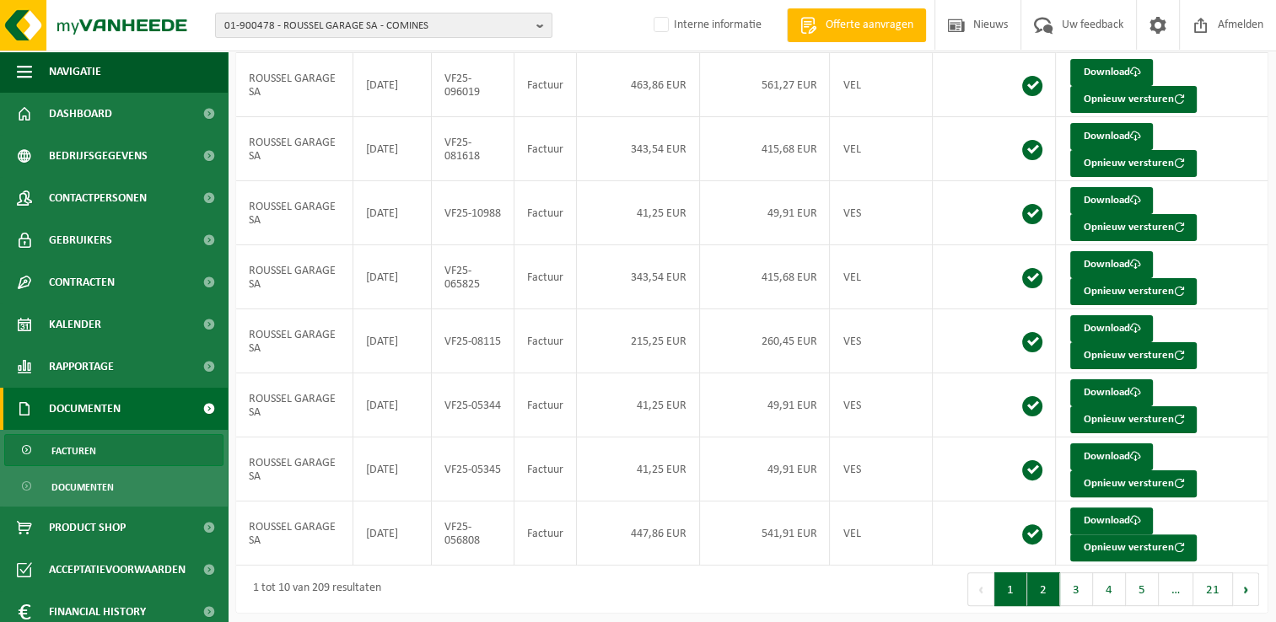
click at [1052, 580] on button "2" at bounding box center [1043, 590] width 33 height 34
click at [1076, 582] on button "3" at bounding box center [1076, 590] width 33 height 34
click at [1039, 583] on button "2" at bounding box center [1043, 590] width 33 height 34
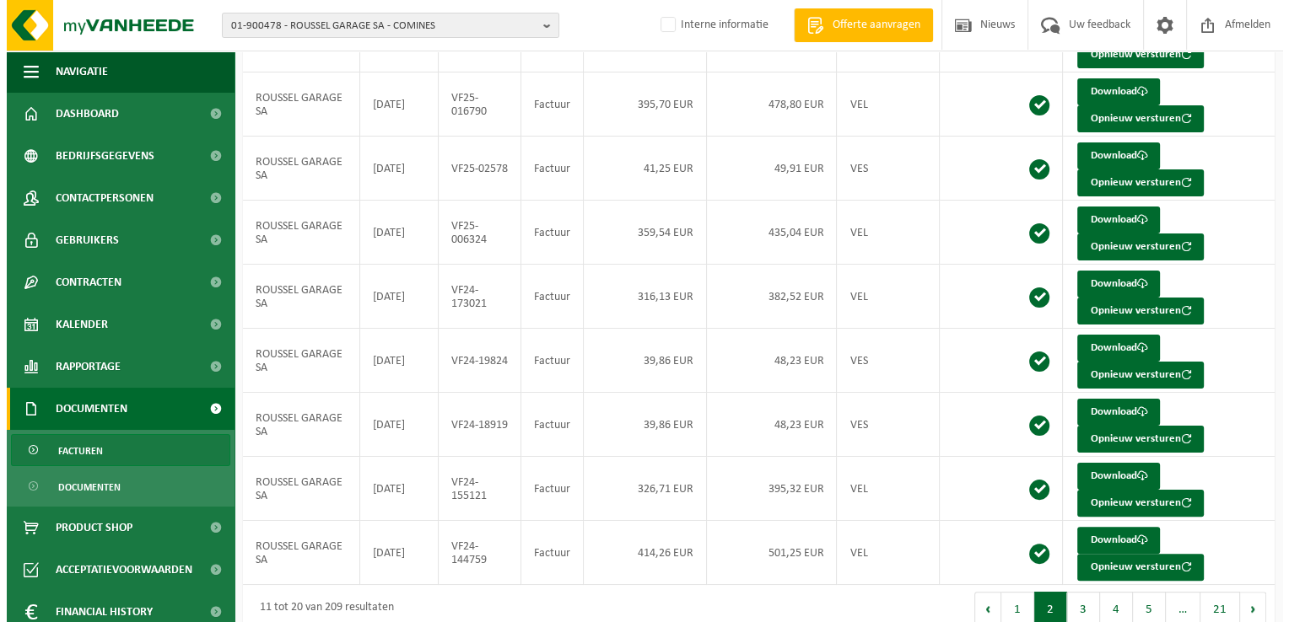
scroll to position [0, 0]
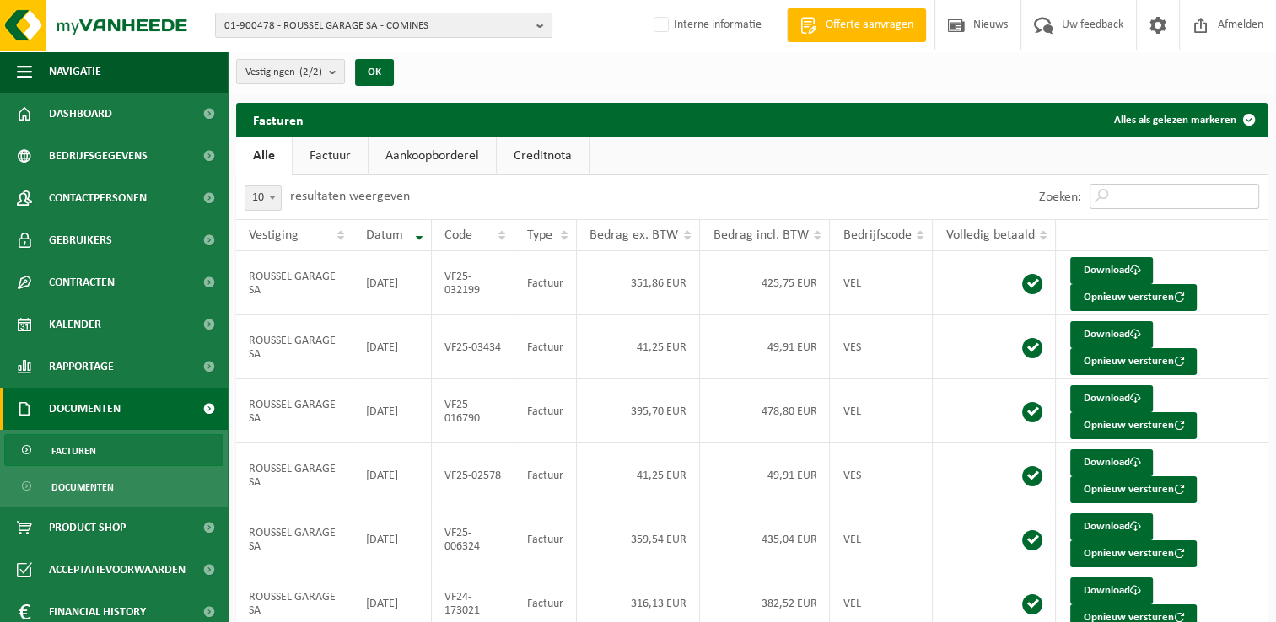
click at [1133, 193] on input "Zoeken:" at bounding box center [1175, 196] width 170 height 25
paste input "VF24-18919"
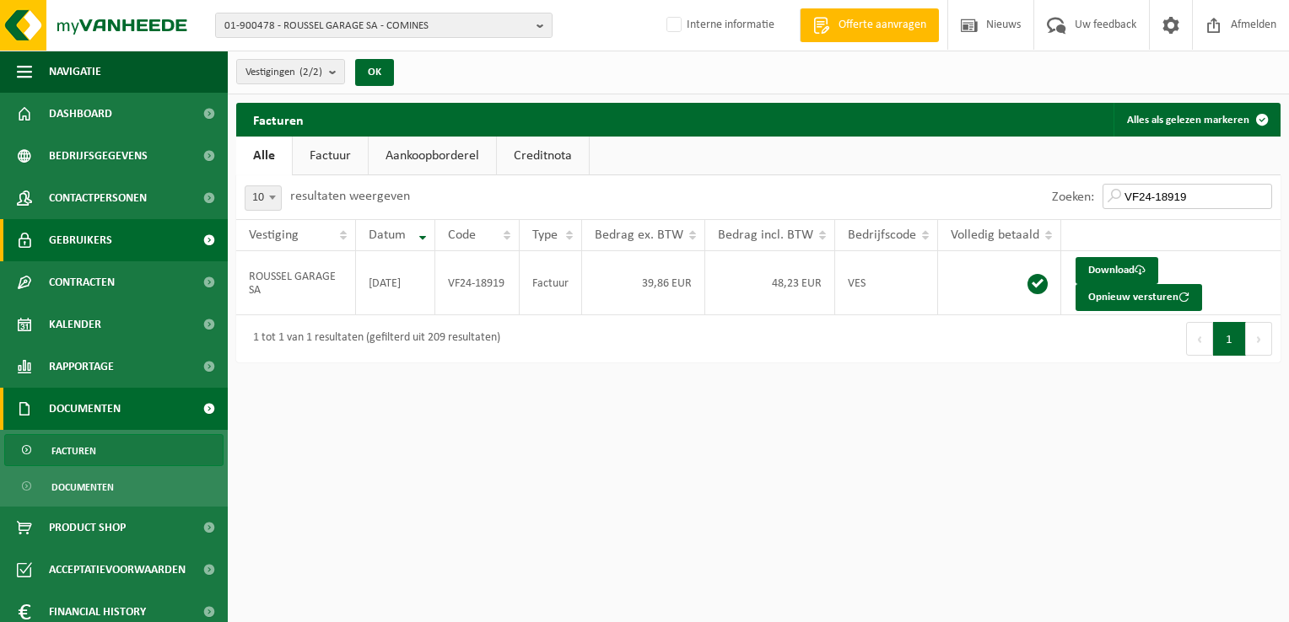
type input "VF24-18919"
